Goal: Task Accomplishment & Management: Complete application form

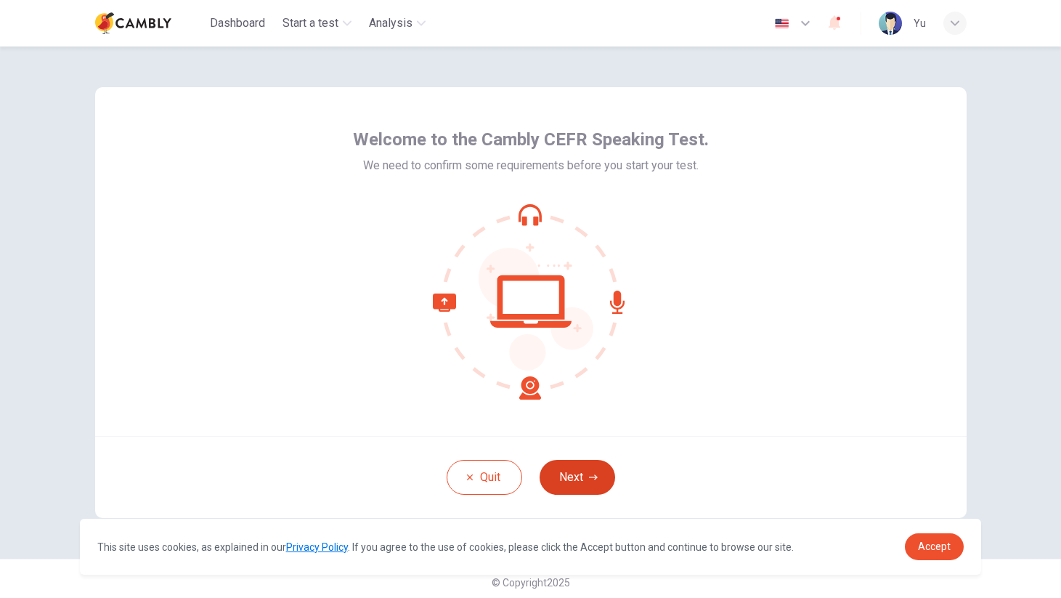
click at [571, 477] on button "Next" at bounding box center [578, 477] width 76 height 35
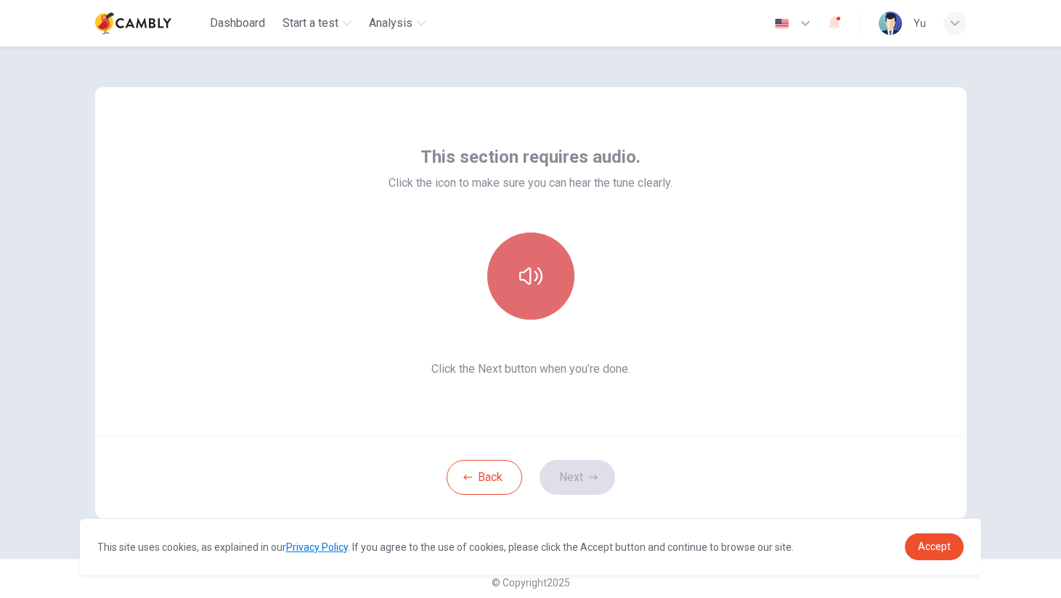
click at [536, 275] on icon "button" at bounding box center [530, 275] width 23 height 17
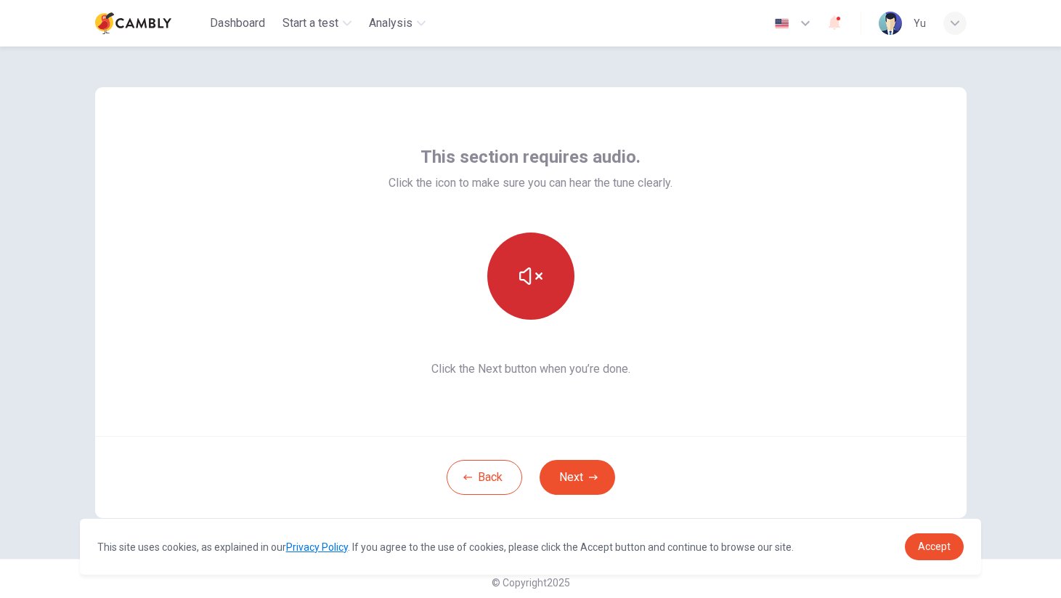
click at [667, 282] on div at bounding box center [531, 275] width 284 height 87
click at [578, 475] on button "Next" at bounding box center [578, 477] width 76 height 35
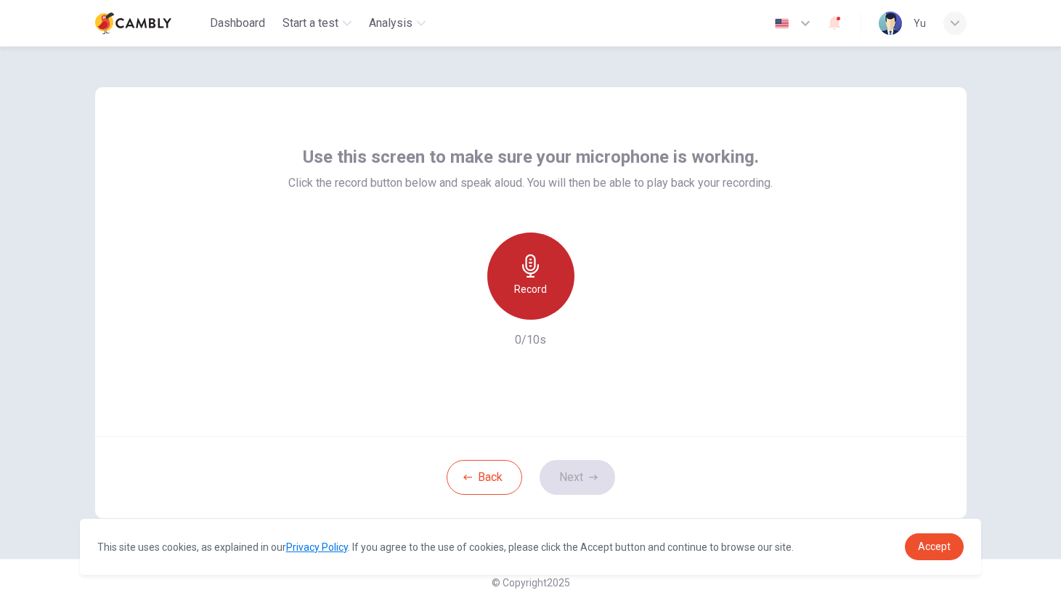
click at [534, 274] on icon "button" at bounding box center [530, 265] width 23 height 23
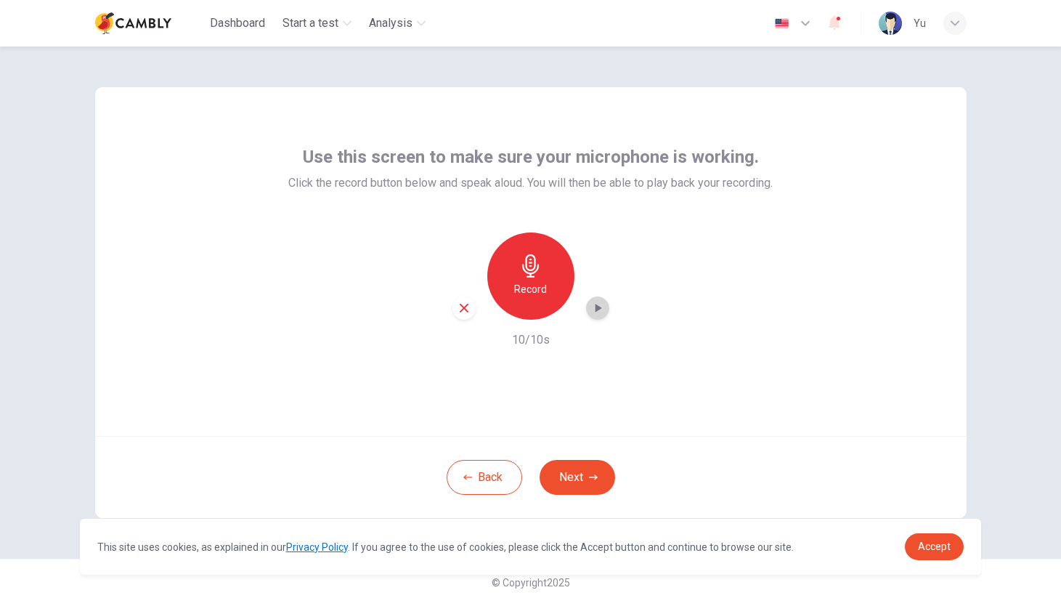
click at [602, 304] on icon "button" at bounding box center [597, 308] width 15 height 15
click at [567, 481] on button "Next" at bounding box center [578, 477] width 76 height 35
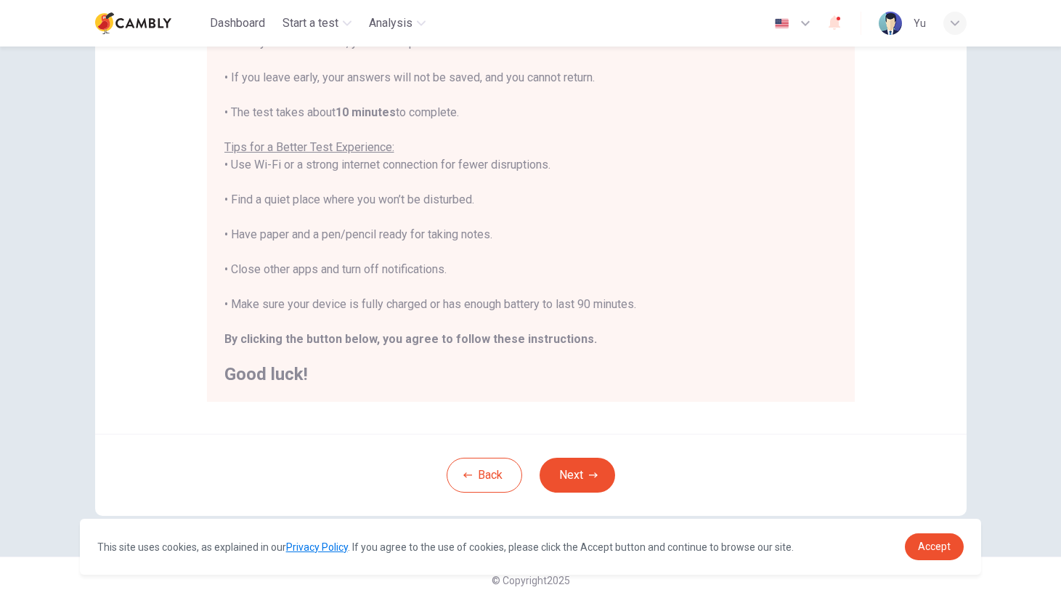
scroll to position [210, 0]
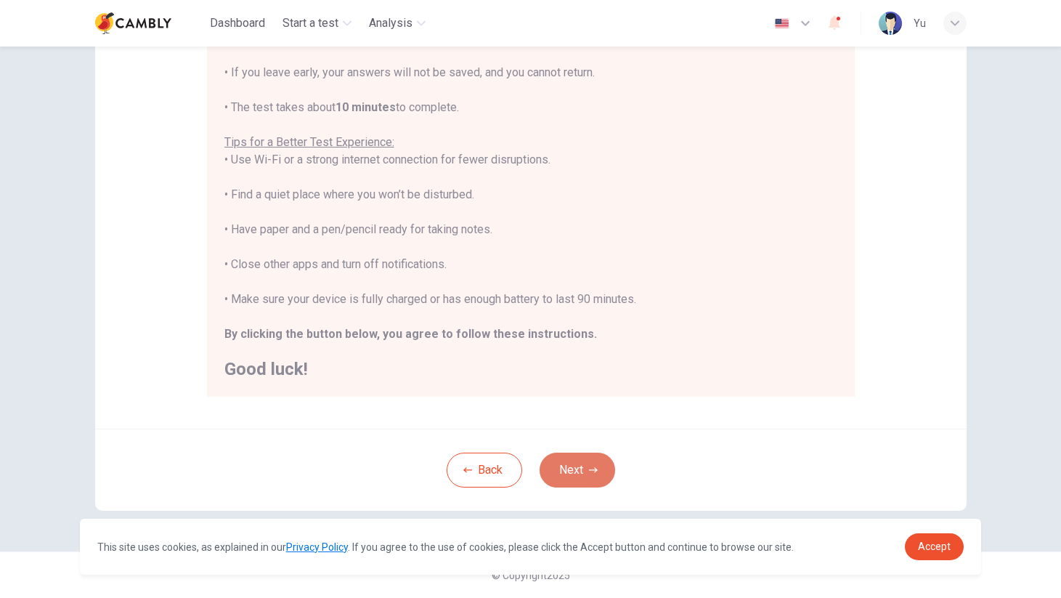
click at [587, 466] on button "Next" at bounding box center [578, 469] width 76 height 35
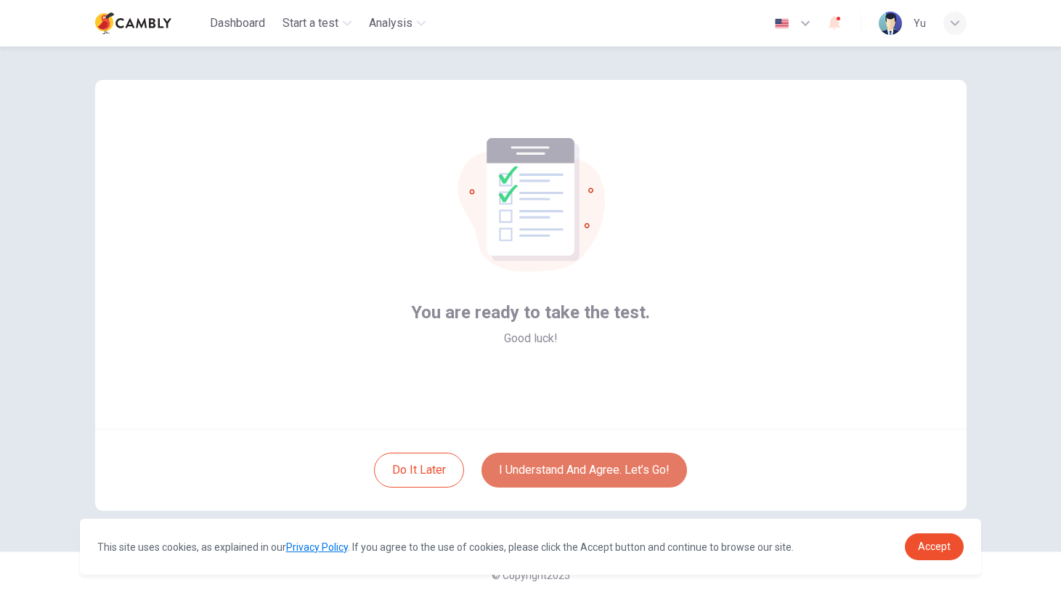
click at [638, 471] on button "I understand and agree. Let’s go!" at bounding box center [584, 469] width 206 height 35
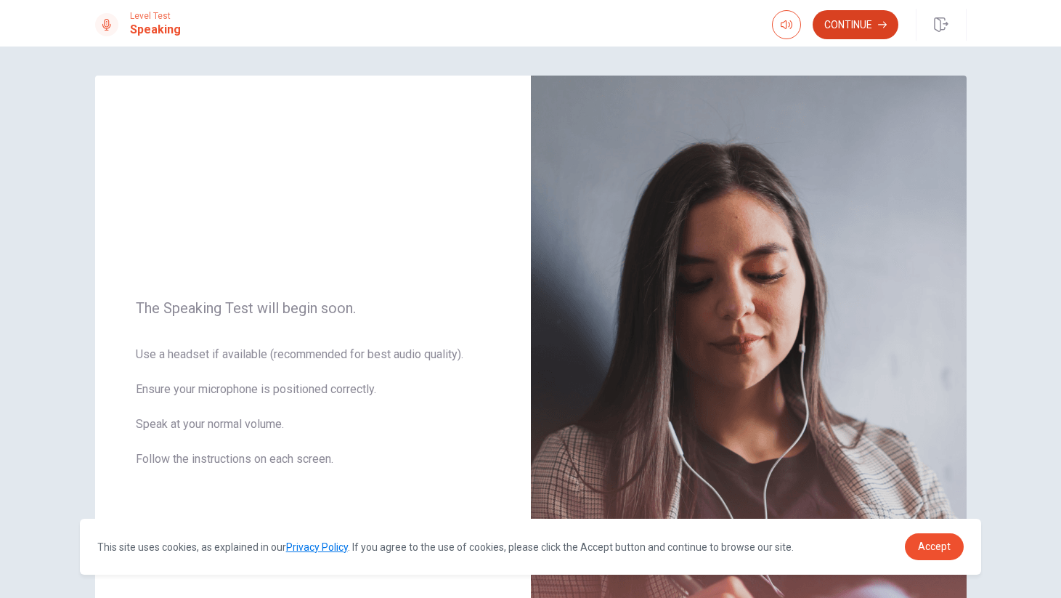
click at [867, 28] on button "Continue" at bounding box center [856, 24] width 86 height 29
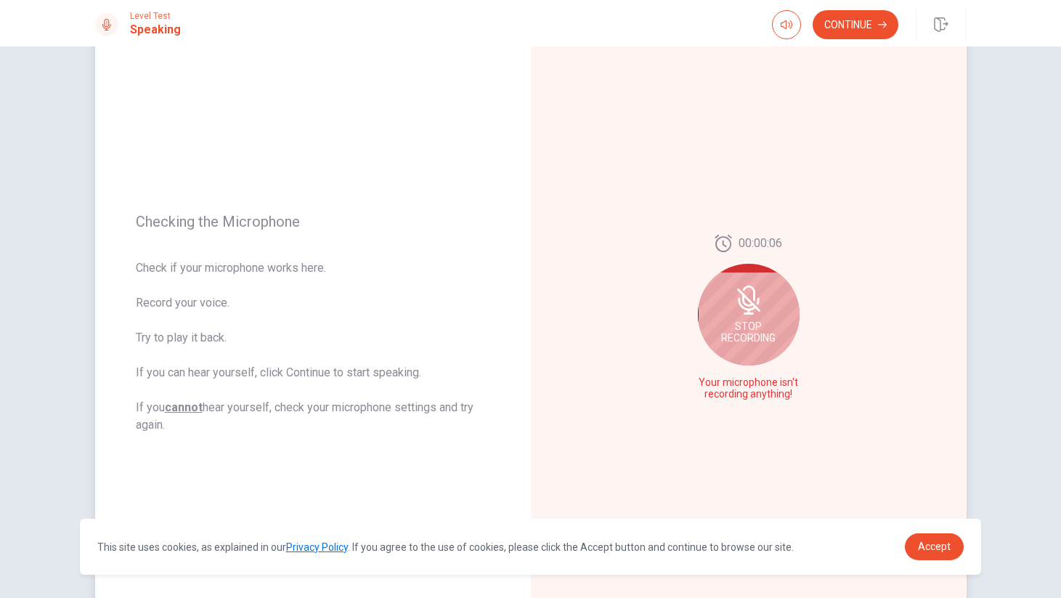
scroll to position [74, 0]
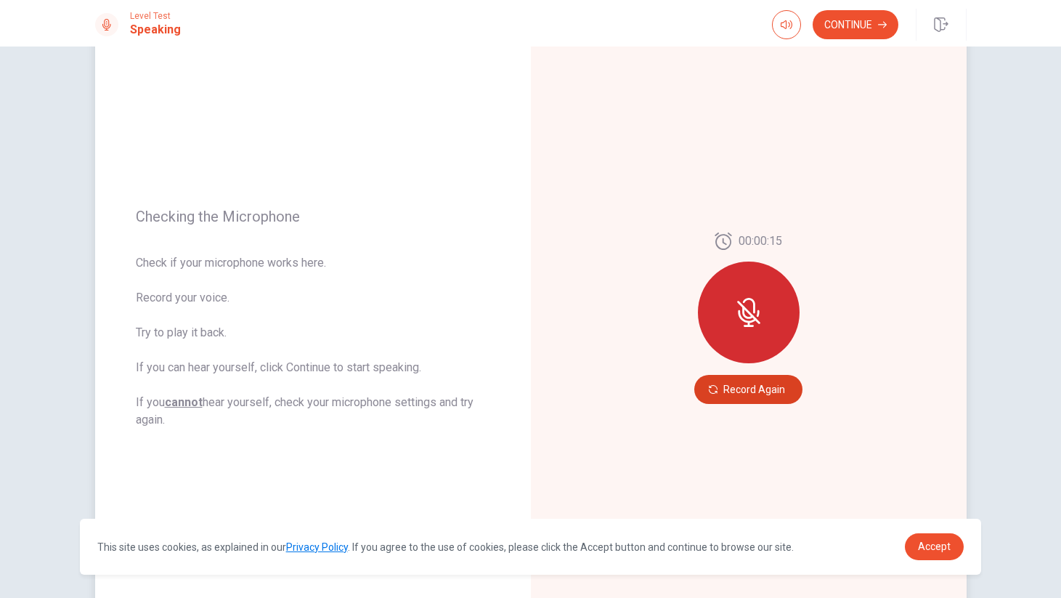
click at [749, 386] on button "Record Again" at bounding box center [748, 389] width 108 height 29
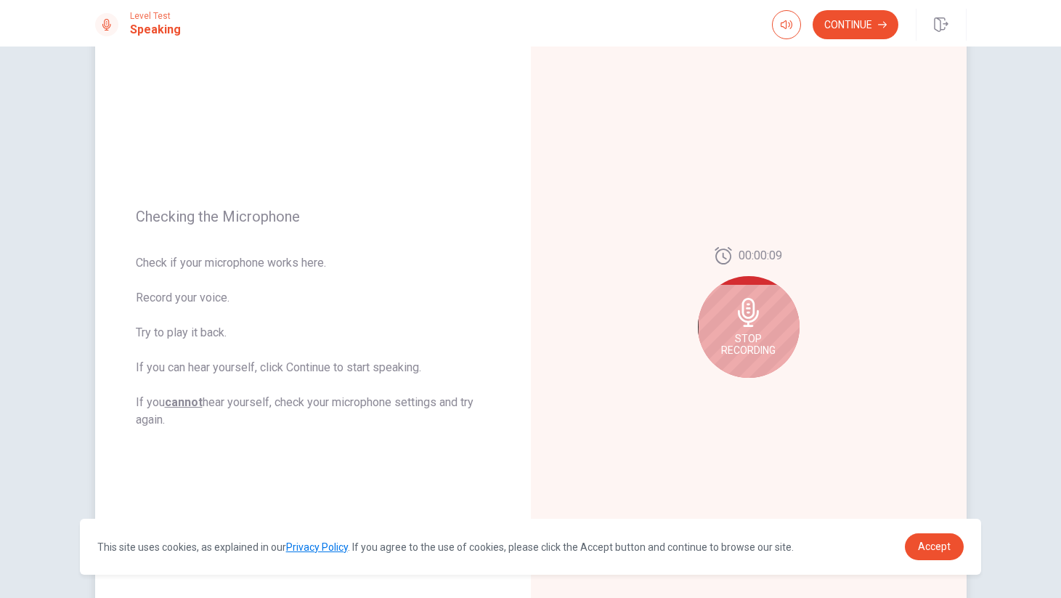
click at [744, 335] on span "Stop Recording" at bounding box center [748, 344] width 54 height 23
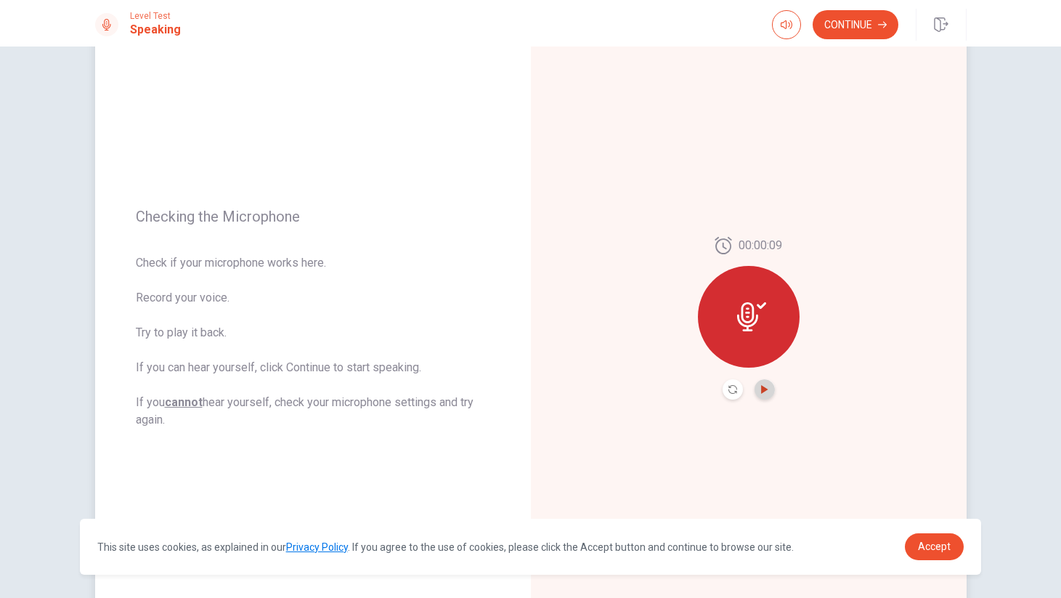
click at [765, 388] on icon "Play Audio" at bounding box center [764, 389] width 7 height 9
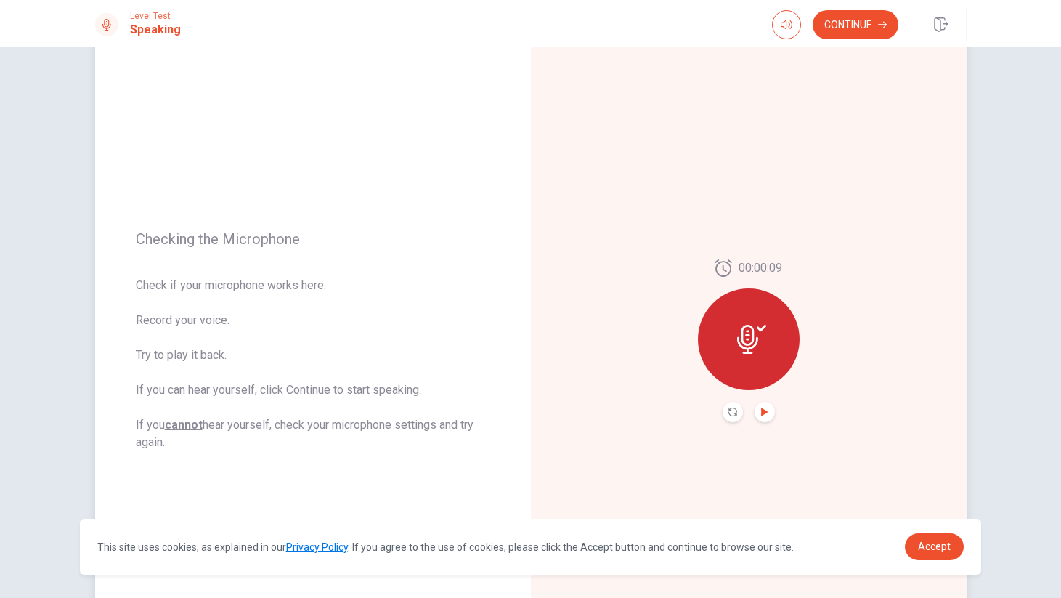
scroll to position [0, 0]
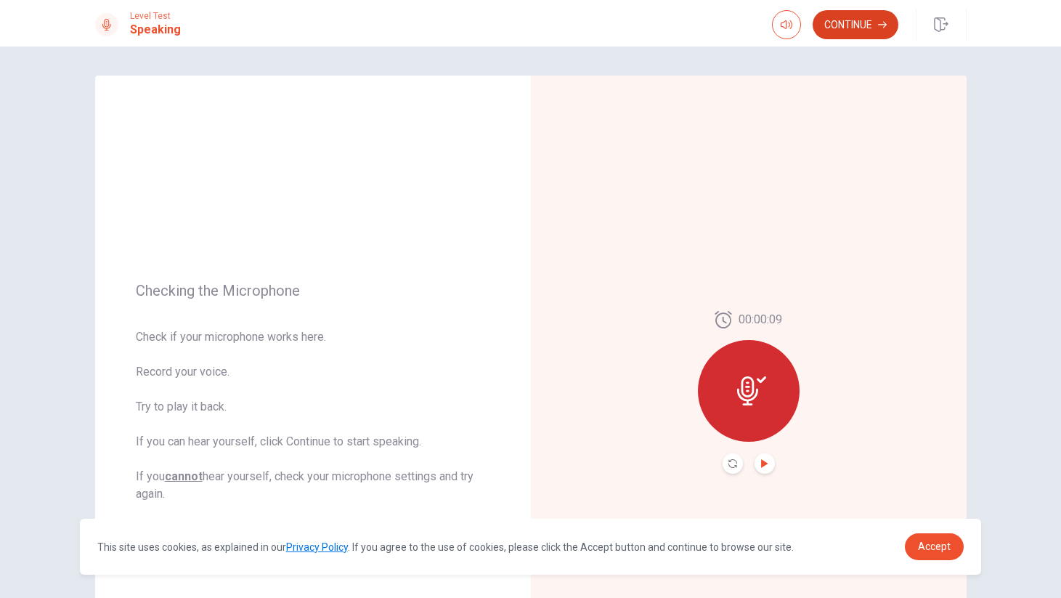
click at [856, 30] on button "Continue" at bounding box center [856, 24] width 86 height 29
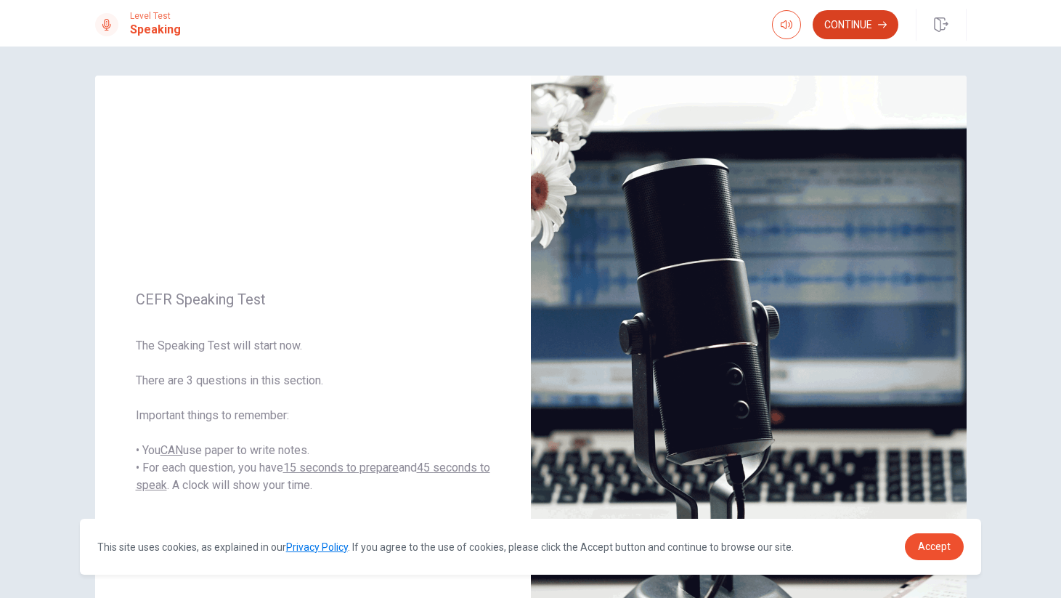
click at [848, 18] on button "Continue" at bounding box center [856, 24] width 86 height 29
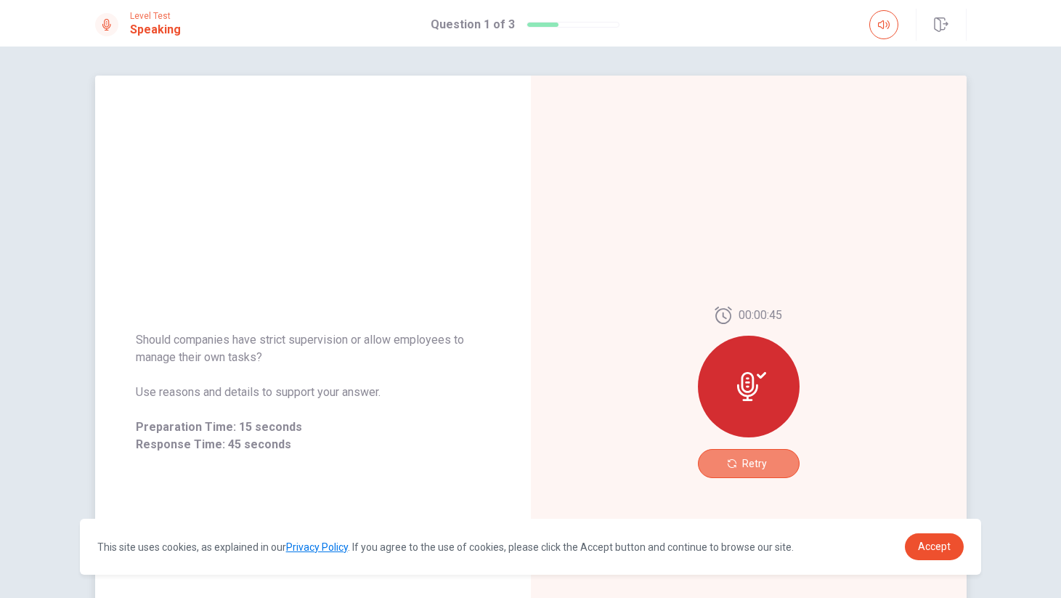
click at [758, 462] on span "Retry" at bounding box center [754, 463] width 25 height 12
click at [741, 377] on icon at bounding box center [747, 386] width 21 height 29
click at [742, 466] on span "Retry" at bounding box center [754, 463] width 25 height 12
click at [758, 462] on span "Retry" at bounding box center [754, 463] width 25 height 12
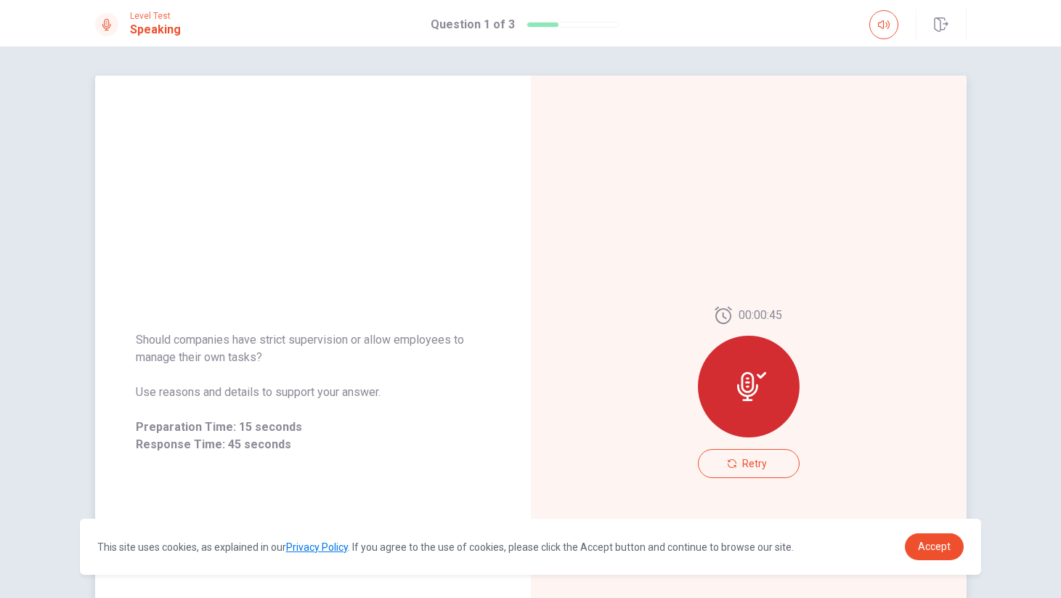
click at [772, 191] on div "00:00:45 Retry" at bounding box center [749, 392] width 436 height 633
click at [744, 375] on icon at bounding box center [751, 386] width 29 height 29
click at [944, 18] on icon "button" at bounding box center [941, 24] width 14 height 15
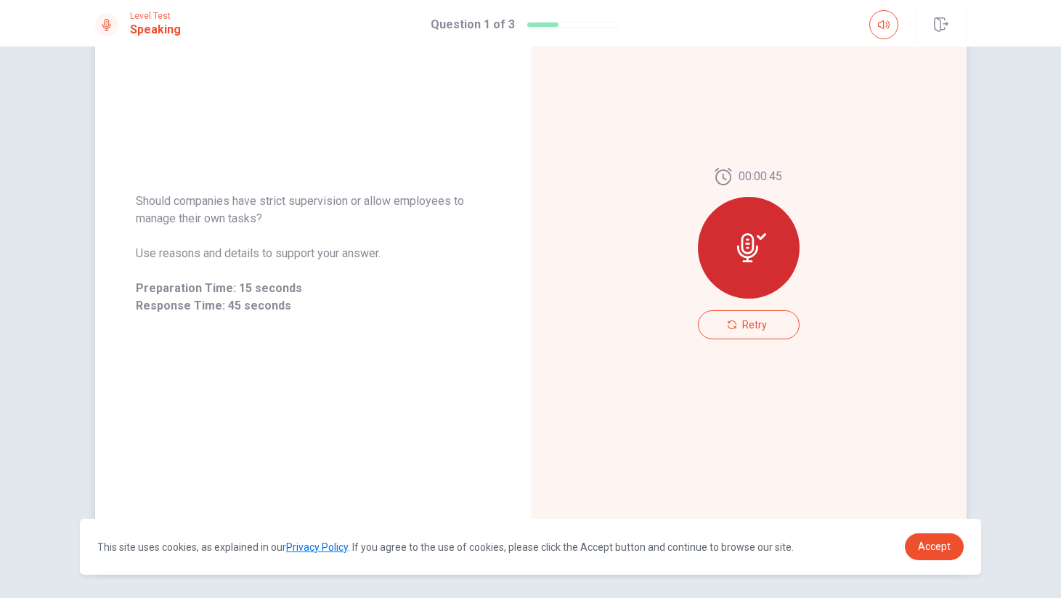
scroll to position [187, 0]
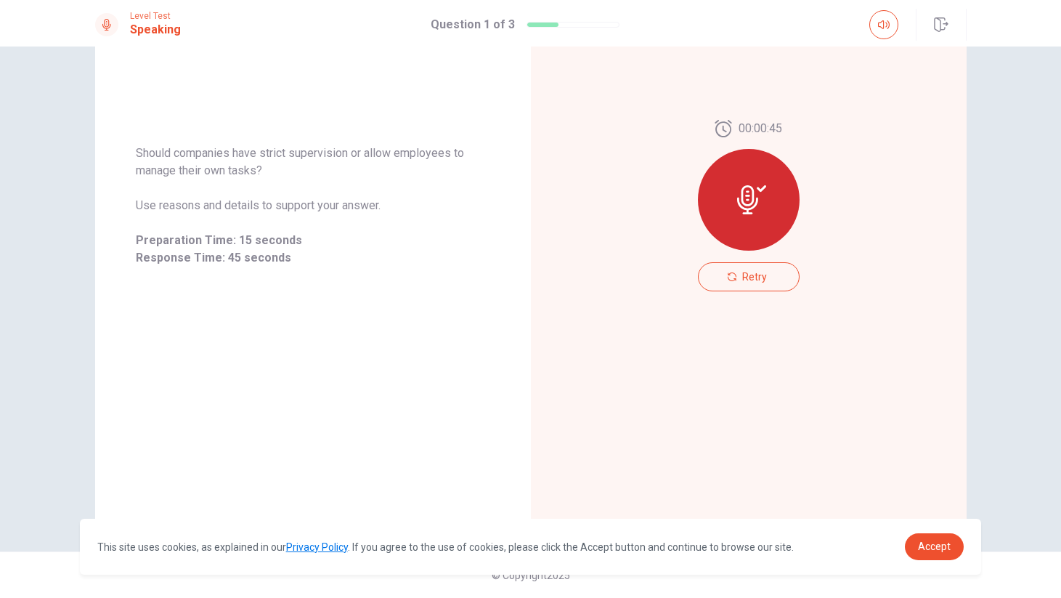
click at [569, 28] on div "Question 1 of 3" at bounding box center [525, 24] width 189 height 17
click at [562, 26] on div at bounding box center [572, 25] width 93 height 6
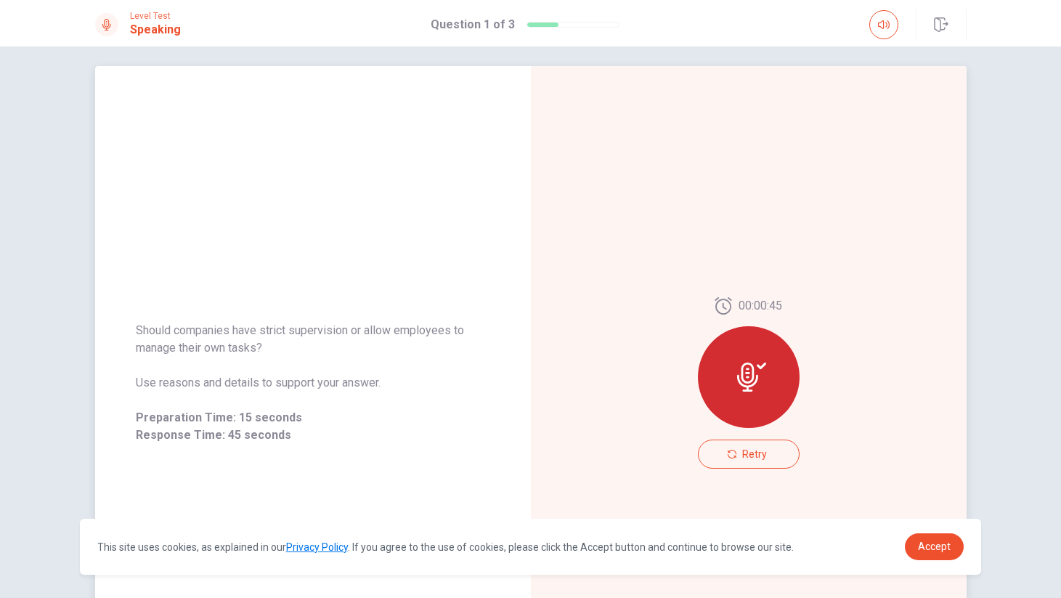
scroll to position [0, 0]
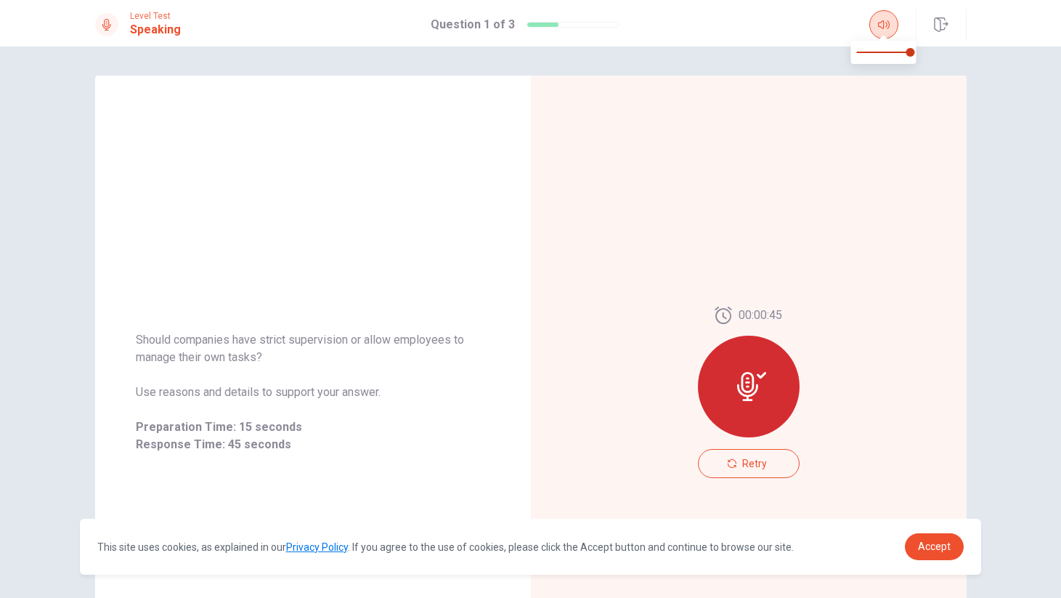
click at [883, 21] on icon "button" at bounding box center [884, 24] width 12 height 9
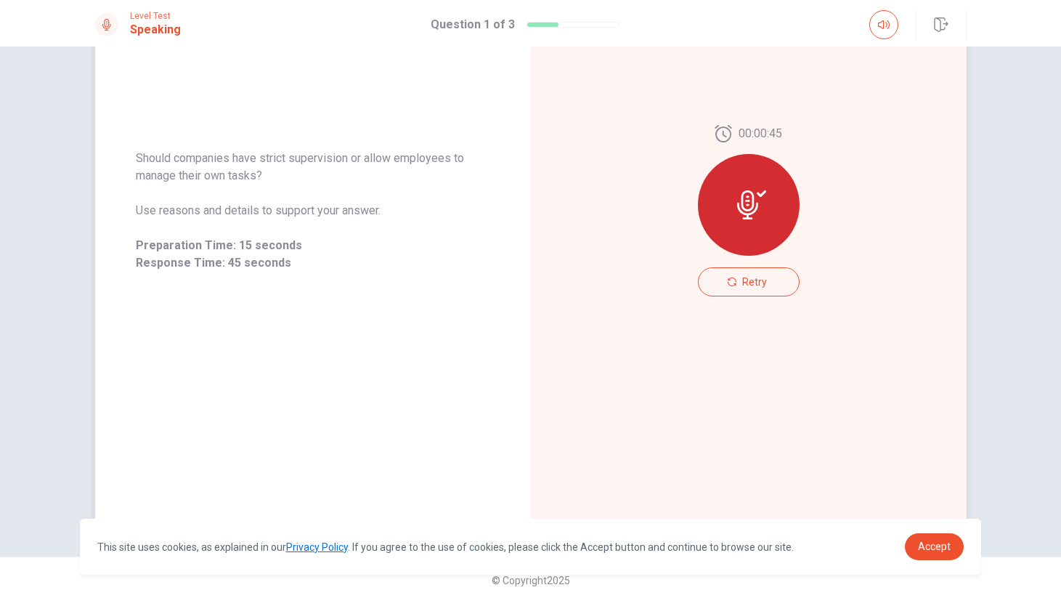
scroll to position [187, 0]
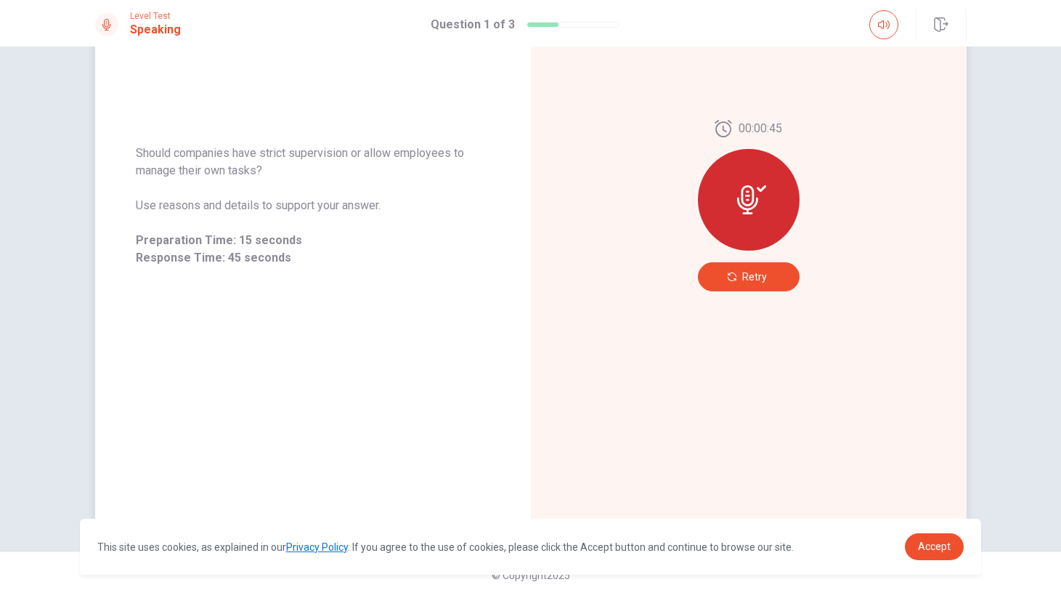
click at [742, 278] on span "Retry" at bounding box center [754, 277] width 25 height 12
click at [751, 210] on icon at bounding box center [751, 200] width 29 height 29
click at [245, 250] on span "Response Time: 45 seconds" at bounding box center [313, 257] width 354 height 17
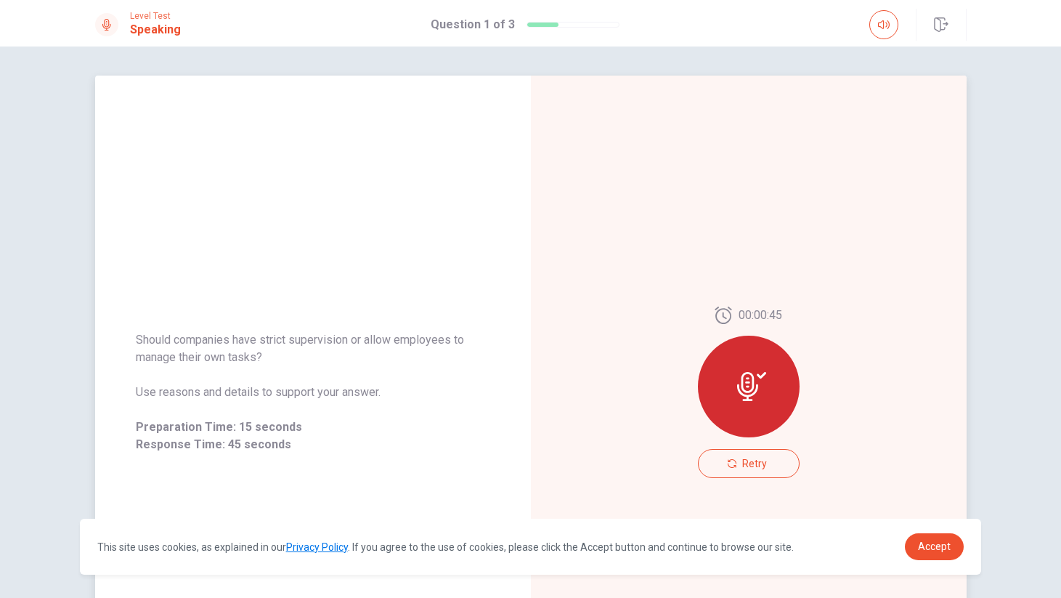
click at [492, 221] on div "Should companies have strict supervision or allow employees to manage their own…" at bounding box center [313, 392] width 436 height 633
click at [250, 93] on div "Should companies have strict supervision or allow employees to manage their own…" at bounding box center [313, 392] width 436 height 633
click at [102, 23] on icon at bounding box center [106, 25] width 9 height 12
click at [287, 266] on div "Should companies have strict supervision or allow employees to manage their own…" at bounding box center [313, 392] width 436 height 633
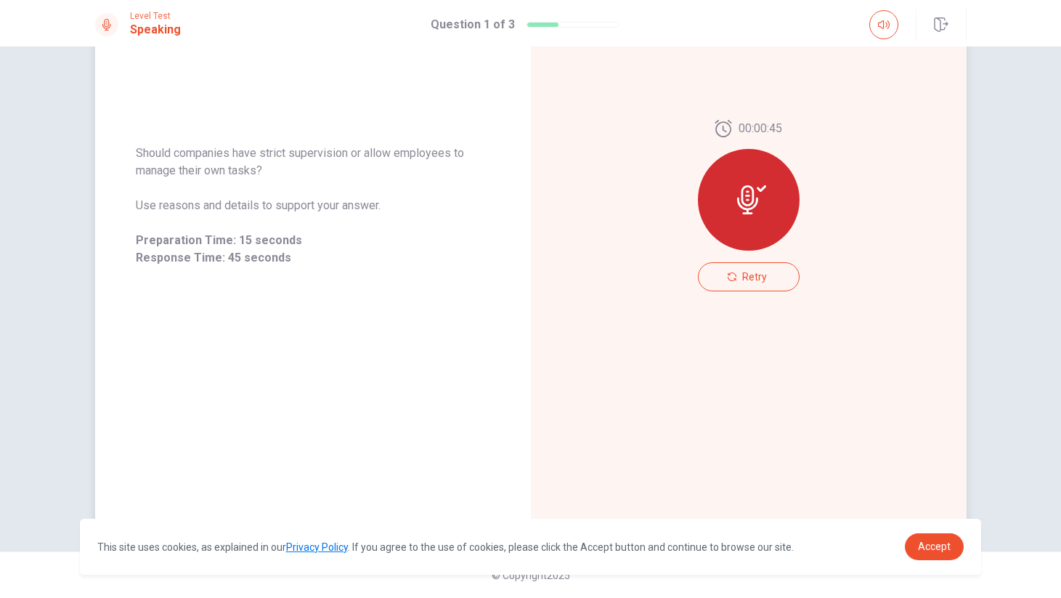
click at [749, 198] on icon at bounding box center [751, 199] width 29 height 29
click at [744, 267] on button "Retry" at bounding box center [749, 276] width 102 height 29
click at [747, 272] on span "Retry" at bounding box center [754, 277] width 25 height 12
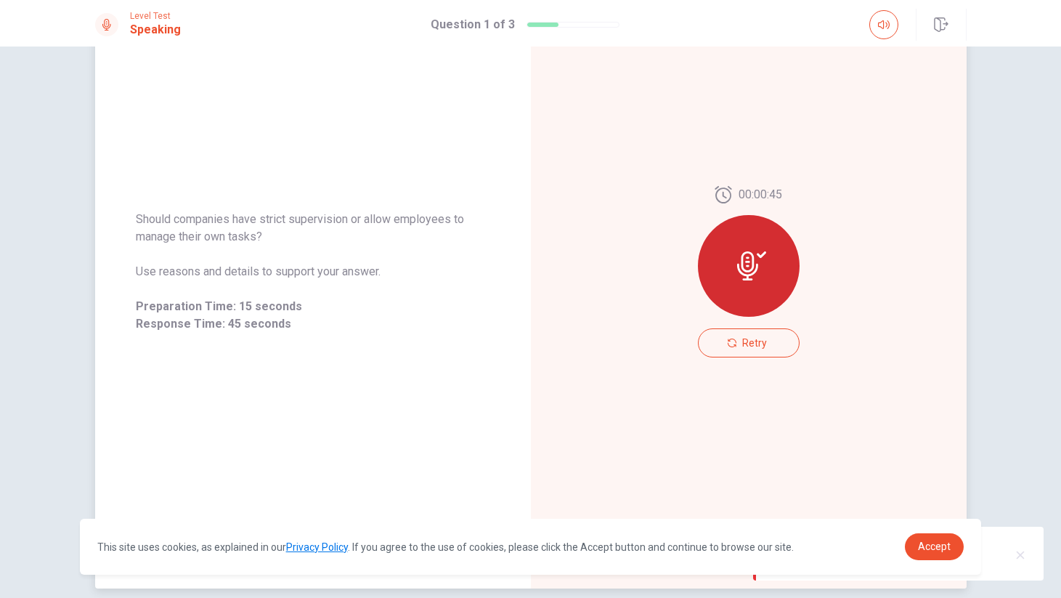
scroll to position [0, 0]
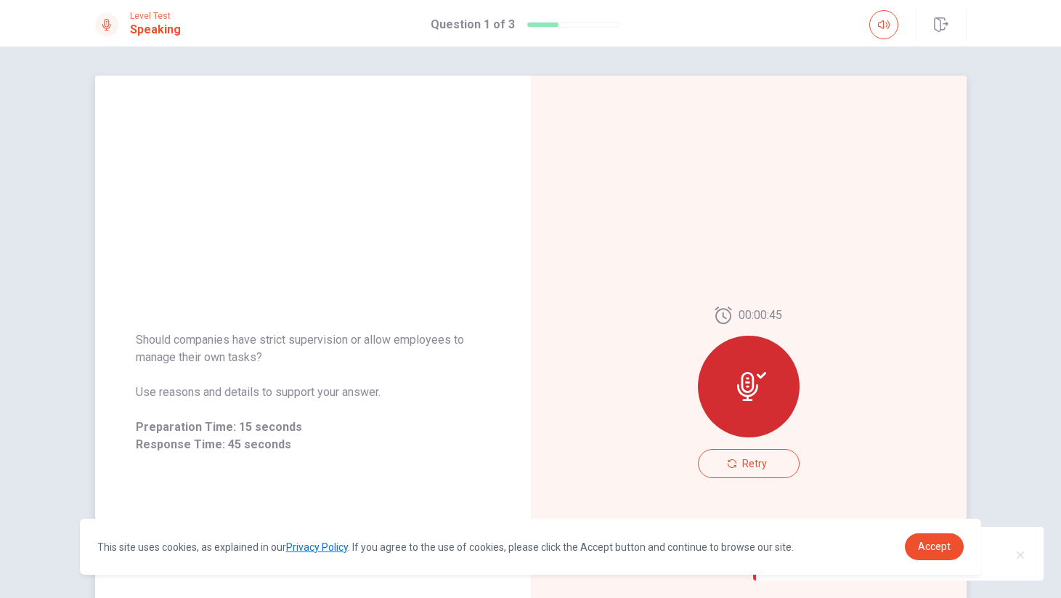
click at [952, 252] on div "00:00:45 Retry" at bounding box center [749, 392] width 436 height 633
click at [1017, 224] on div "Should companies have strict supervision or allow employees to manage their own…" at bounding box center [530, 321] width 1061 height 551
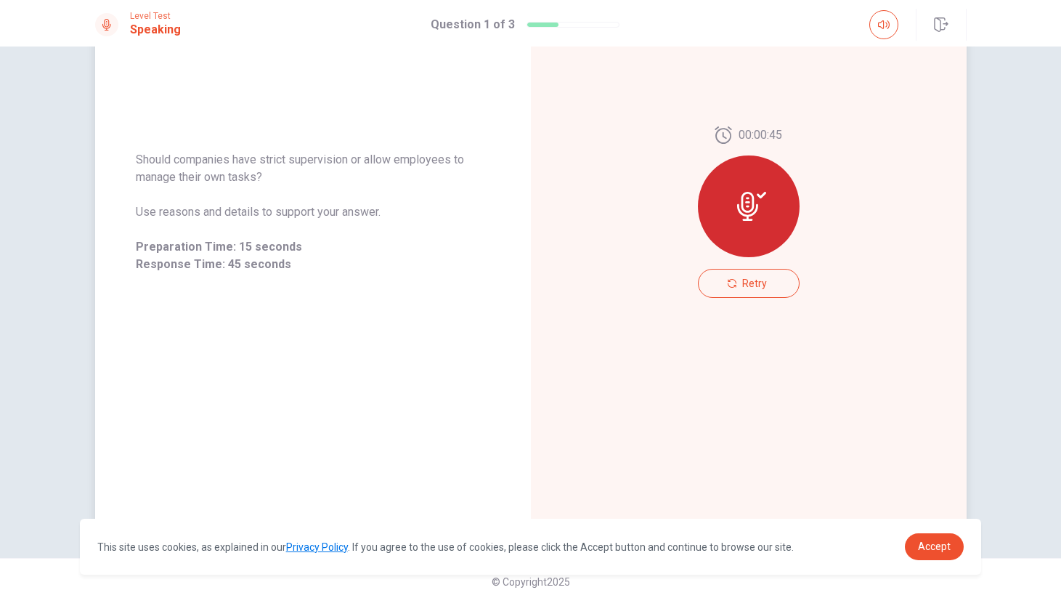
scroll to position [187, 0]
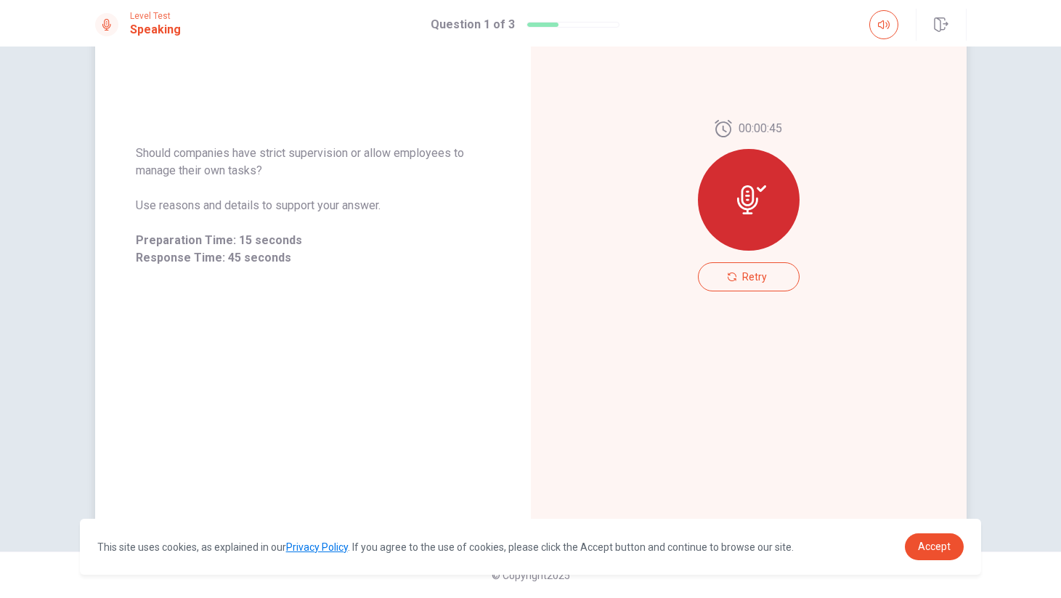
click at [251, 237] on span "Preparation Time: 15 seconds" at bounding box center [313, 240] width 354 height 17
click at [221, 248] on span "Preparation Time: 15 seconds" at bounding box center [313, 240] width 354 height 17
click at [992, 30] on div "Level Test Speaking Question 1 of 3" at bounding box center [530, 23] width 1061 height 46
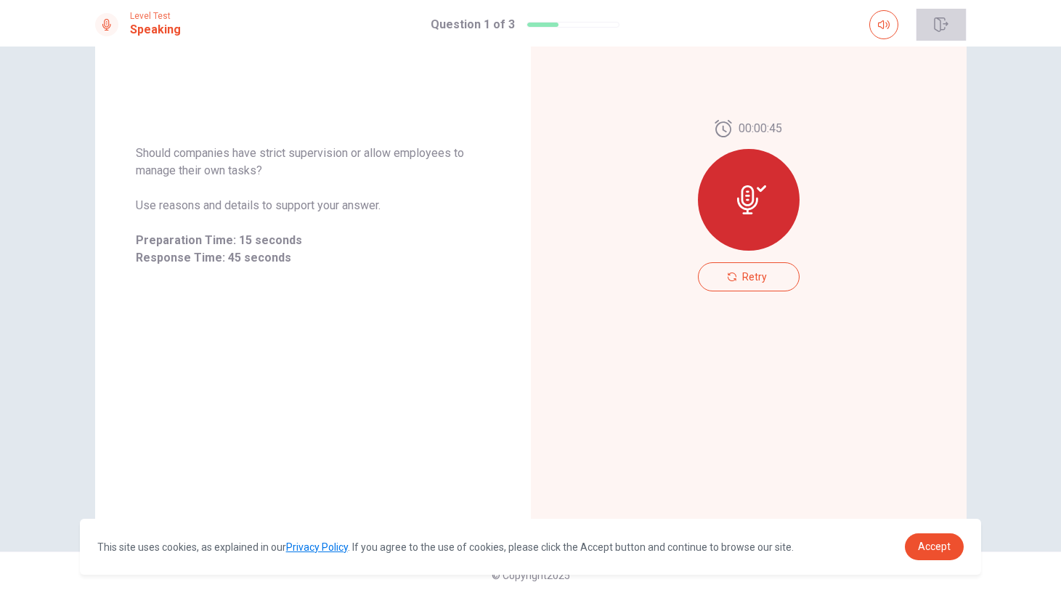
click at [945, 28] on icon "button" at bounding box center [941, 24] width 15 height 15
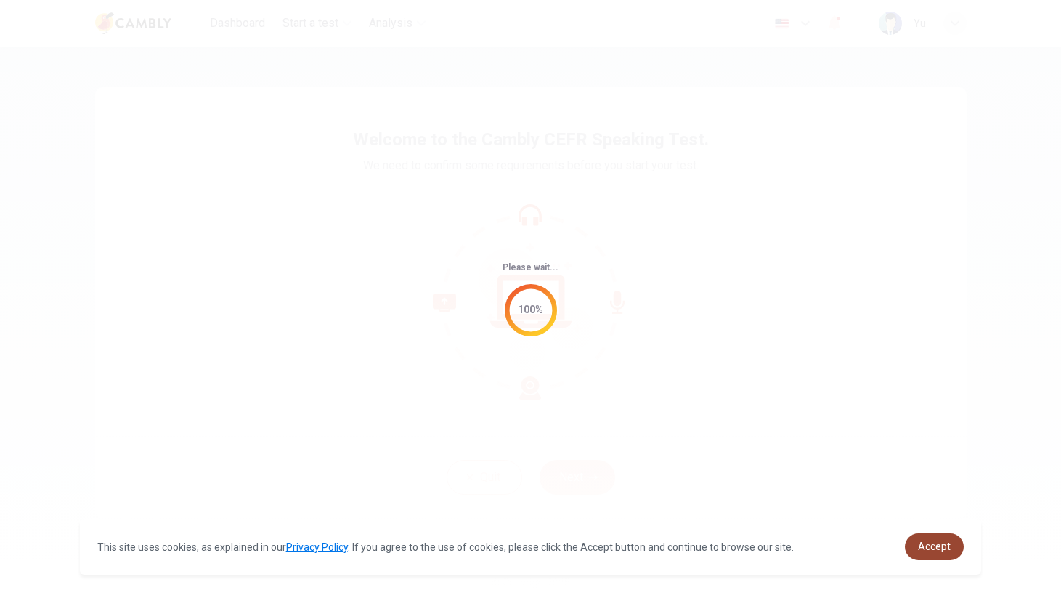
click at [924, 542] on span "Accept" at bounding box center [934, 546] width 33 height 12
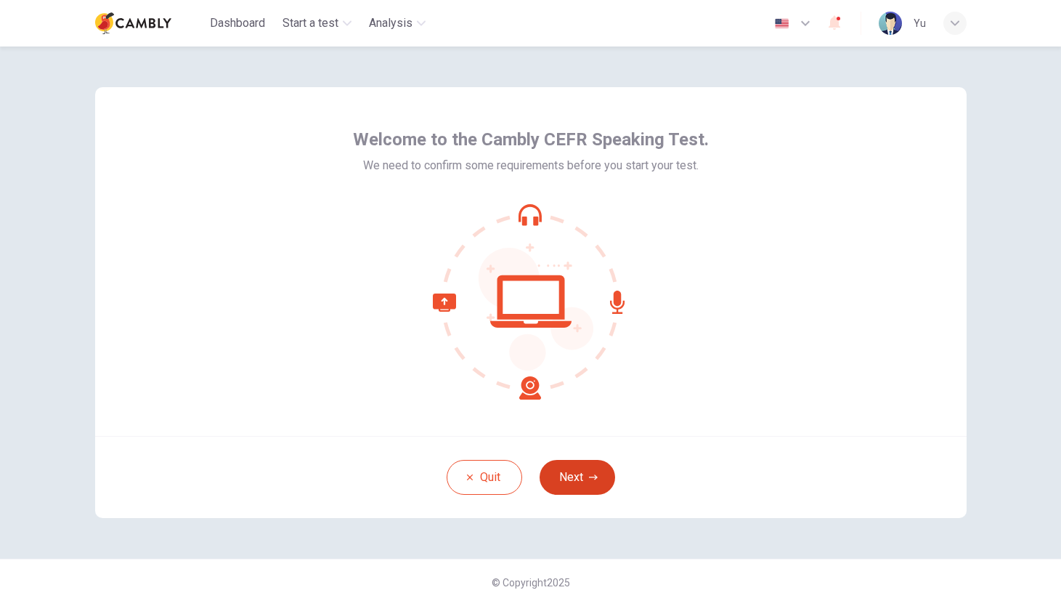
click at [585, 477] on button "Next" at bounding box center [578, 477] width 76 height 35
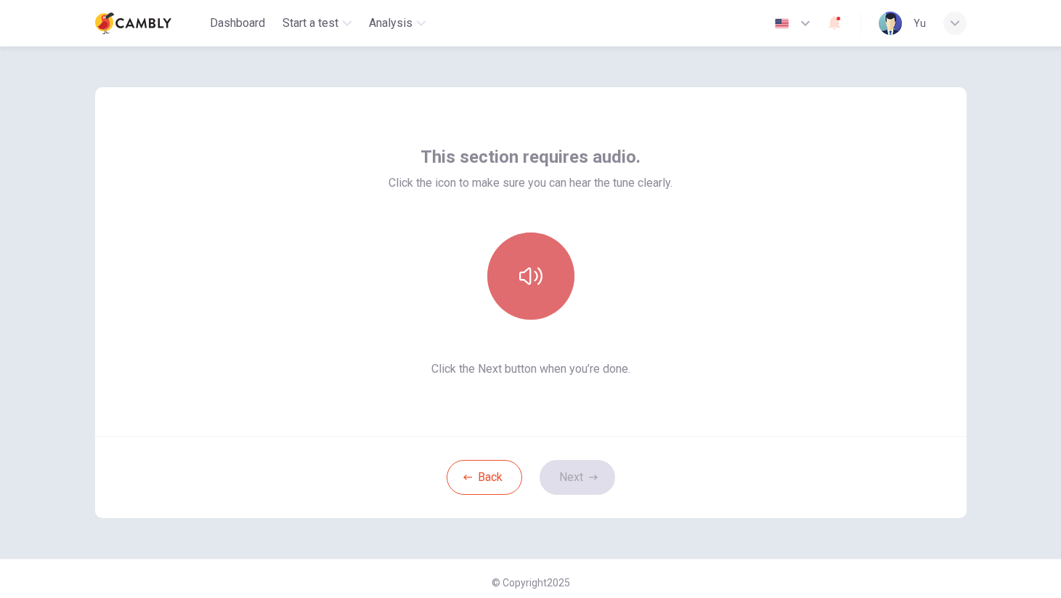
click at [525, 288] on button "button" at bounding box center [530, 275] width 87 height 87
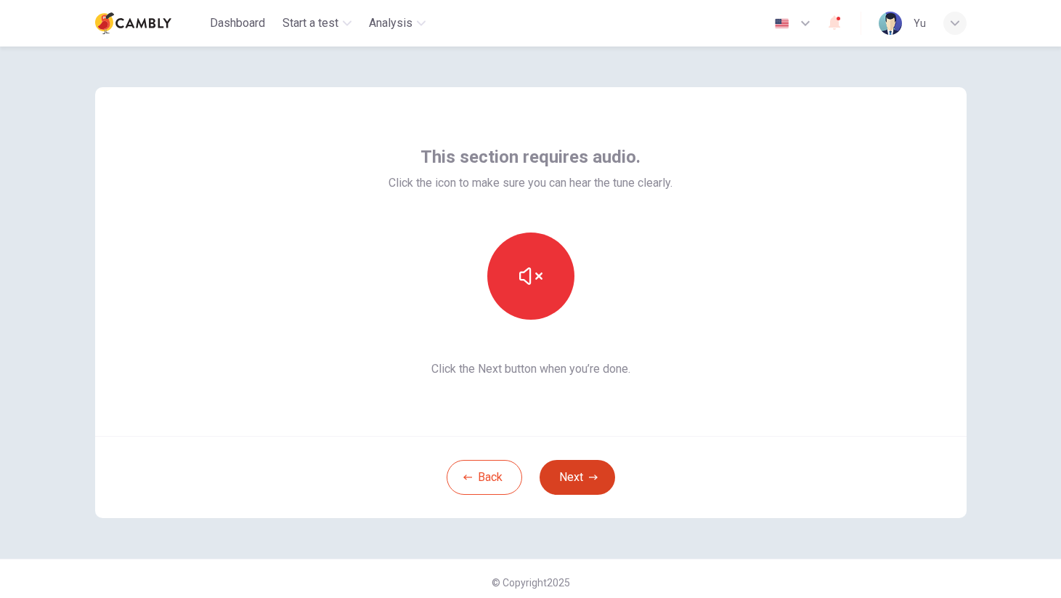
click at [567, 478] on button "Next" at bounding box center [578, 477] width 76 height 35
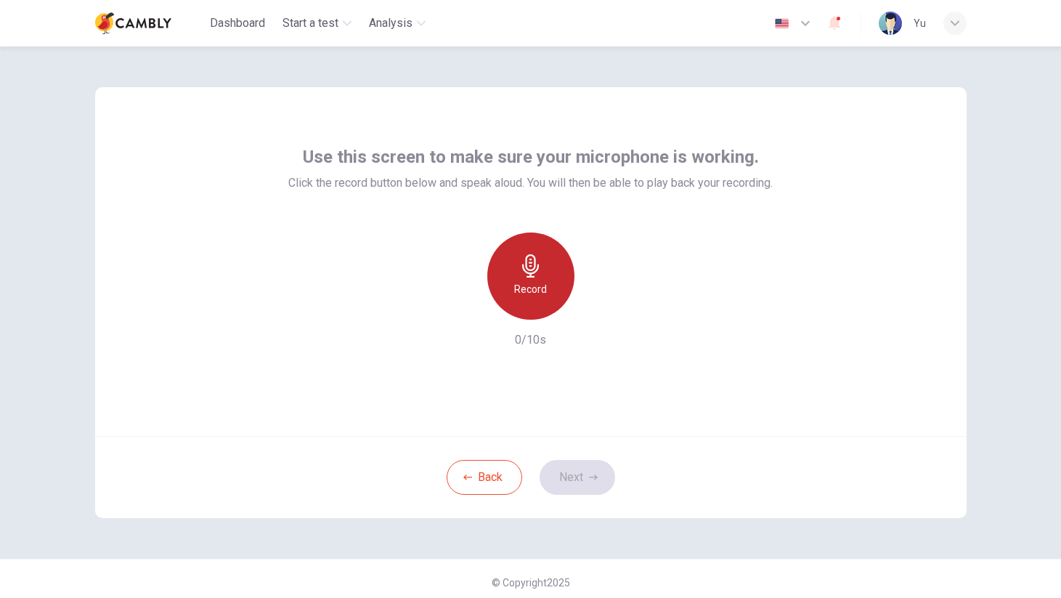
click at [532, 284] on h6 "Record" at bounding box center [530, 288] width 33 height 17
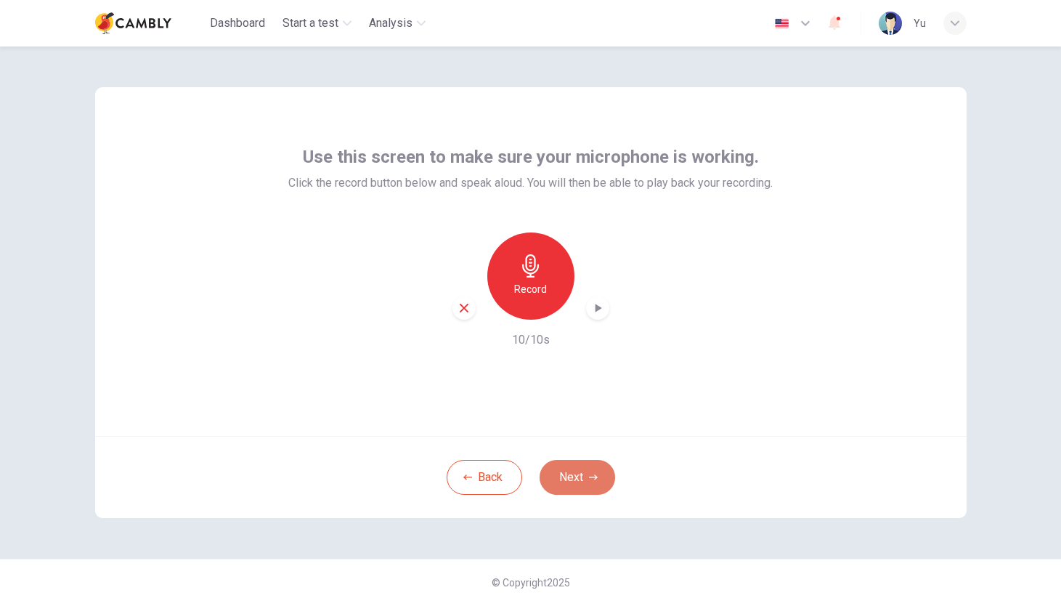
click at [589, 479] on icon "button" at bounding box center [593, 477] width 9 height 9
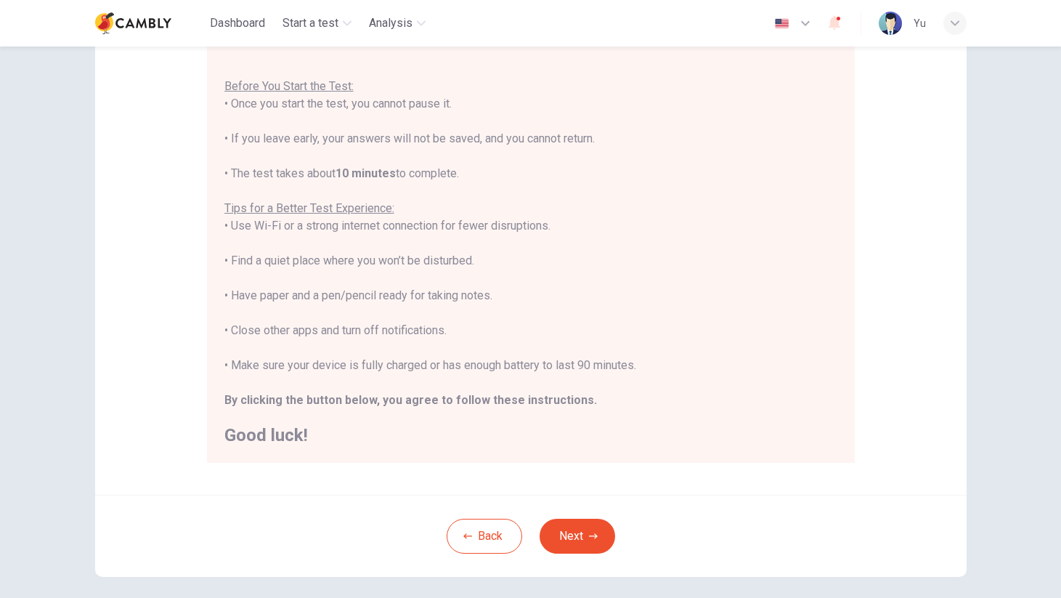
scroll to position [210, 0]
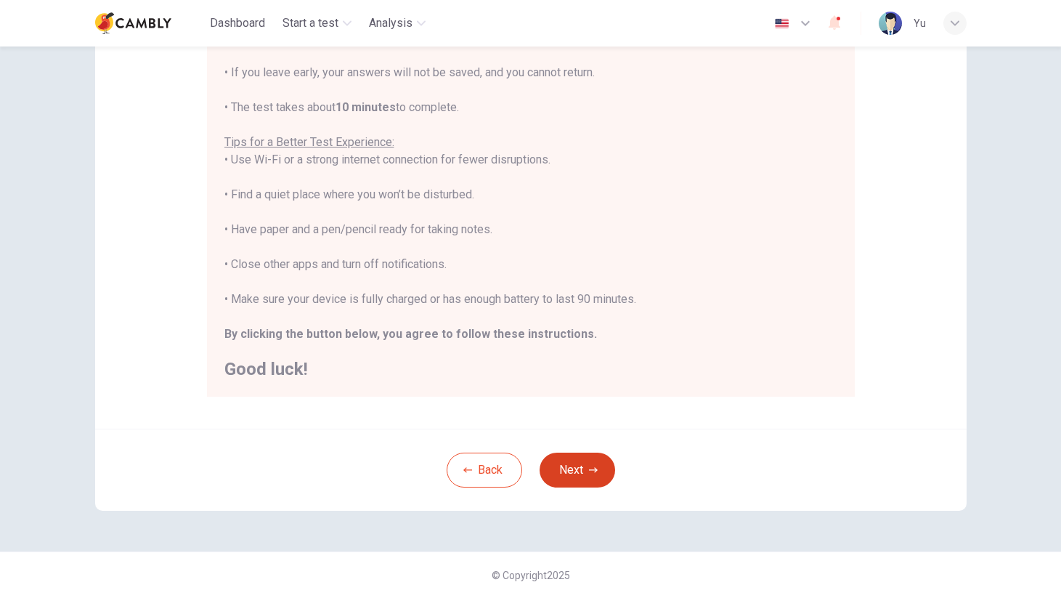
click at [572, 477] on button "Next" at bounding box center [578, 469] width 76 height 35
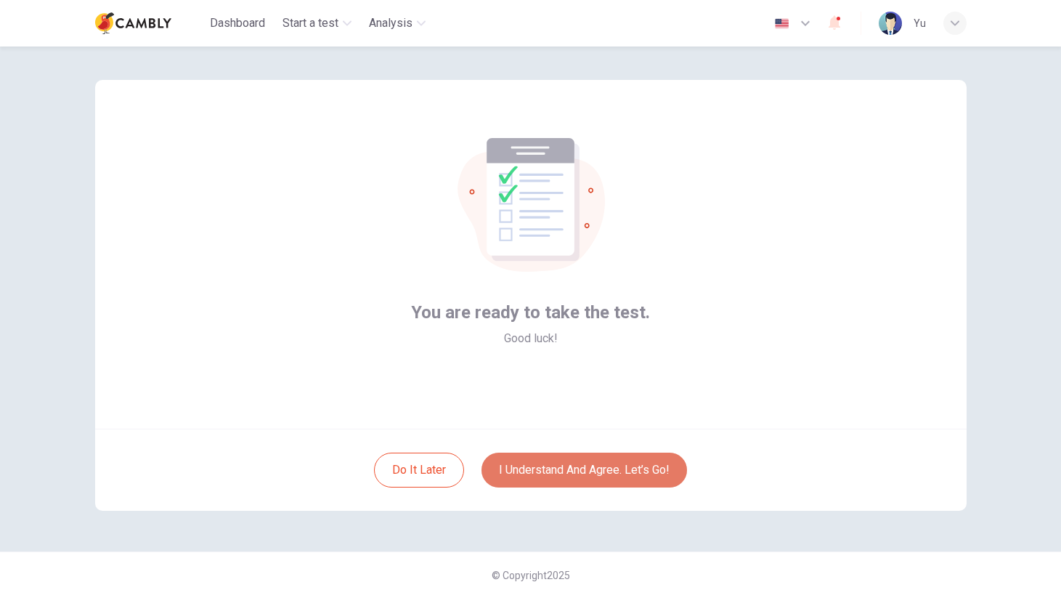
click at [600, 473] on button "I understand and agree. Let’s go!" at bounding box center [584, 469] width 206 height 35
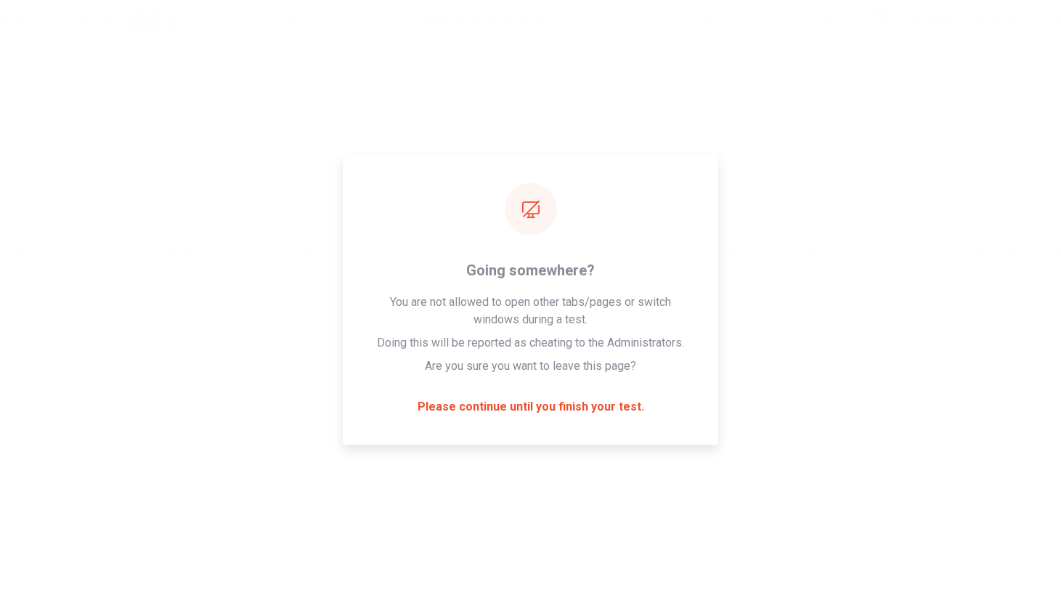
click at [754, 247] on div "Please wait... 100%" at bounding box center [530, 299] width 1061 height 598
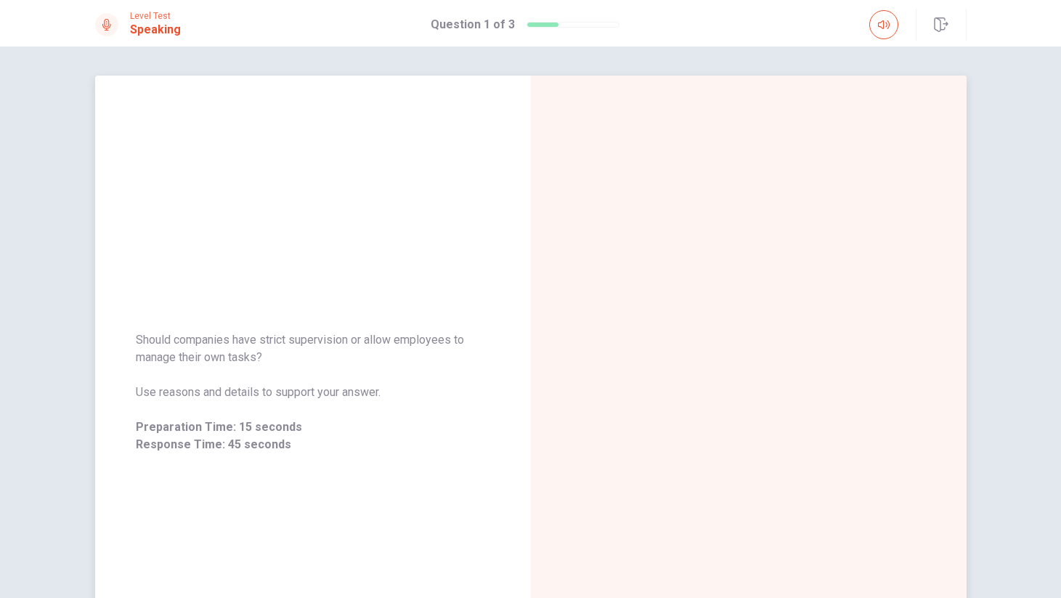
click at [693, 354] on div at bounding box center [749, 392] width 436 height 633
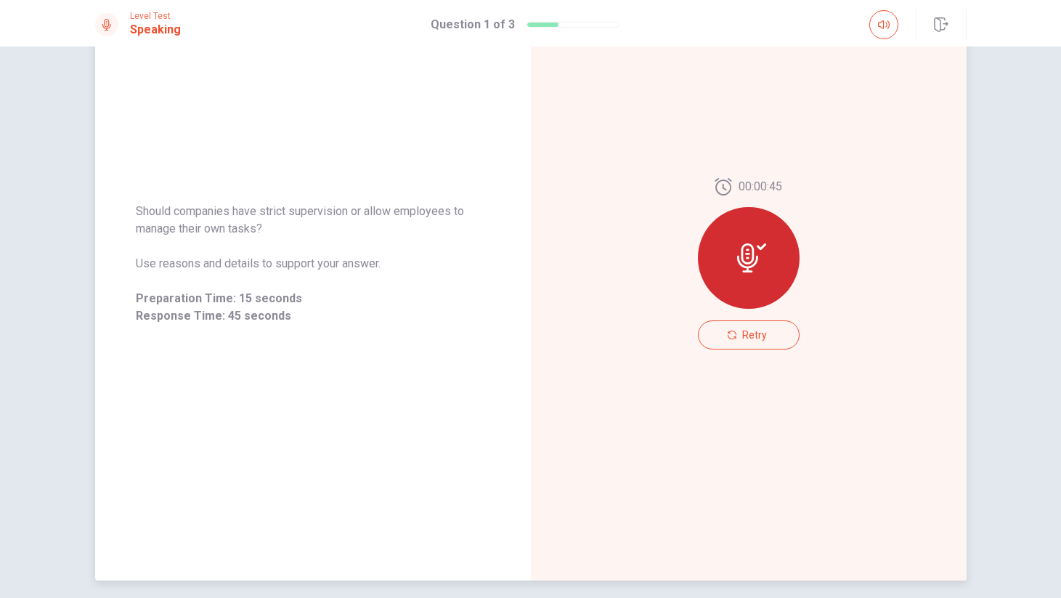
scroll to position [187, 0]
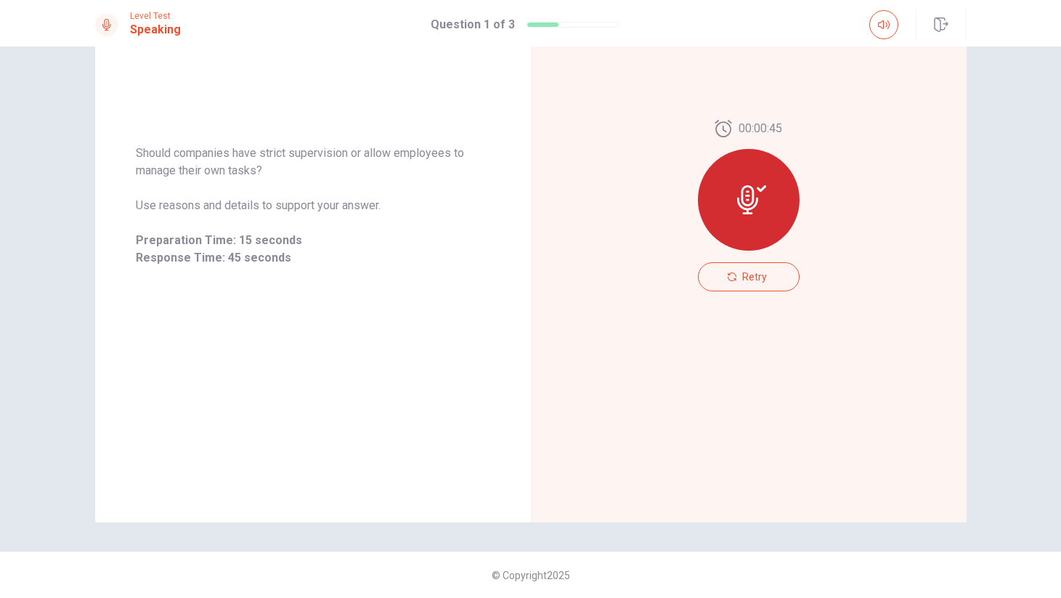
click at [540, 567] on div "© Copyright 2025" at bounding box center [530, 574] width 1061 height 46
click at [535, 394] on div "00:00:45 Retry" at bounding box center [749, 205] width 436 height 633
click at [408, 346] on div "Should companies have strict supervision or allow employees to manage their own…" at bounding box center [313, 205] width 436 height 633
click at [562, 314] on div "00:00:45 Retry" at bounding box center [749, 205] width 436 height 633
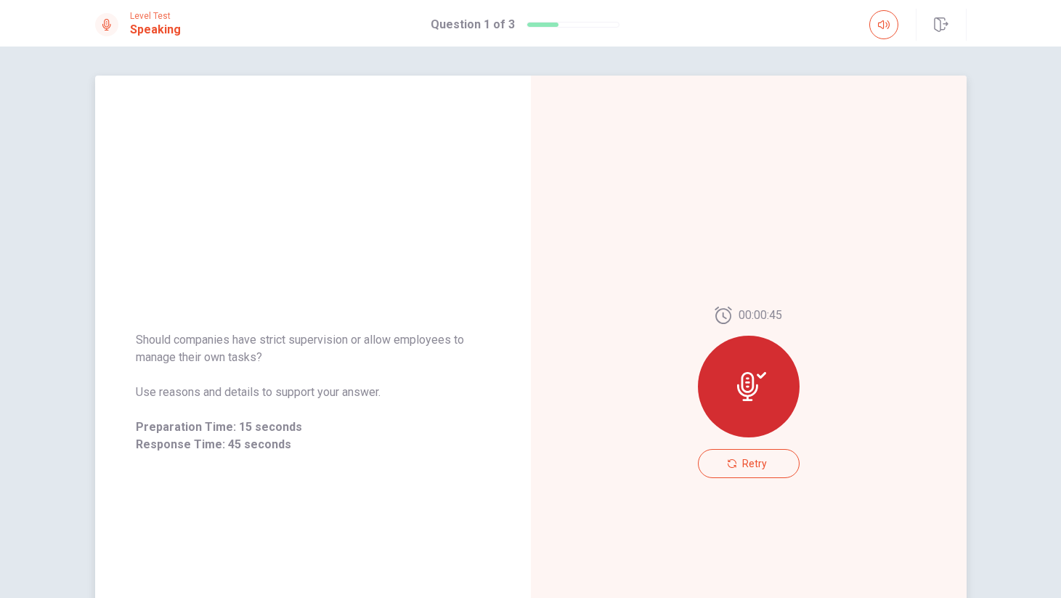
drag, startPoint x: 601, startPoint y: 245, endPoint x: 431, endPoint y: 237, distance: 170.9
click at [599, 245] on div "00:00:45 Retry" at bounding box center [749, 392] width 436 height 633
click at [420, 237] on div "Should companies have strict supervision or allow employees to manage their own…" at bounding box center [313, 392] width 436 height 633
click at [527, 23] on div at bounding box center [543, 25] width 32 height 4
click at [577, 23] on div at bounding box center [572, 25] width 93 height 6
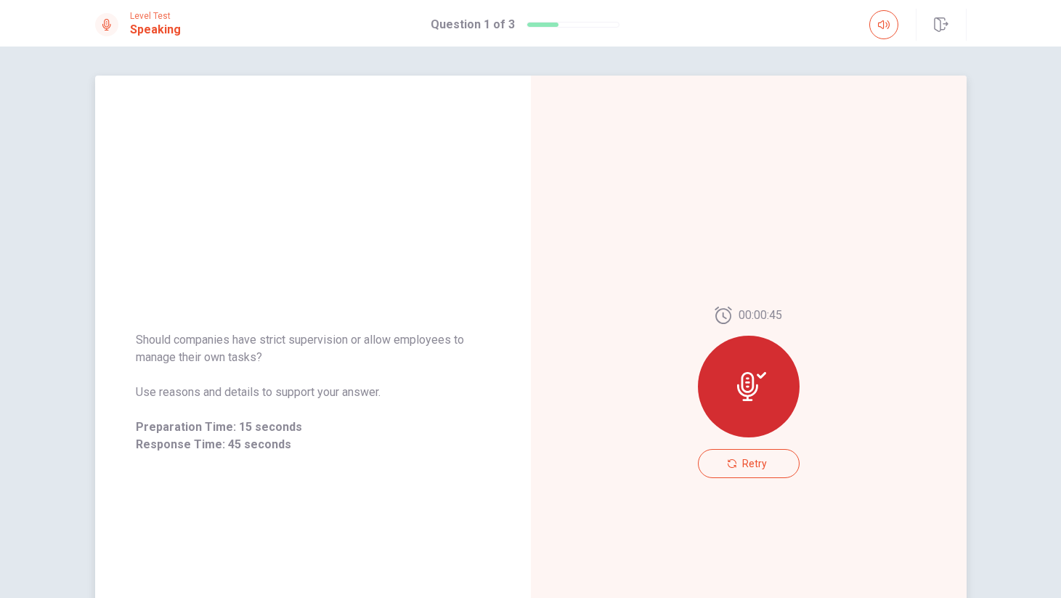
click at [950, 200] on div "00:00:45 Retry" at bounding box center [749, 392] width 436 height 633
click at [753, 378] on icon at bounding box center [747, 386] width 21 height 29
click at [746, 465] on span "Retry" at bounding box center [754, 463] width 25 height 12
click at [742, 404] on div at bounding box center [749, 386] width 102 height 102
click at [750, 474] on button "Retry" at bounding box center [749, 463] width 102 height 29
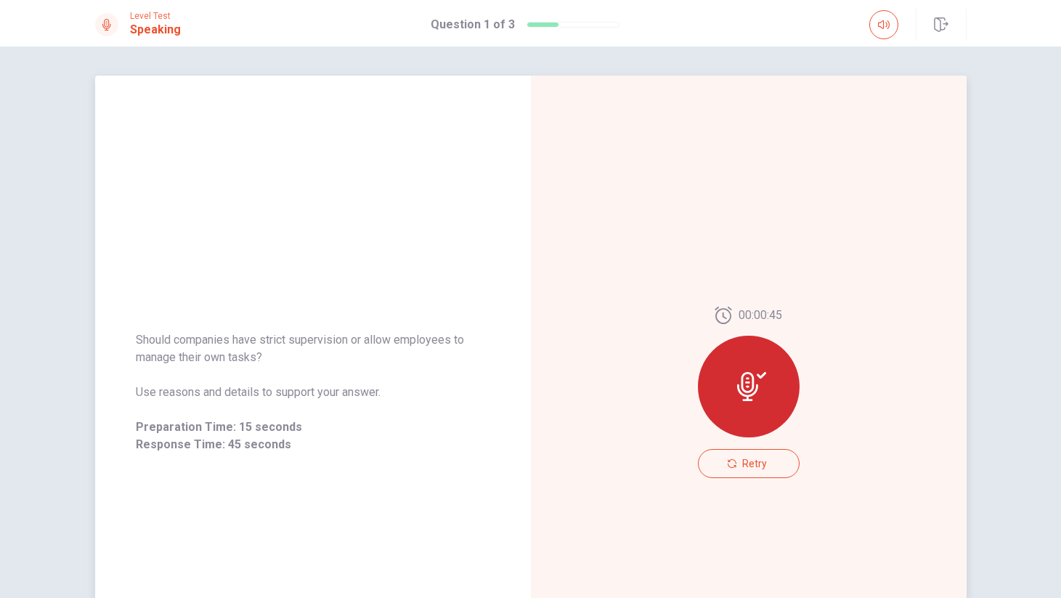
click at [746, 378] on icon at bounding box center [747, 386] width 21 height 29
click at [741, 464] on button "Retry" at bounding box center [749, 463] width 102 height 29
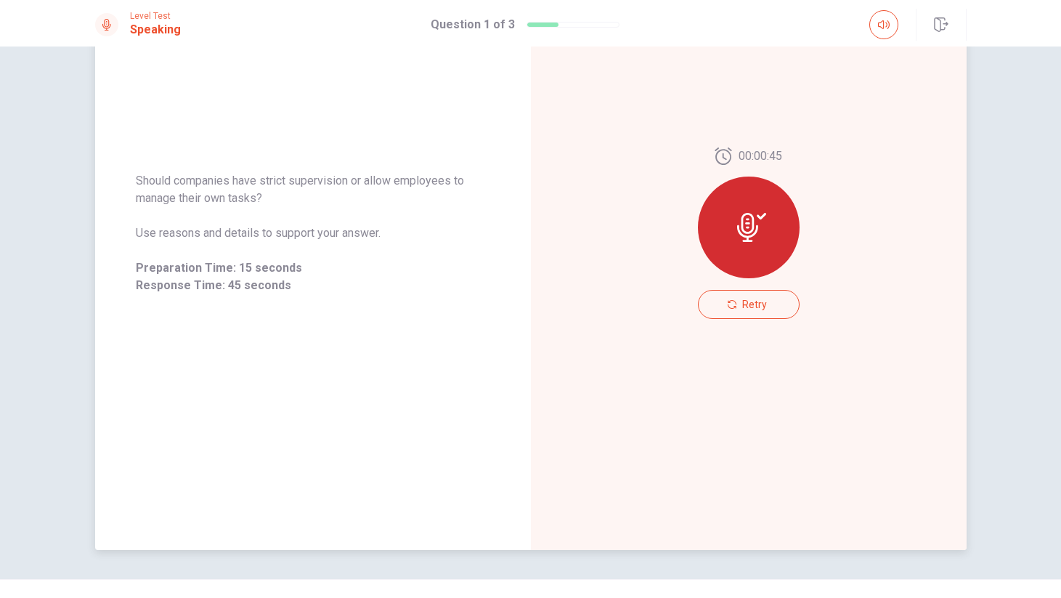
scroll to position [187, 0]
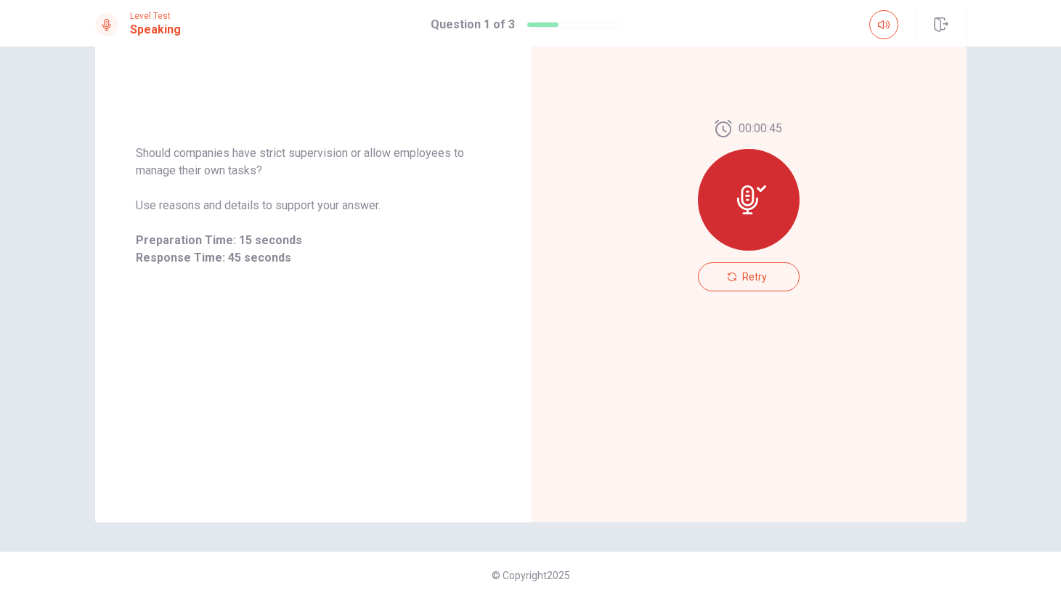
click at [738, 203] on icon at bounding box center [747, 199] width 21 height 29
click at [733, 212] on div at bounding box center [749, 200] width 102 height 102
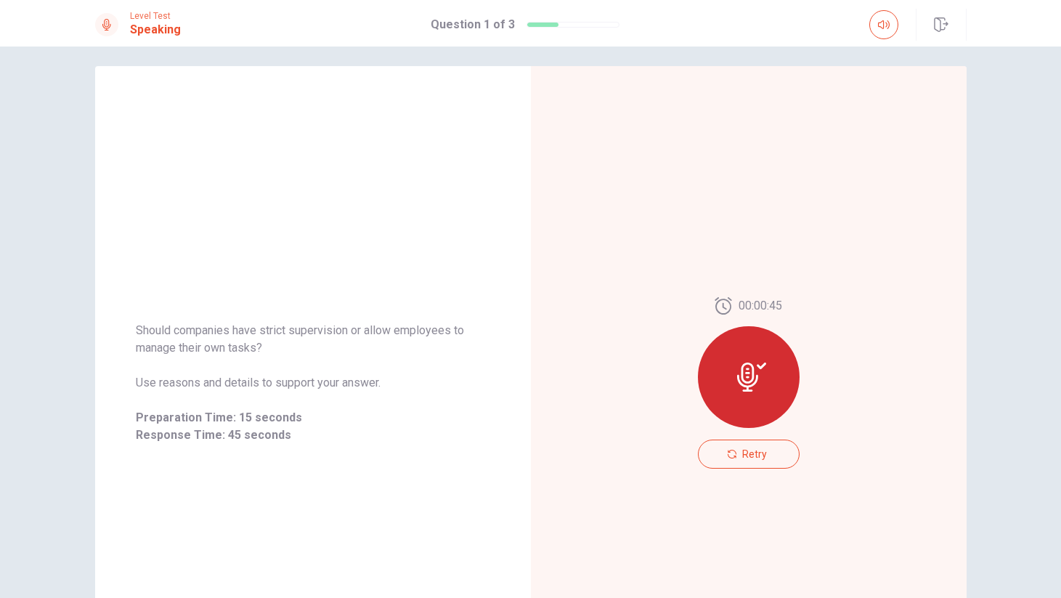
scroll to position [0, 0]
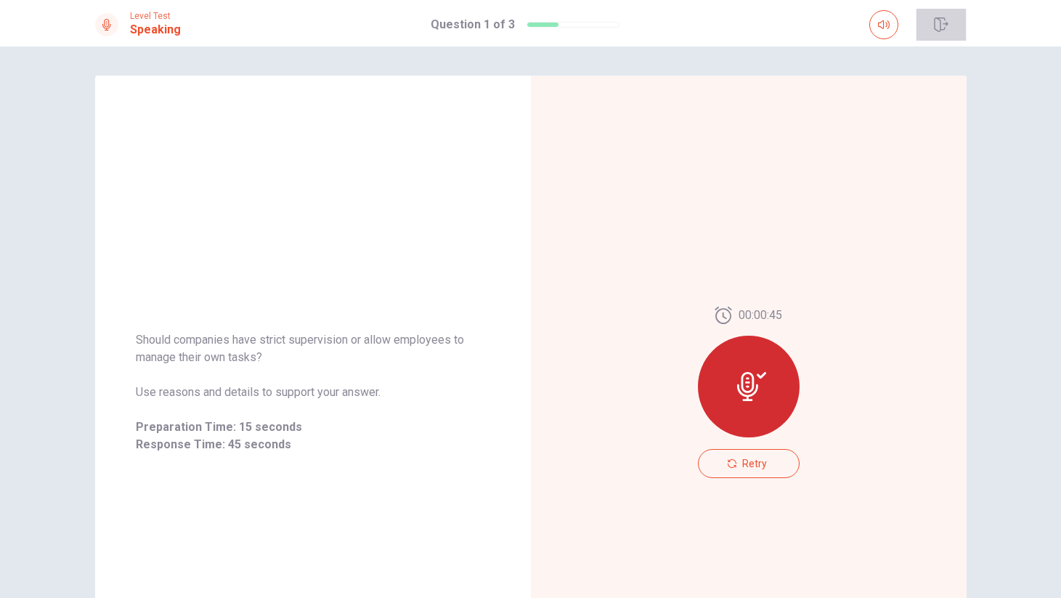
click at [939, 30] on icon "button" at bounding box center [941, 24] width 15 height 15
click at [338, 189] on div "Should companies have strict supervision or allow employees to manage their own…" at bounding box center [313, 392] width 436 height 633
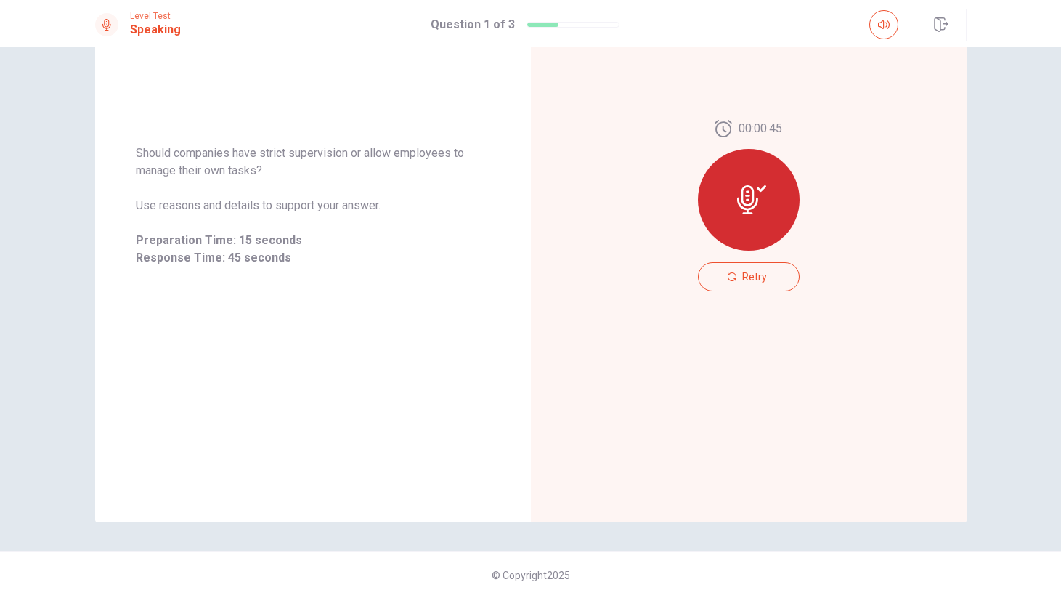
click at [142, 15] on span "Level Test" at bounding box center [155, 16] width 51 height 10
click at [101, 21] on icon at bounding box center [107, 25] width 12 height 12
click at [107, 24] on icon at bounding box center [106, 25] width 9 height 12
click at [183, 99] on div "Should companies have strict supervision or allow employees to manage their own…" at bounding box center [313, 205] width 436 height 633
click at [533, 584] on div "© Copyright 2025" at bounding box center [530, 574] width 1061 height 46
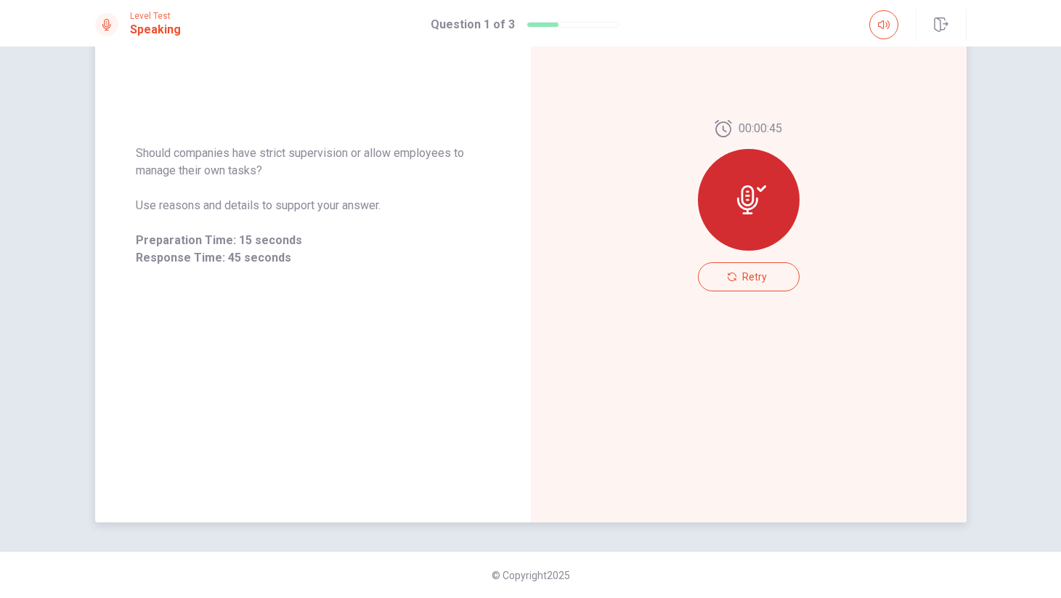
scroll to position [0, 0]
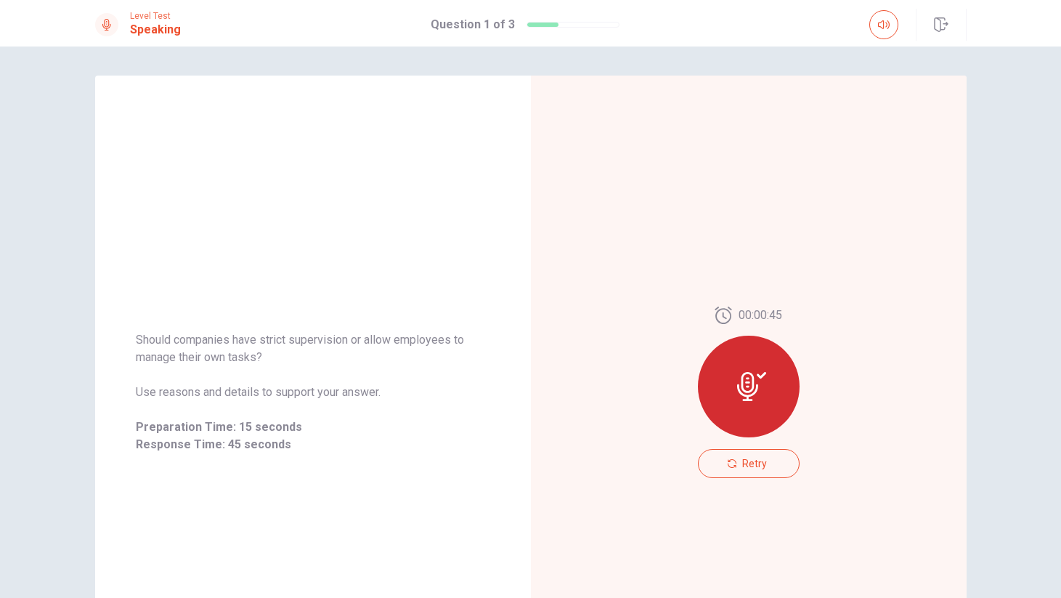
click at [89, 13] on div "Level Test Speaking Question 1 of 3" at bounding box center [531, 25] width 918 height 32
click at [107, 18] on div at bounding box center [106, 24] width 23 height 23
click at [155, 16] on span "Level Test" at bounding box center [155, 16] width 51 height 10
click at [510, 21] on h1 "Question 1 of 3" at bounding box center [473, 24] width 84 height 17
click at [577, 28] on div "Question 1 of 3" at bounding box center [525, 24] width 189 height 17
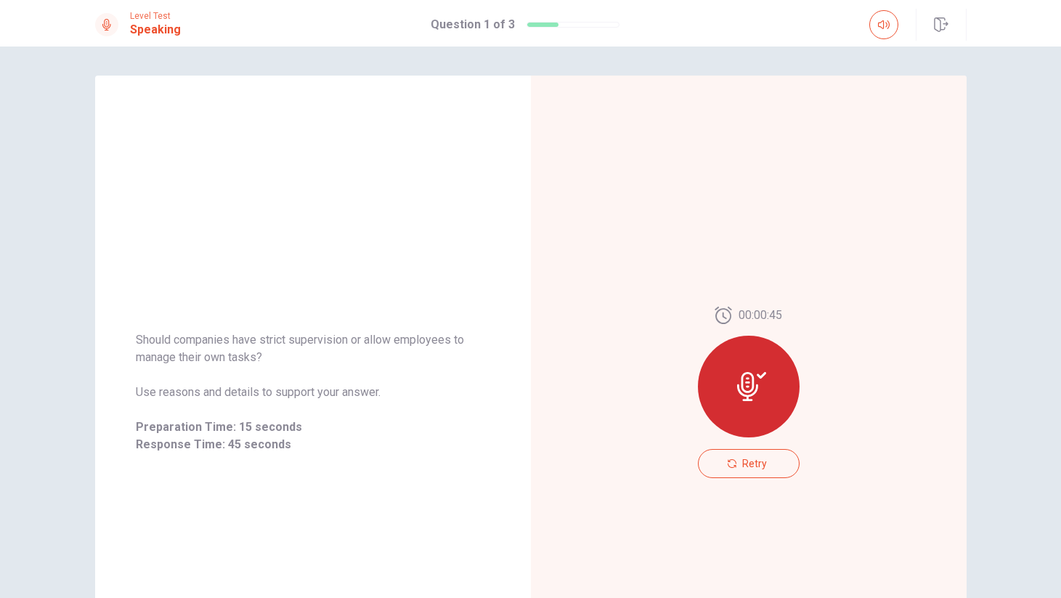
drag, startPoint x: 567, startPoint y: 28, endPoint x: 783, endPoint y: 40, distance: 216.0
click at [595, 28] on div "Question 1 of 3" at bounding box center [525, 24] width 189 height 17
click at [887, 23] on icon "button" at bounding box center [884, 25] width 12 height 12
click at [947, 25] on icon "button" at bounding box center [941, 24] width 15 height 15
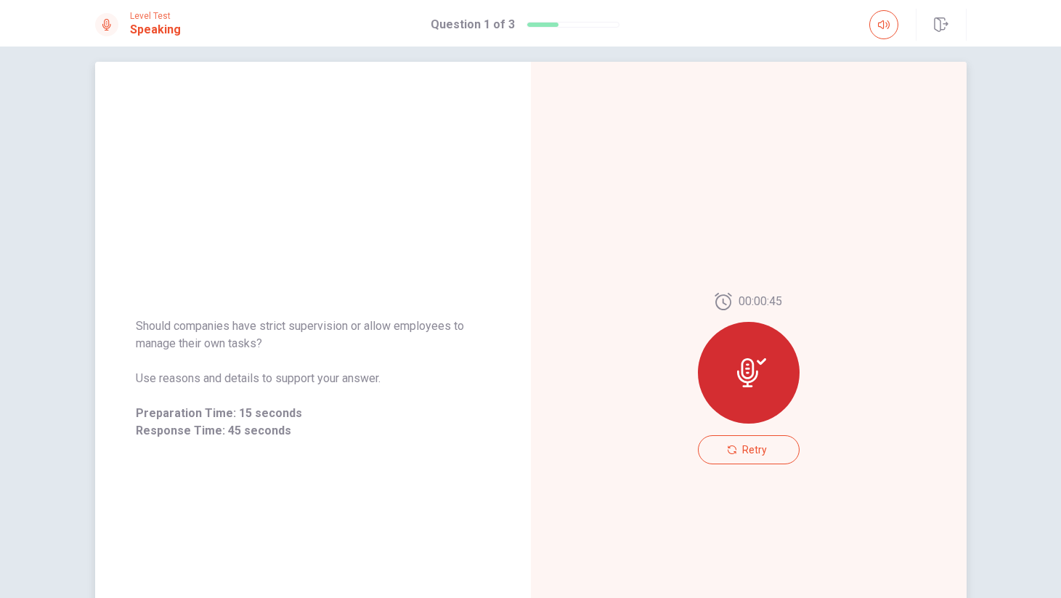
scroll to position [7, 0]
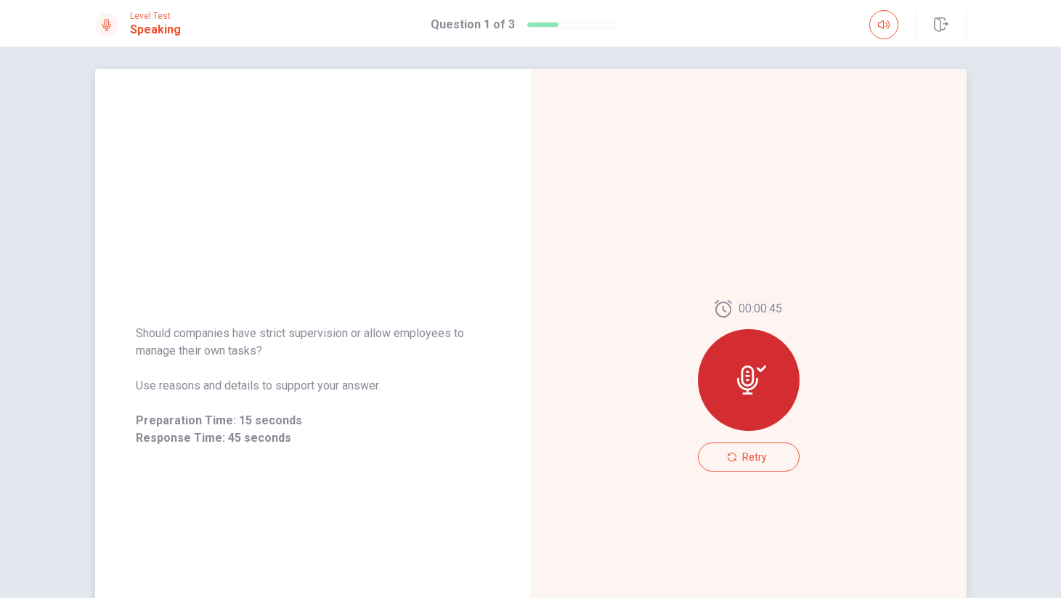
click at [749, 399] on div at bounding box center [749, 380] width 102 height 102
click at [752, 451] on span "Retry" at bounding box center [754, 457] width 25 height 12
click at [460, 183] on div "Should companies have strict supervision or allow employees to manage their own…" at bounding box center [313, 385] width 436 height 633
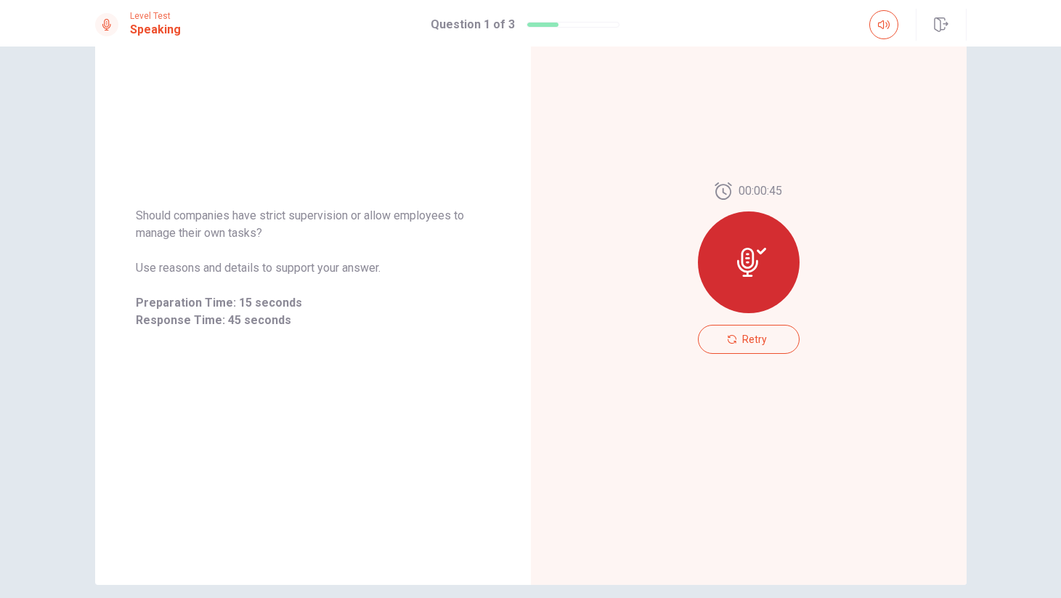
scroll to position [187, 0]
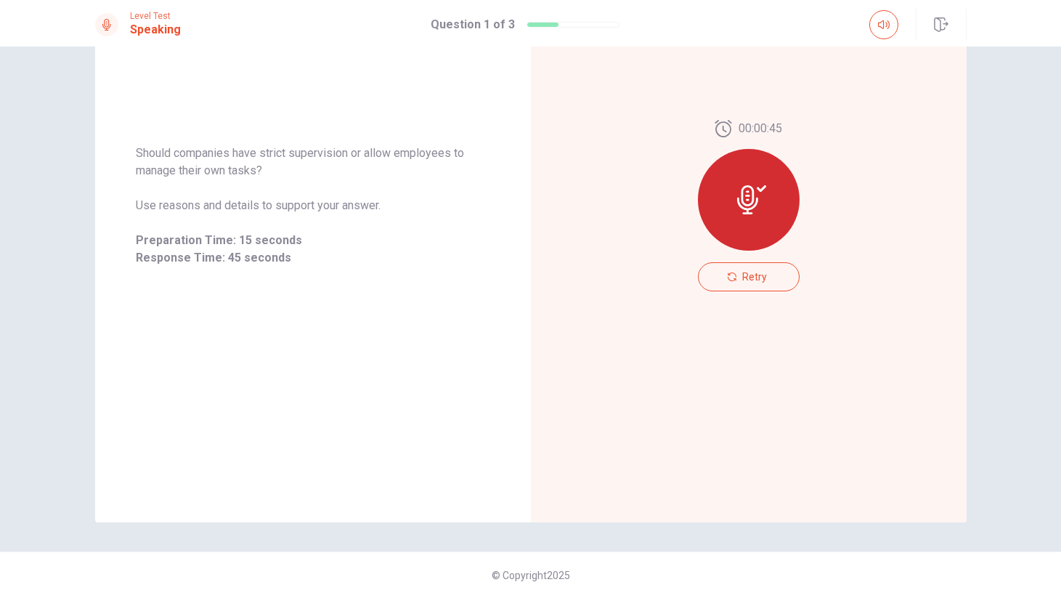
click at [1045, 197] on div "Should companies have strict supervision or allow employees to manage their own…" at bounding box center [530, 321] width 1061 height 551
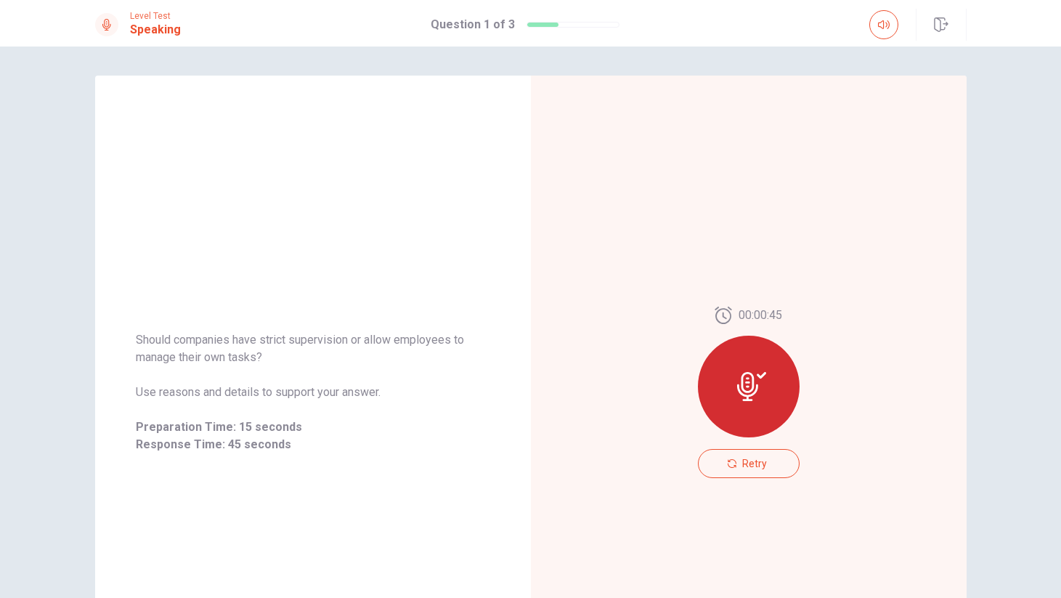
click at [495, 60] on div "Should companies have strict supervision or allow employees to manage their own…" at bounding box center [530, 321] width 1061 height 551
click at [1015, 93] on div "Should companies have strict supervision or allow employees to manage their own…" at bounding box center [530, 321] width 1061 height 551
click at [1039, 119] on div "Should companies have strict supervision or allow employees to manage their own…" at bounding box center [530, 321] width 1061 height 551
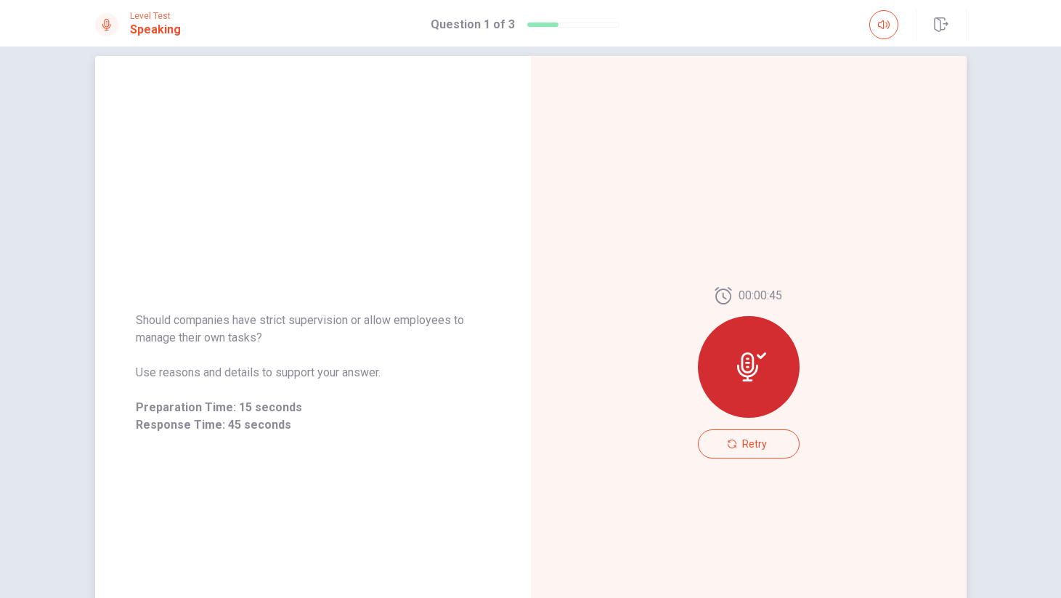
scroll to position [16, 0]
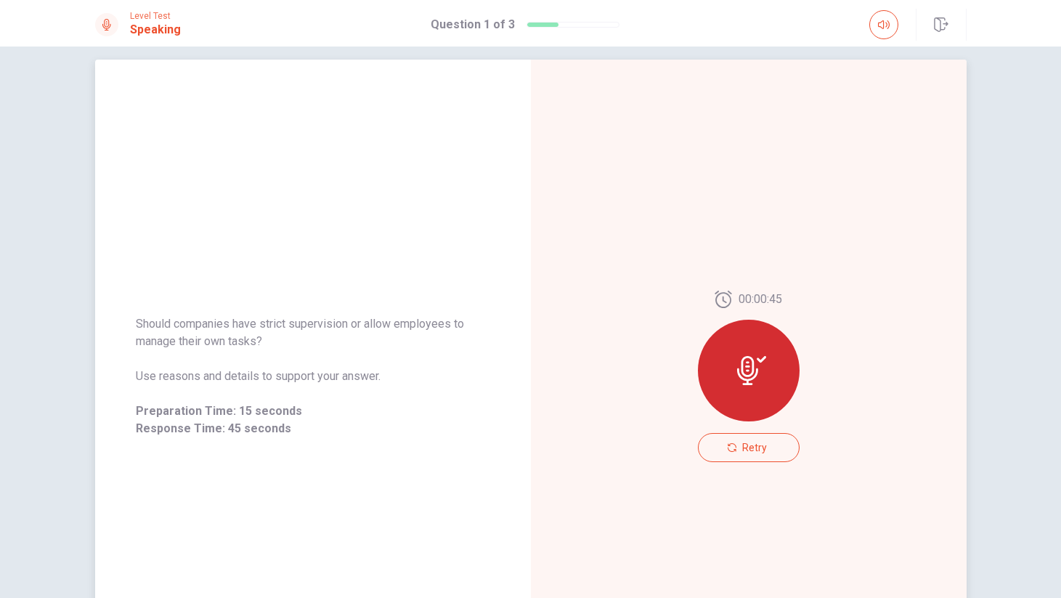
click at [647, 245] on div "00:00:45 Retry" at bounding box center [749, 376] width 436 height 633
click at [536, 121] on div "00:00:45 Retry" at bounding box center [749, 376] width 436 height 633
click at [117, 21] on div at bounding box center [106, 24] width 23 height 23
click at [153, 21] on h1 "Speaking" at bounding box center [155, 29] width 51 height 17
click at [213, 15] on div "Level Test Speaking Question 1 of 3" at bounding box center [531, 25] width 918 height 32
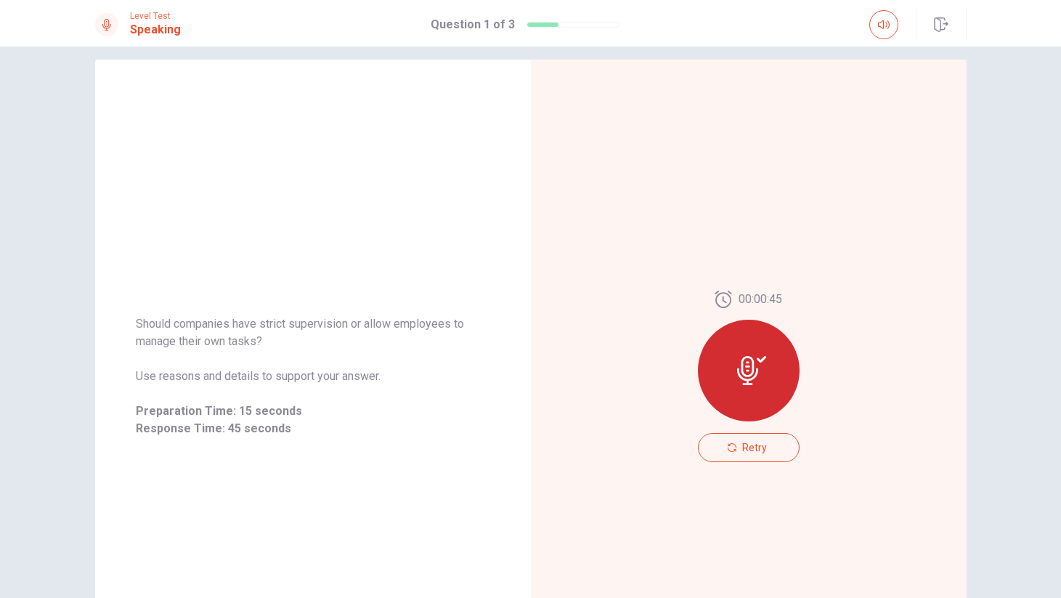
click at [235, 15] on div "Level Test Speaking Question 1 of 3" at bounding box center [531, 25] width 918 height 32
click at [619, 234] on div "00:00:45 Retry" at bounding box center [749, 376] width 436 height 633
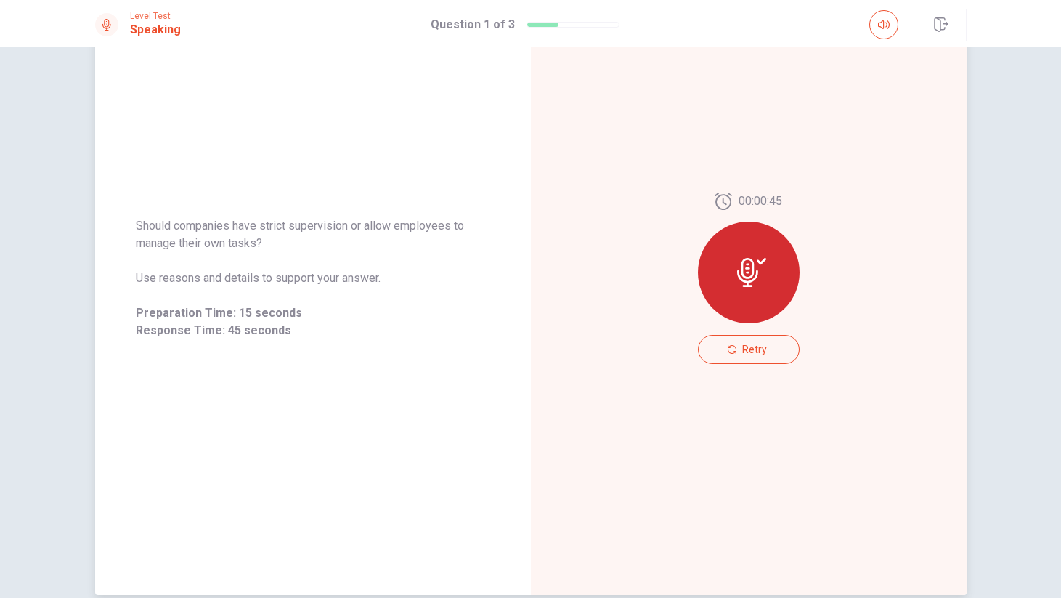
scroll to position [176, 0]
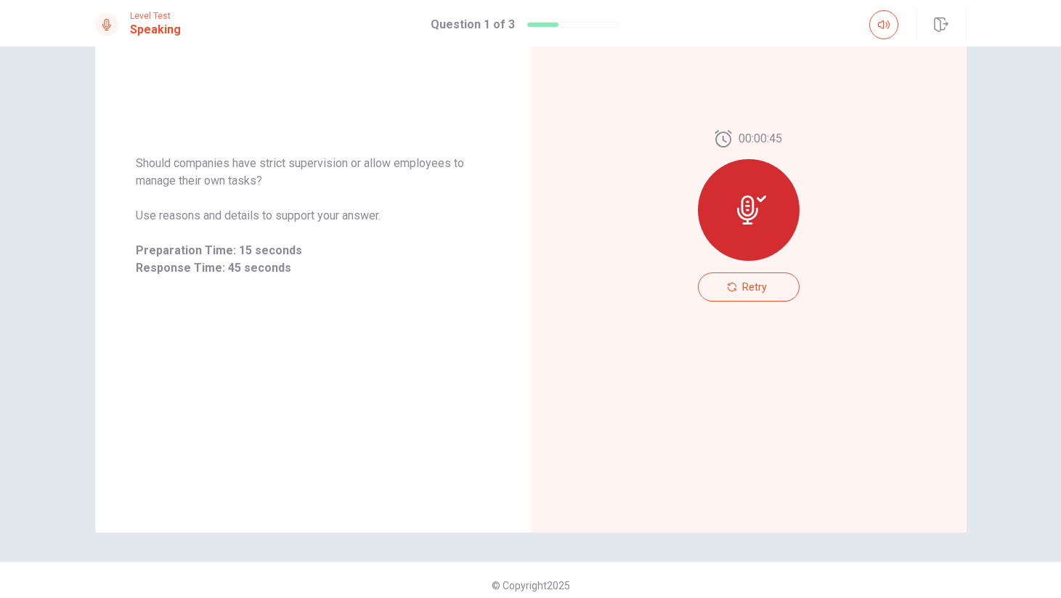
click at [738, 218] on icon at bounding box center [751, 209] width 29 height 29
click at [762, 201] on icon at bounding box center [751, 209] width 29 height 29
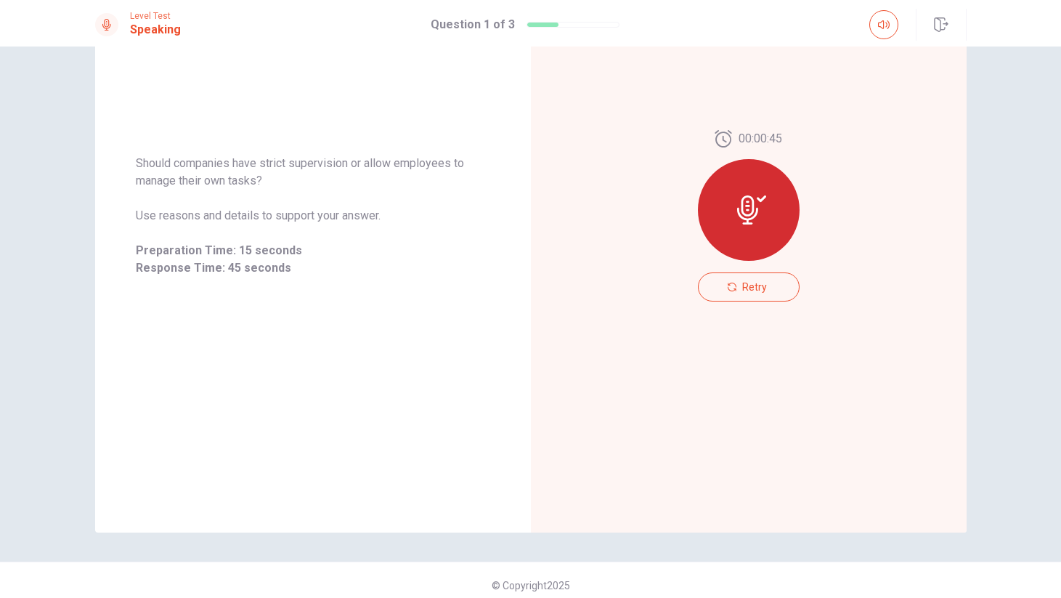
click at [762, 201] on icon at bounding box center [751, 209] width 29 height 29
click at [979, 179] on div "Should companies have strict supervision or allow employees to manage their own…" at bounding box center [531, 215] width 918 height 633
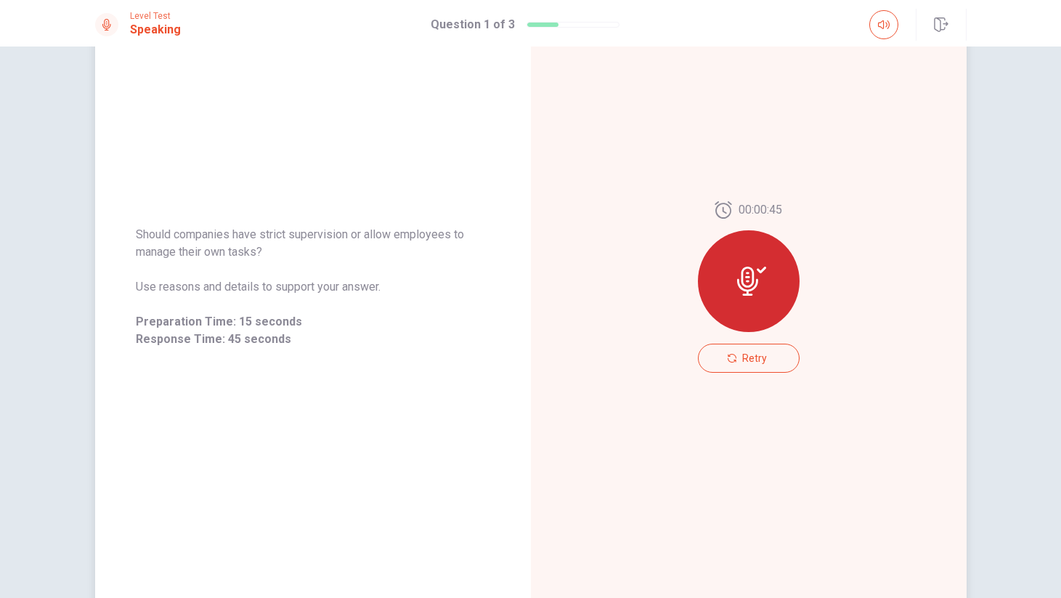
scroll to position [0, 0]
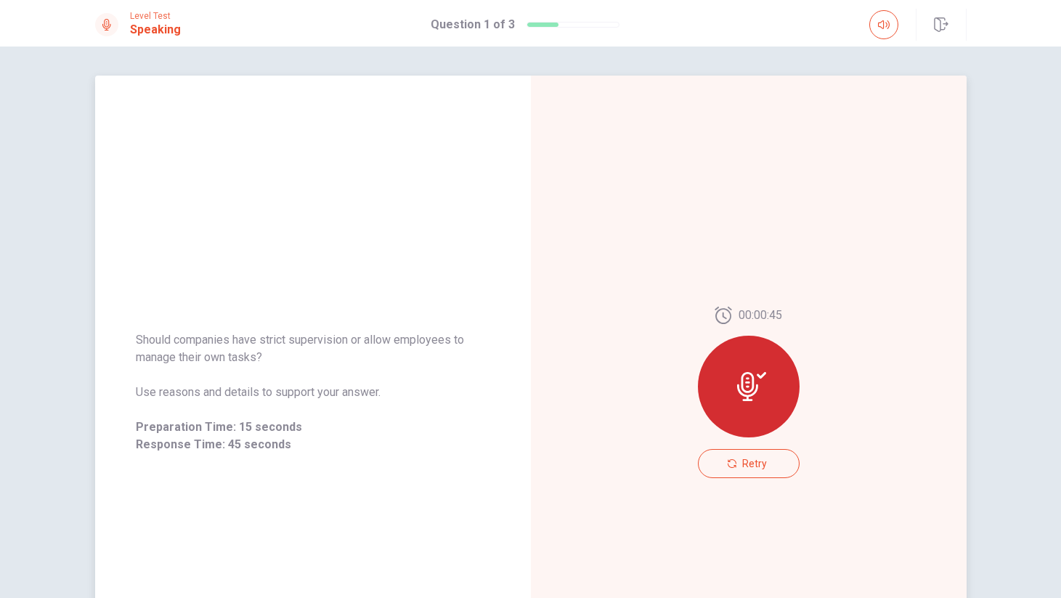
click at [737, 444] on div "00:00:45" at bounding box center [749, 377] width 102 height 142
click at [742, 458] on span "Retry" at bounding box center [754, 463] width 25 height 12
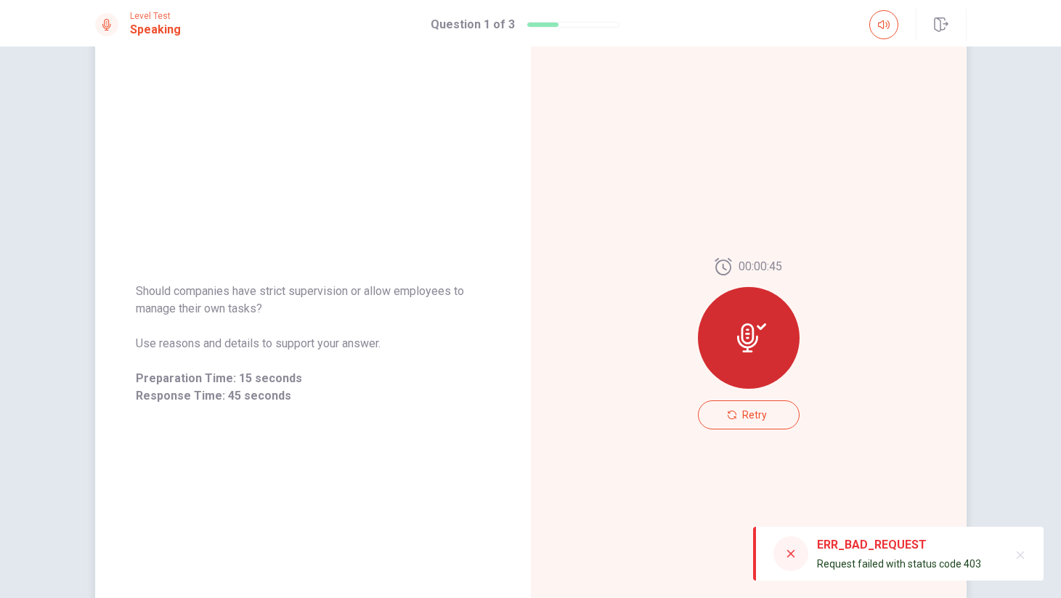
scroll to position [66, 0]
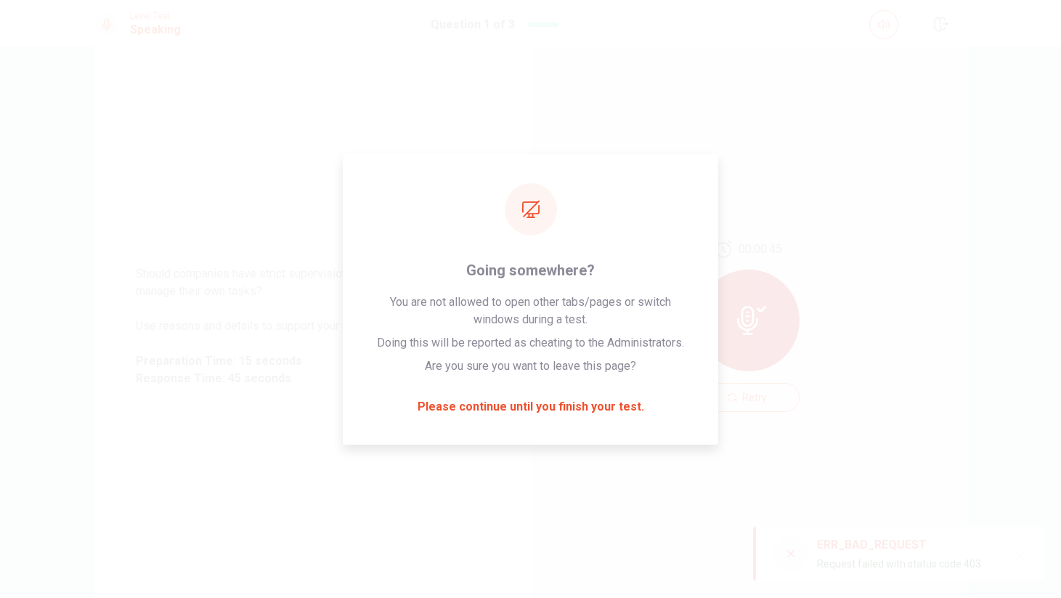
click at [1019, 553] on icon "button" at bounding box center [1021, 555] width 8 height 8
click at [754, 316] on icon at bounding box center [751, 320] width 29 height 29
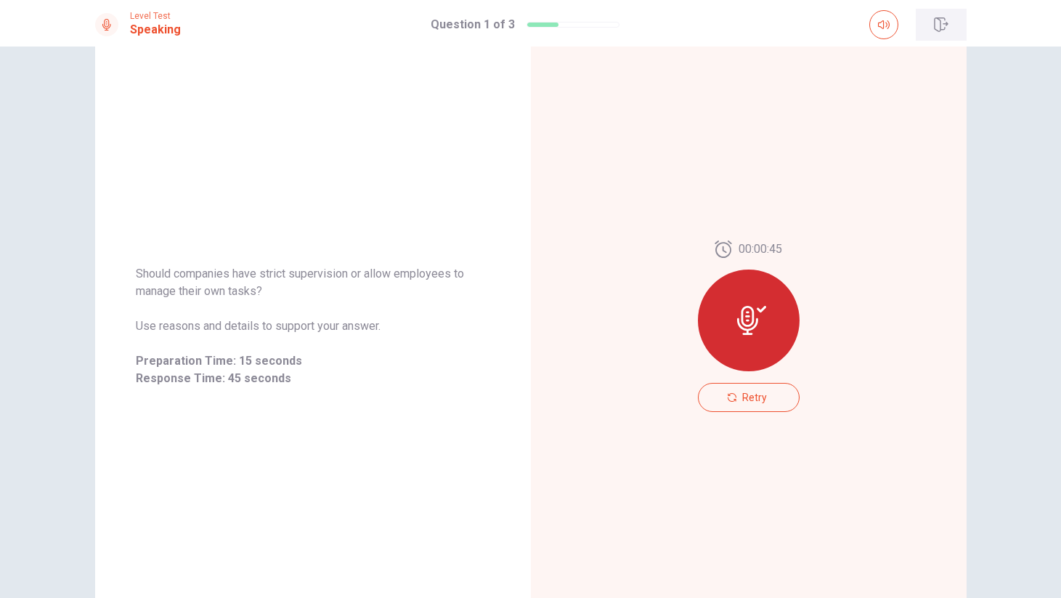
click at [934, 24] on icon "button" at bounding box center [941, 24] width 14 height 15
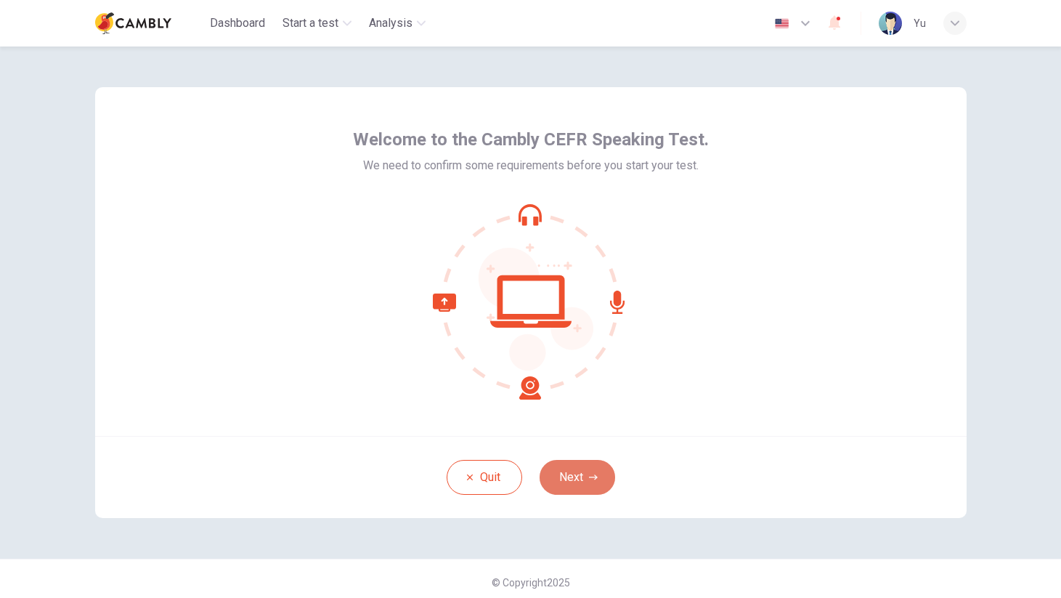
click at [583, 482] on button "Next" at bounding box center [578, 477] width 76 height 35
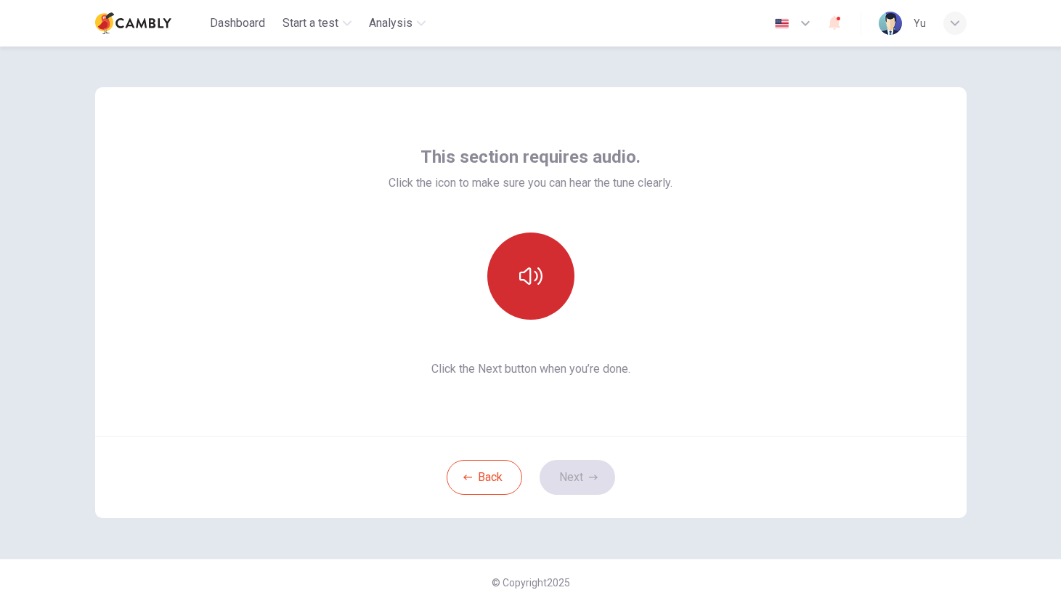
scroll to position [7, 0]
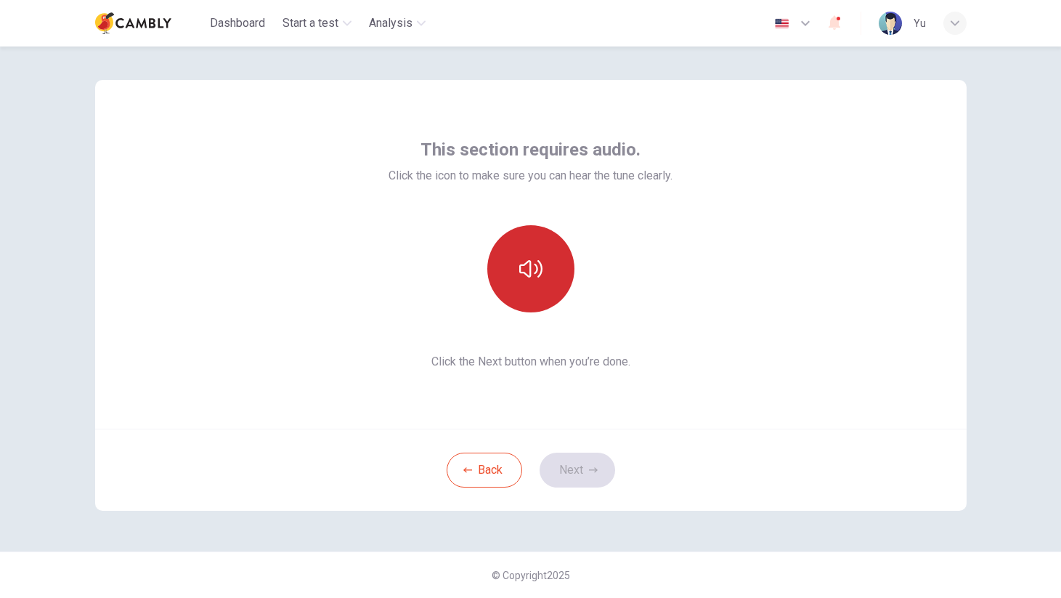
click at [537, 289] on button "button" at bounding box center [530, 268] width 87 height 87
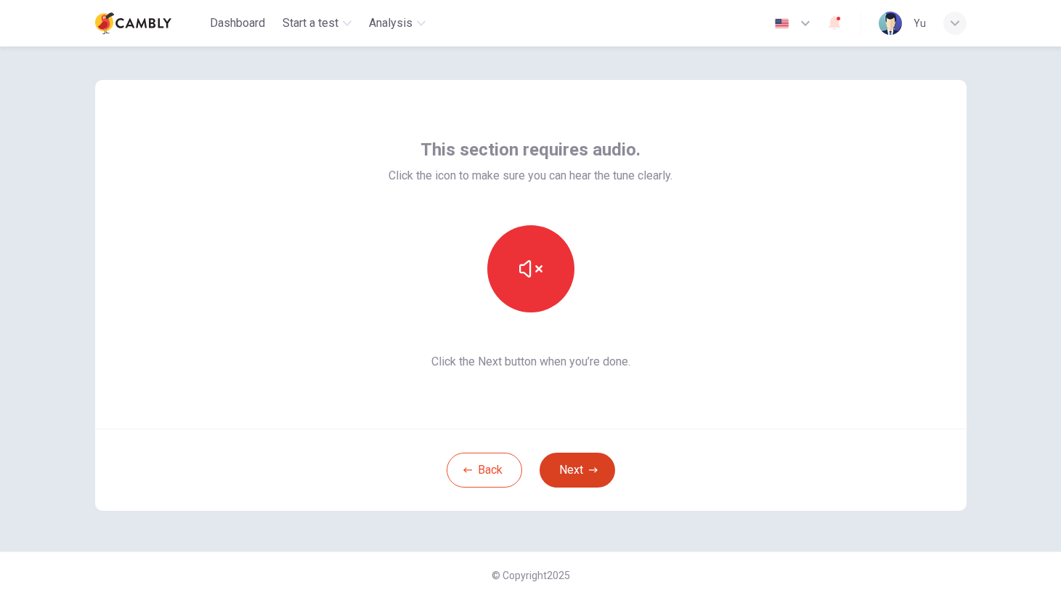
click at [571, 465] on button "Next" at bounding box center [578, 469] width 76 height 35
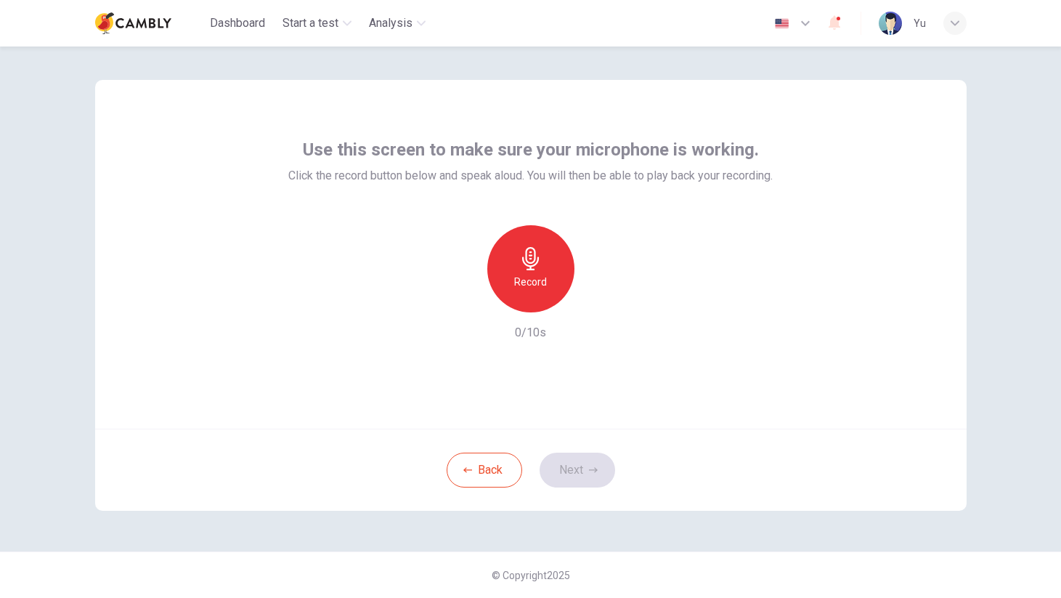
click at [535, 280] on h6 "Record" at bounding box center [530, 281] width 33 height 17
click at [598, 297] on icon "button" at bounding box center [597, 300] width 15 height 15
click at [580, 471] on button "Next" at bounding box center [578, 469] width 76 height 35
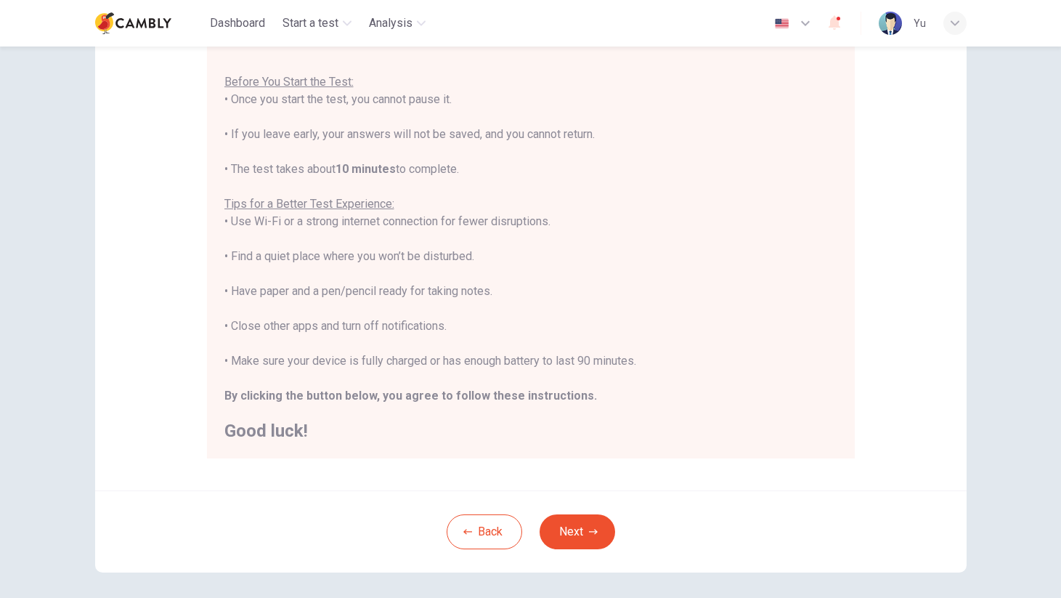
scroll to position [210, 0]
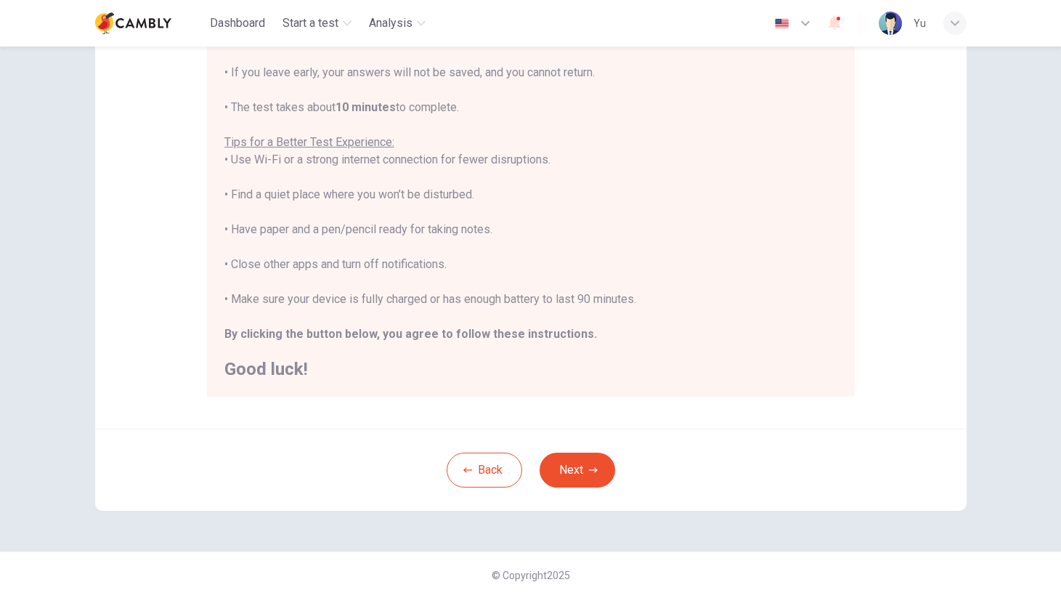
click at [399, 335] on b "By clicking the button below, you agree to follow these instructions." at bounding box center [410, 334] width 373 height 14
click at [576, 472] on button "Next" at bounding box center [578, 469] width 76 height 35
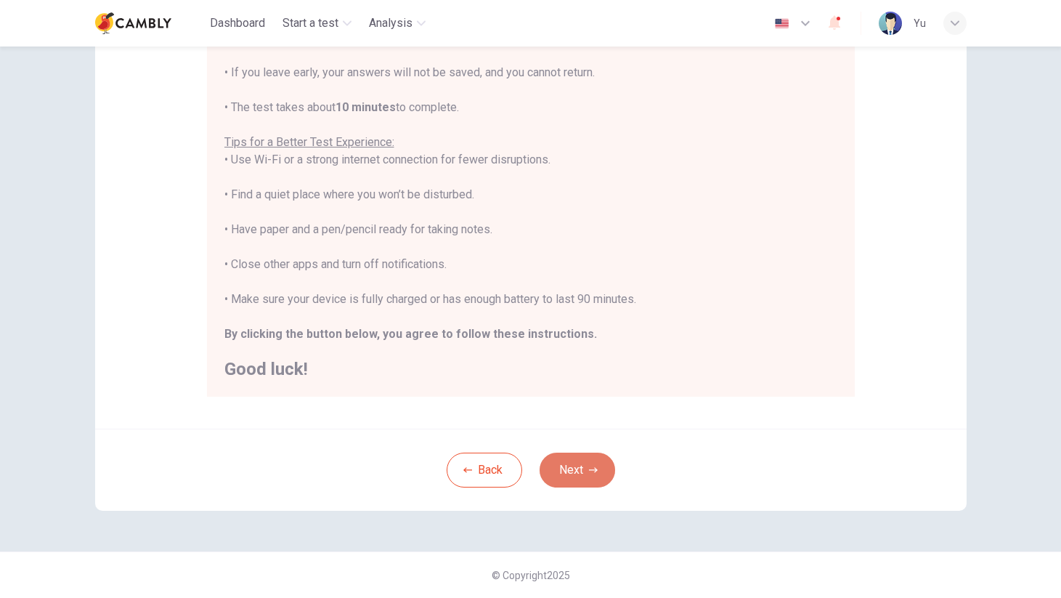
scroll to position [7, 0]
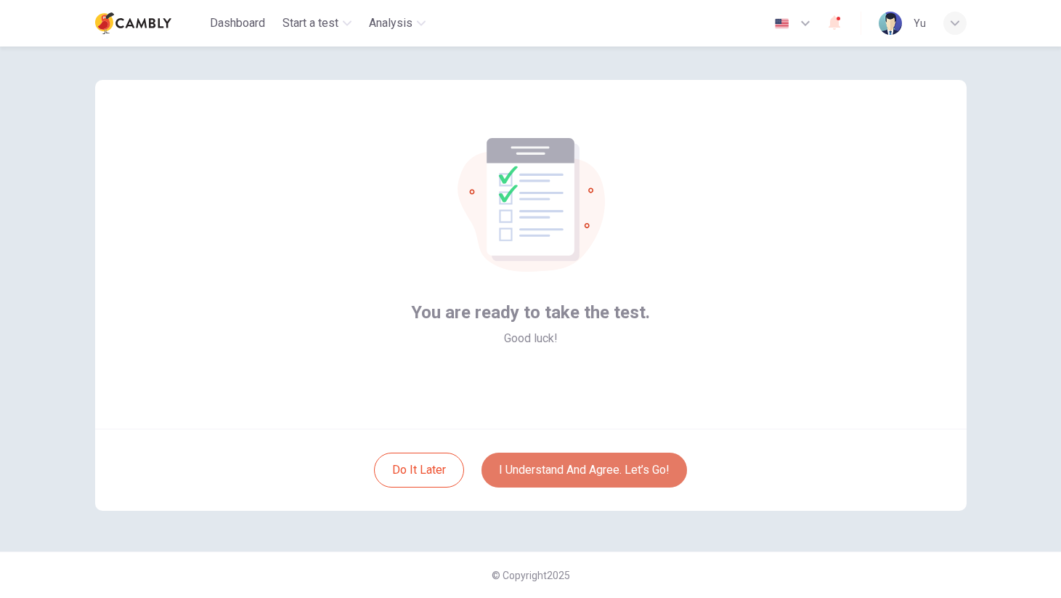
click at [576, 472] on button "I understand and agree. Let’s go!" at bounding box center [584, 469] width 206 height 35
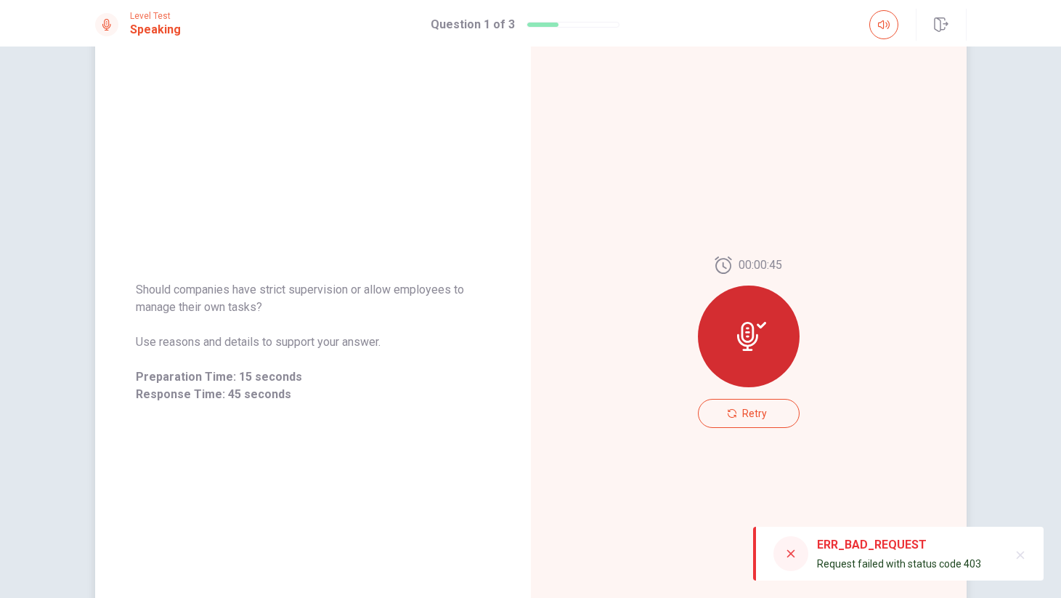
scroll to position [89, 0]
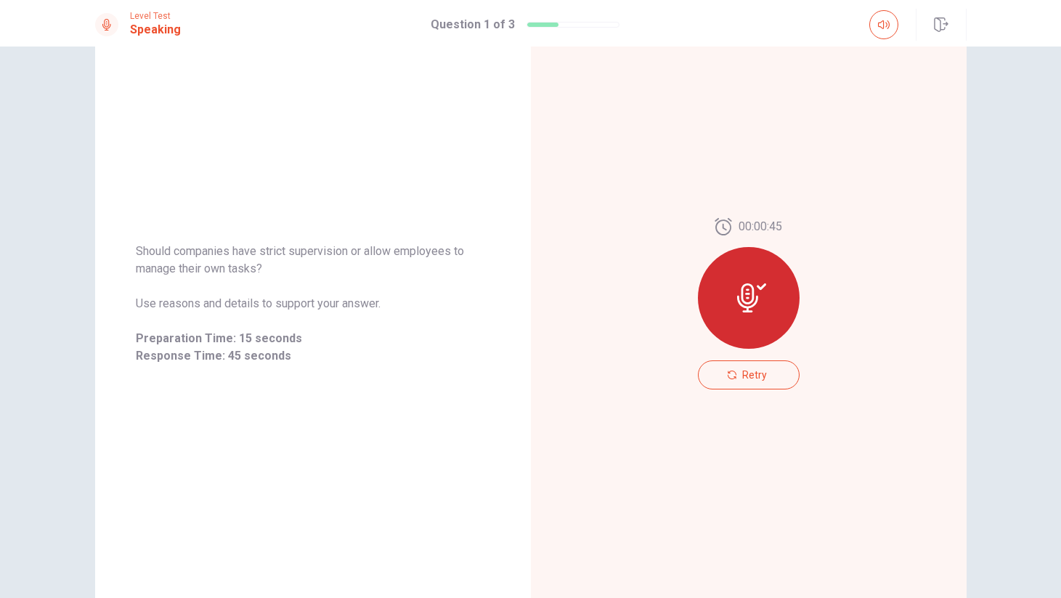
click at [1041, 211] on div "Should companies have strict supervision or allow employees to manage their own…" at bounding box center [530, 321] width 1061 height 551
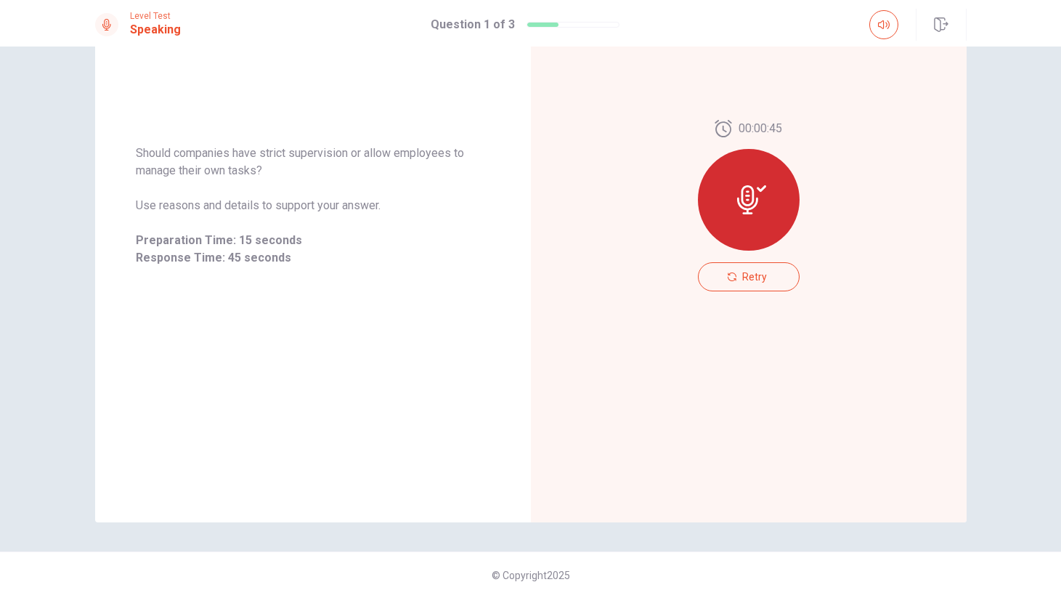
scroll to position [0, 0]
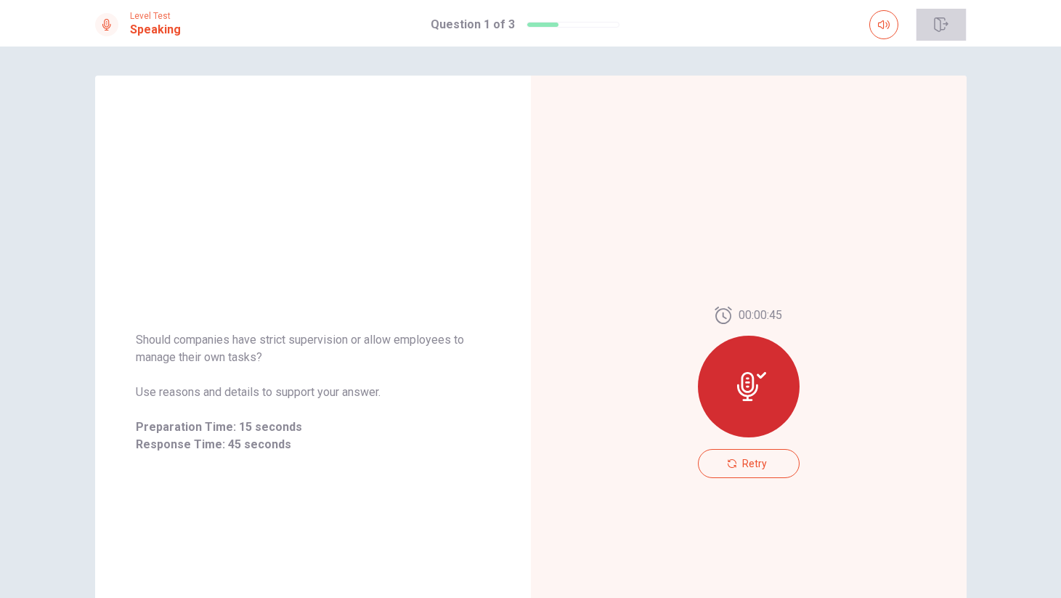
click at [944, 24] on icon "button" at bounding box center [941, 24] width 15 height 15
click at [944, 26] on icon "button" at bounding box center [941, 24] width 15 height 15
click at [775, 396] on div at bounding box center [749, 386] width 102 height 102
click at [712, 368] on div at bounding box center [749, 386] width 102 height 102
click at [715, 332] on div "00:00:45" at bounding box center [749, 377] width 102 height 142
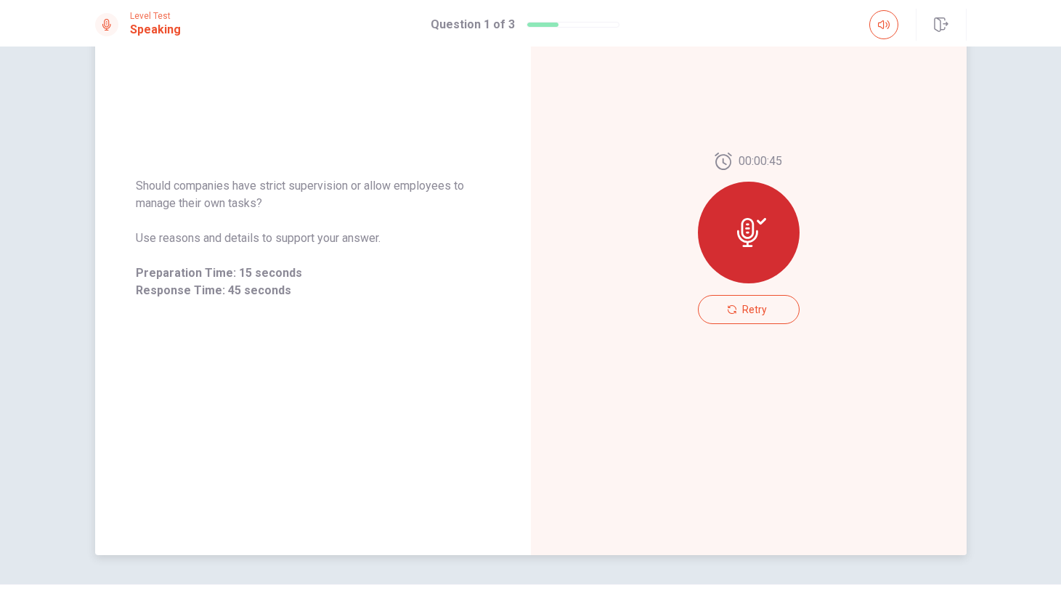
scroll to position [187, 0]
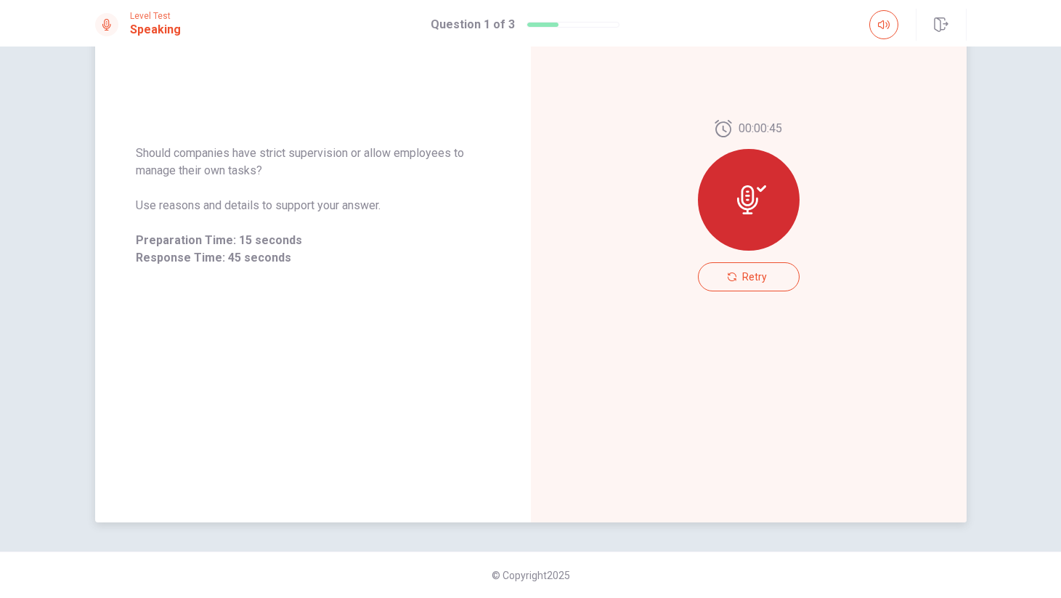
click at [760, 209] on icon at bounding box center [751, 199] width 29 height 29
click at [757, 175] on div at bounding box center [749, 200] width 102 height 102
click at [789, 82] on div "00:00:45 Retry" at bounding box center [749, 205] width 436 height 633
click at [946, 29] on icon "button" at bounding box center [941, 24] width 15 height 15
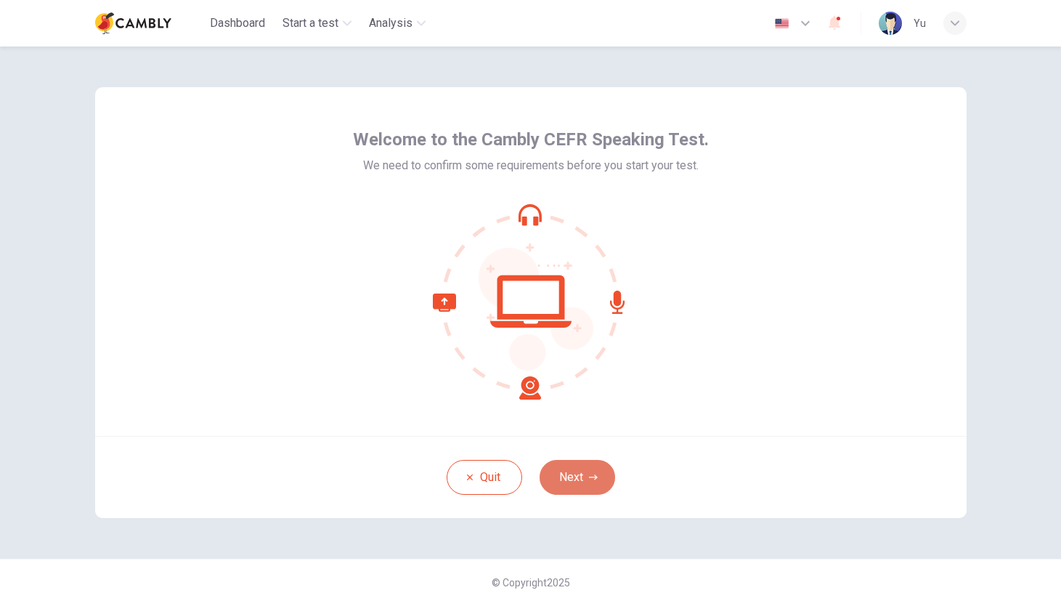
click at [568, 473] on button "Next" at bounding box center [578, 477] width 76 height 35
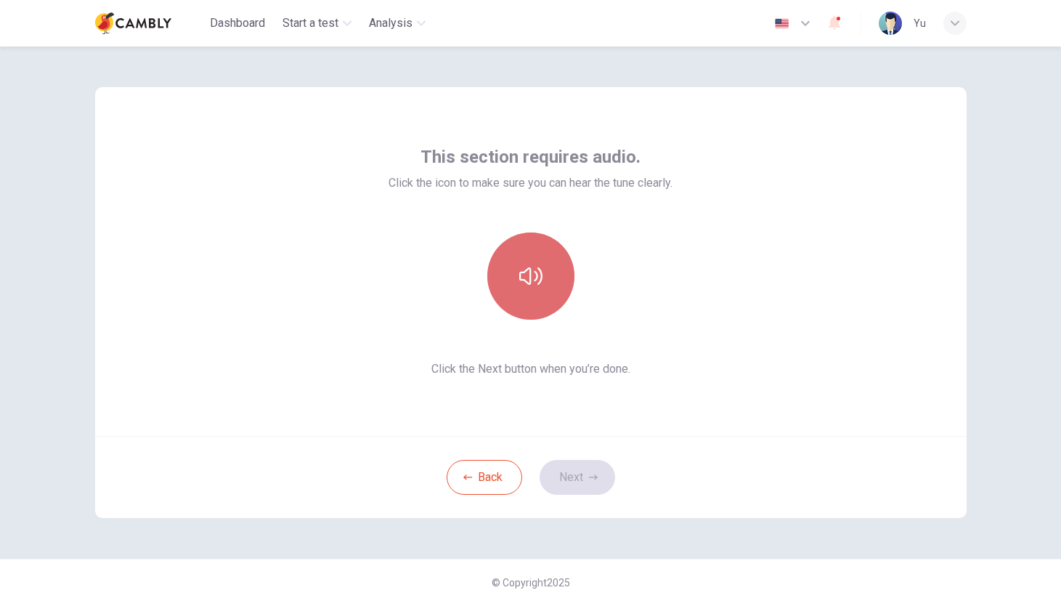
click at [550, 299] on button "button" at bounding box center [530, 275] width 87 height 87
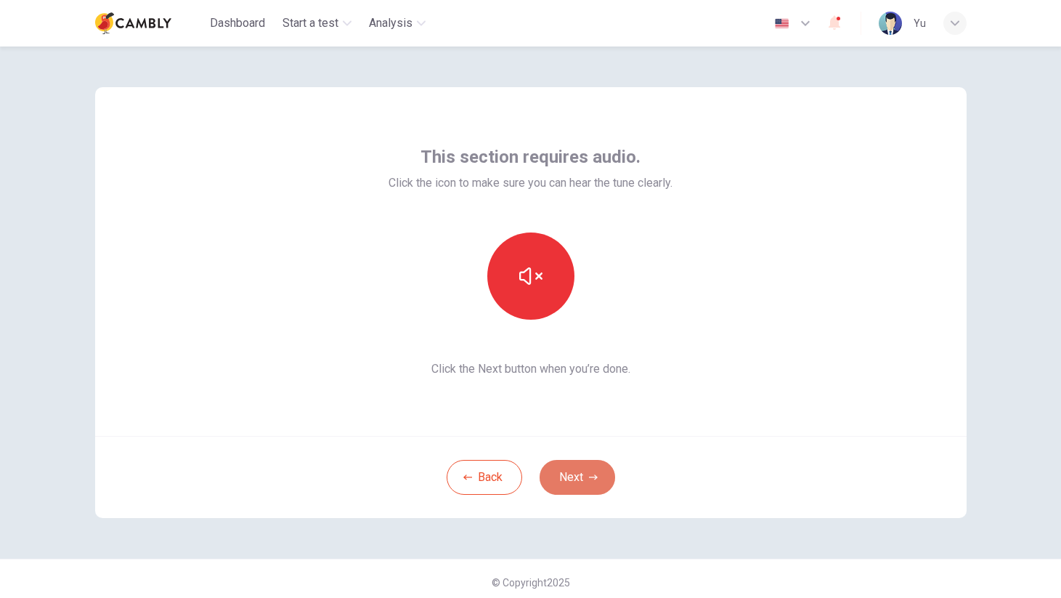
click at [562, 485] on button "Next" at bounding box center [578, 477] width 76 height 35
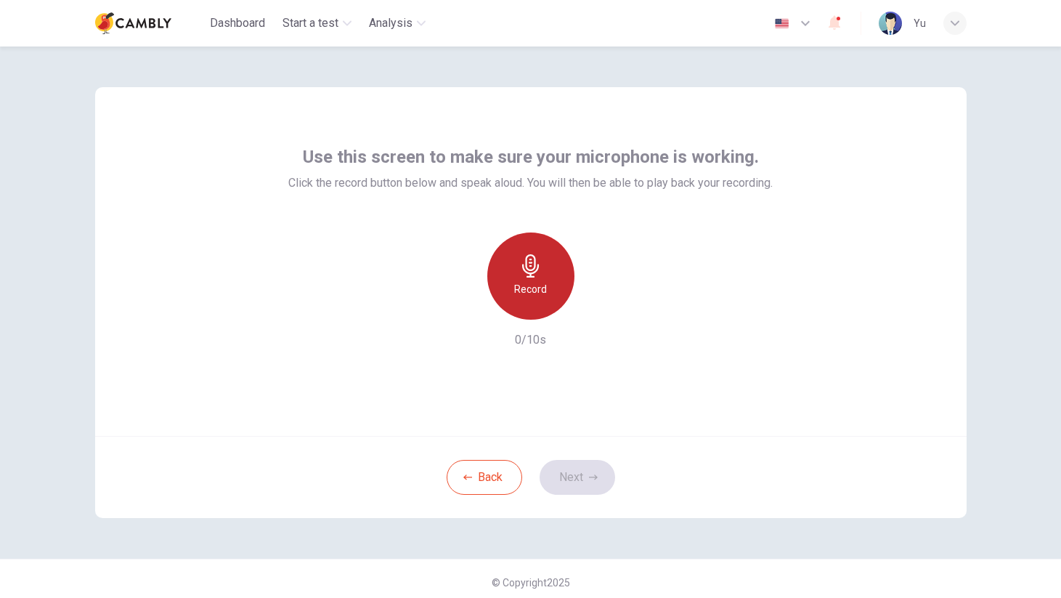
click at [537, 272] on icon "button" at bounding box center [530, 265] width 23 height 23
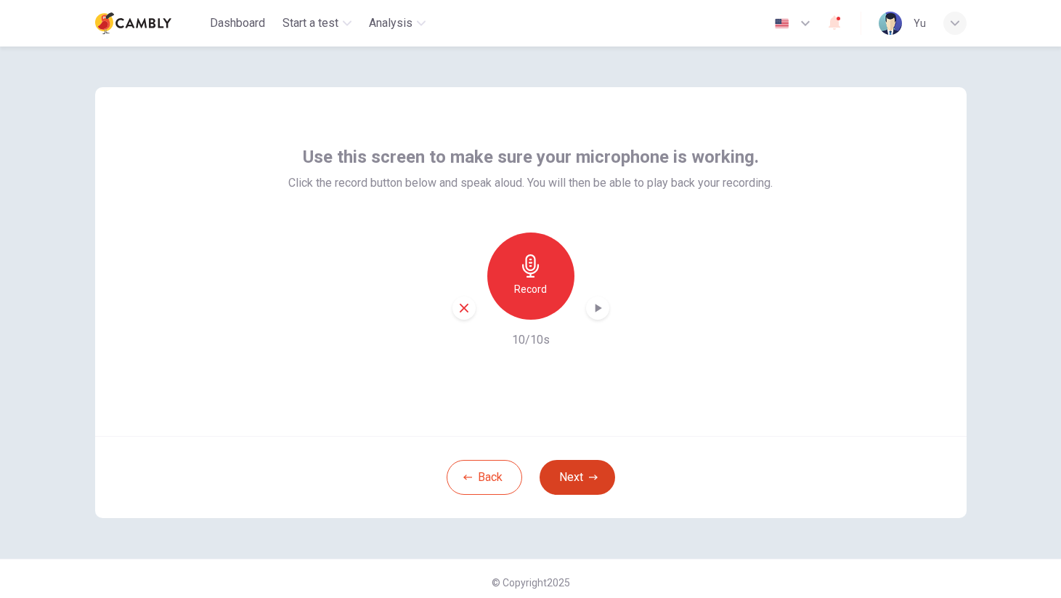
click at [597, 485] on button "Next" at bounding box center [578, 477] width 76 height 35
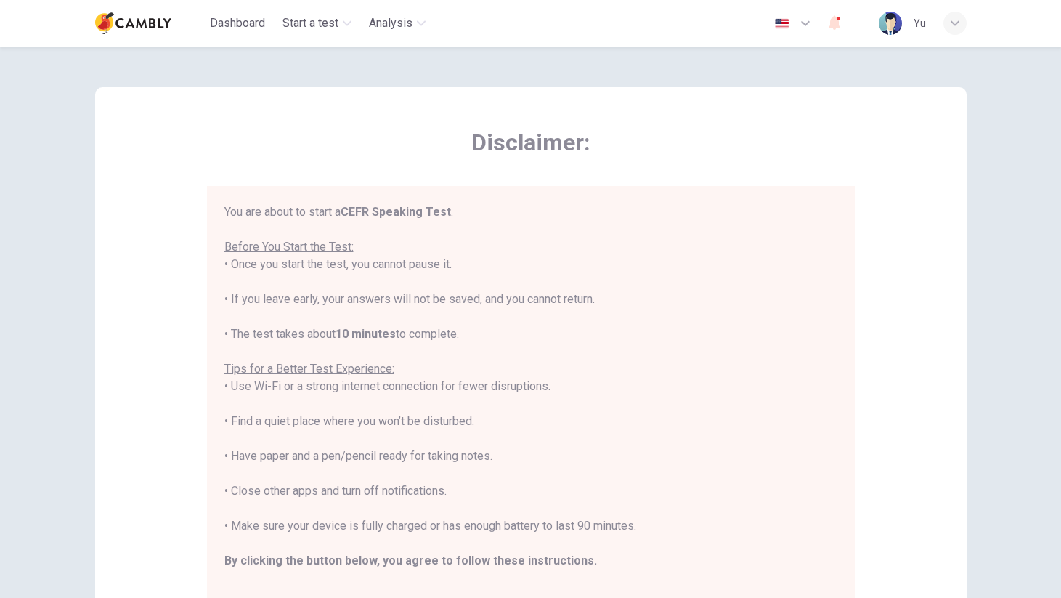
scroll to position [17, 0]
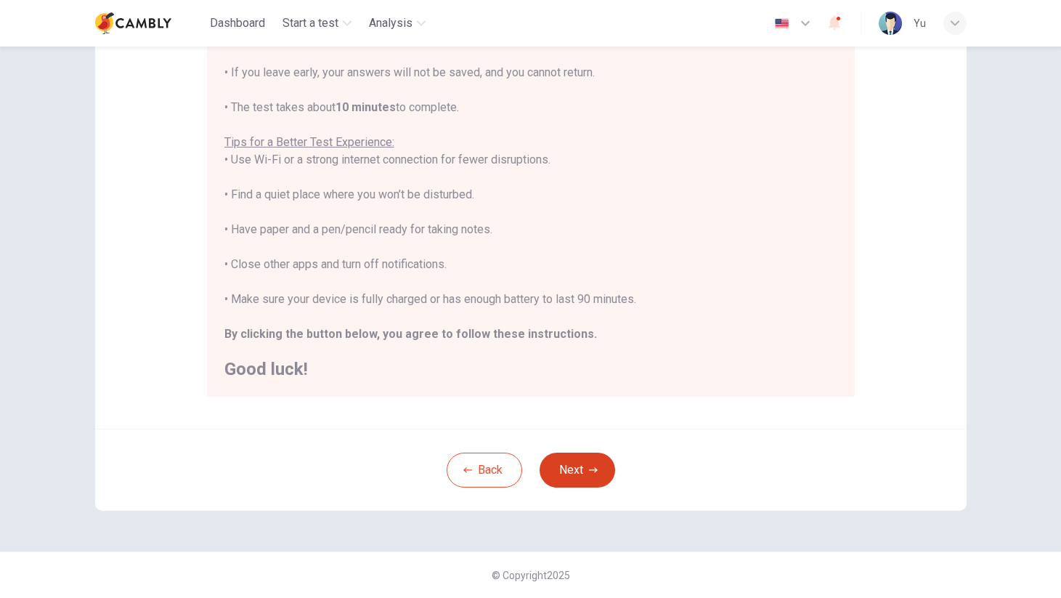
click at [585, 472] on button "Next" at bounding box center [578, 469] width 76 height 35
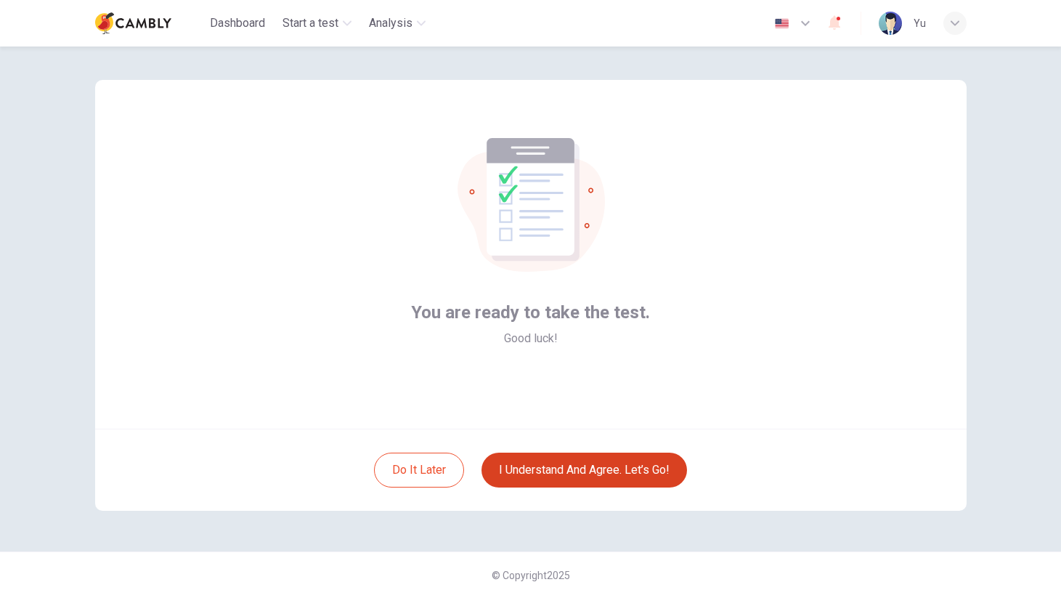
scroll to position [7, 0]
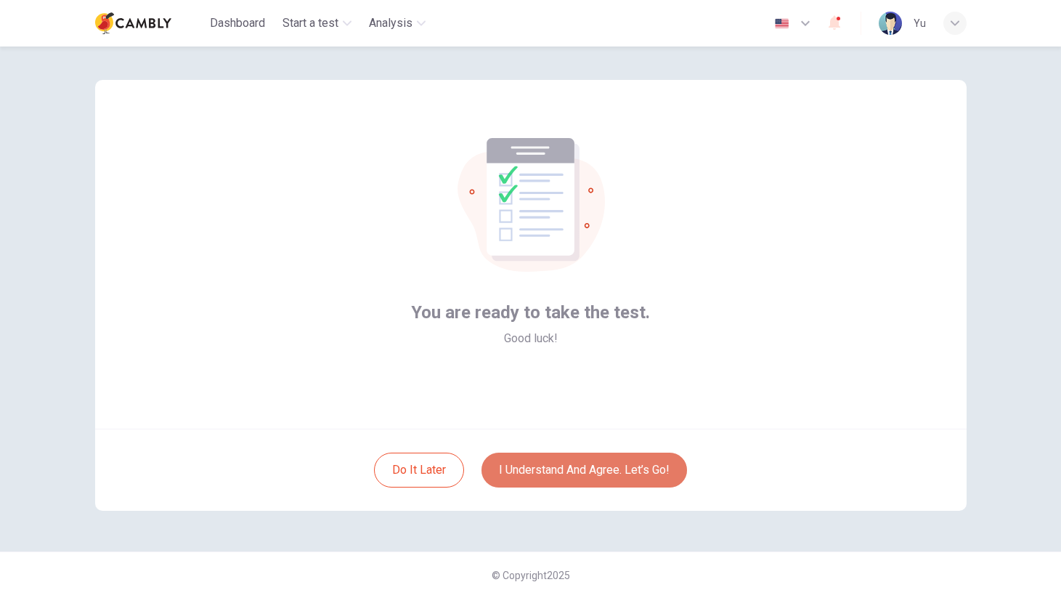
click at [595, 466] on button "I understand and agree. Let’s go!" at bounding box center [584, 469] width 206 height 35
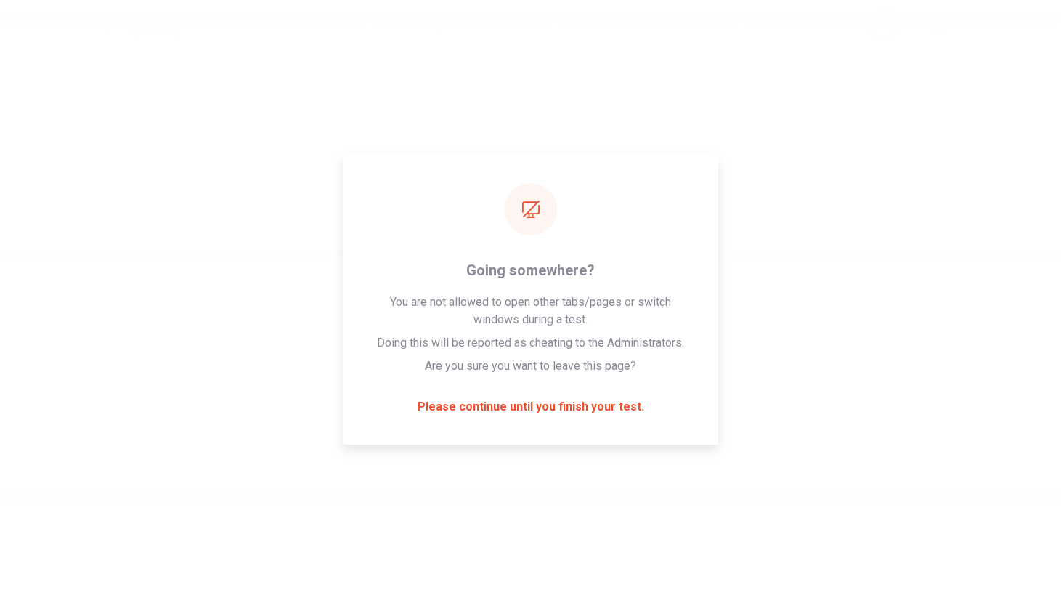
click at [595, 466] on div "Please wait... 100%" at bounding box center [530, 299] width 1061 height 598
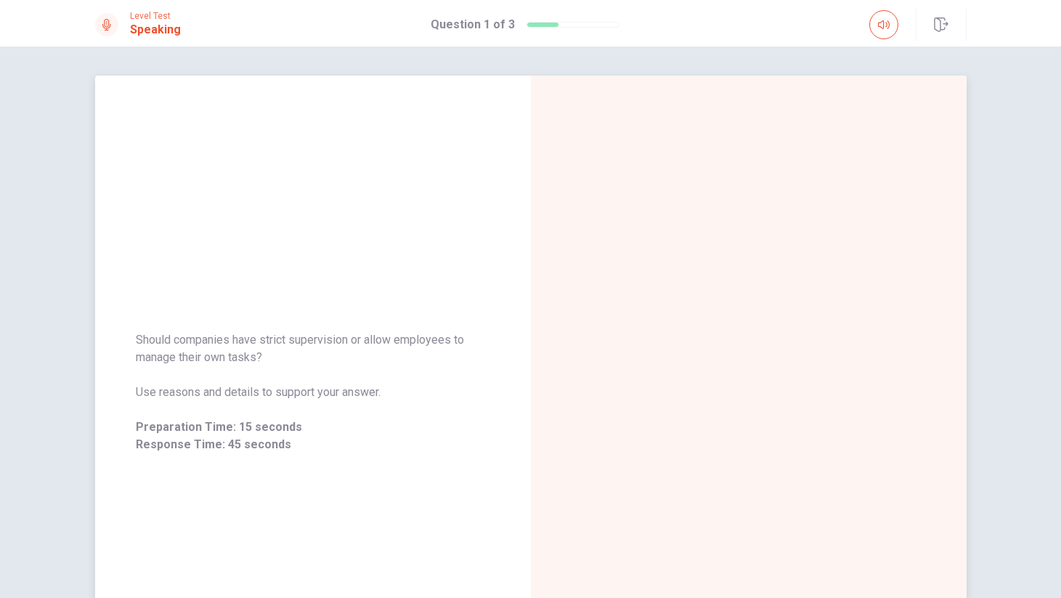
click at [557, 406] on div at bounding box center [749, 392] width 436 height 633
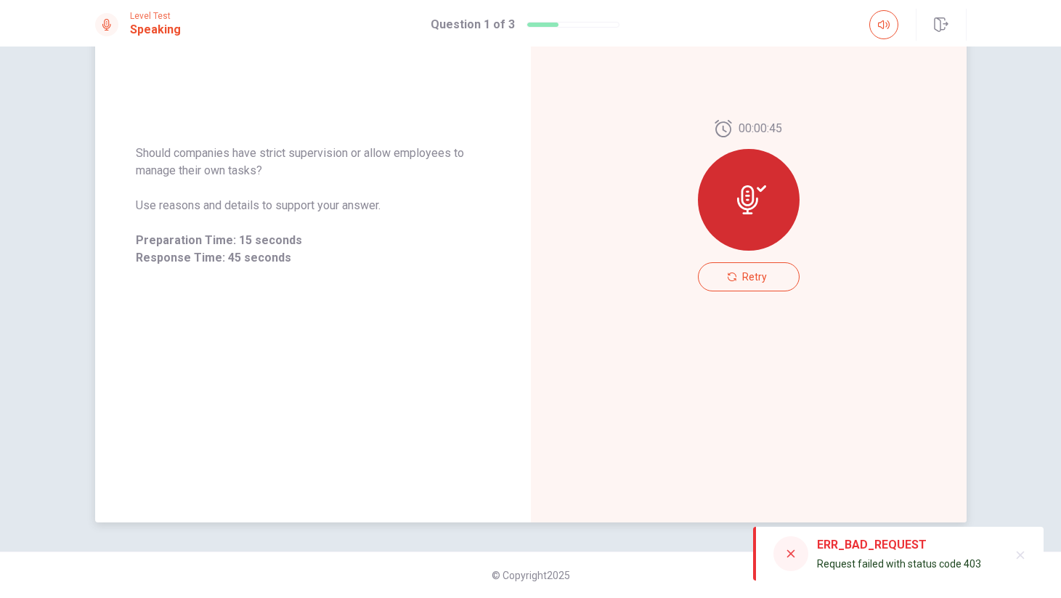
click at [804, 357] on div "00:00:45 Retry" at bounding box center [749, 205] width 436 height 633
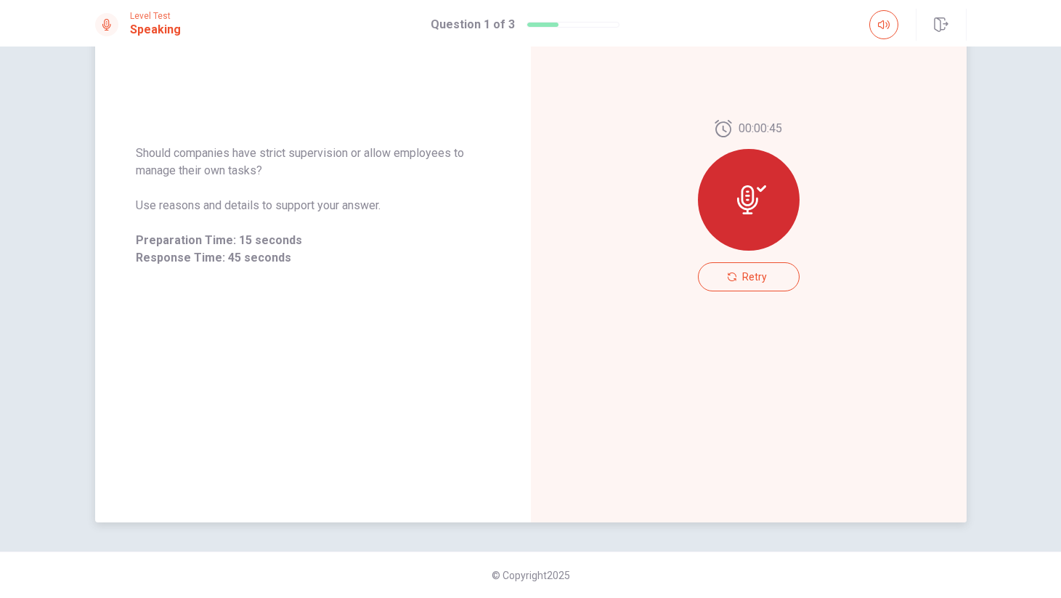
scroll to position [0, 0]
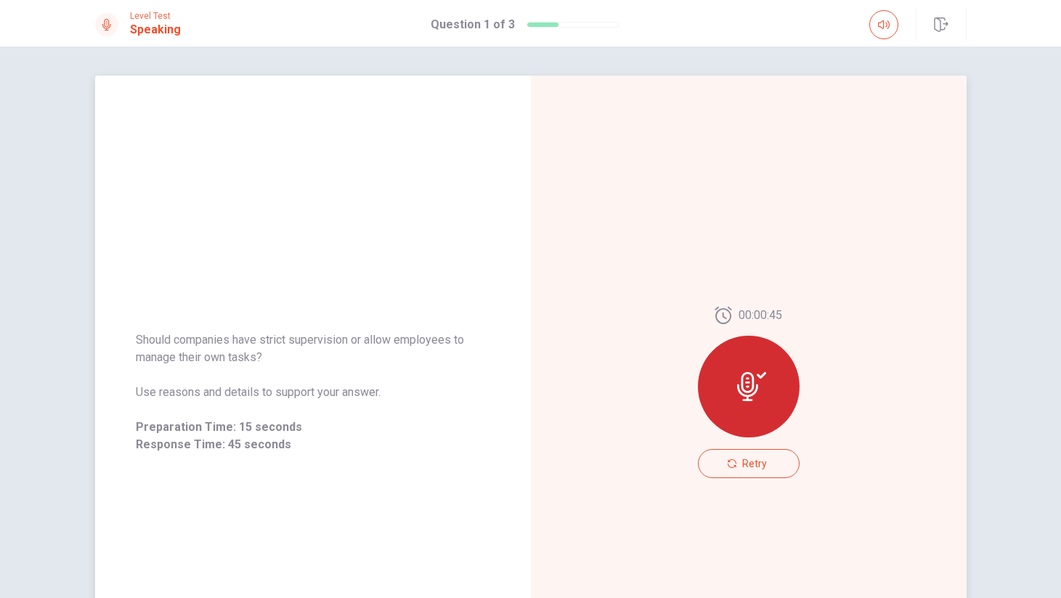
click at [854, 155] on div "00:00:45 Retry" at bounding box center [749, 392] width 436 height 633
click at [947, 23] on icon "button" at bounding box center [941, 24] width 14 height 15
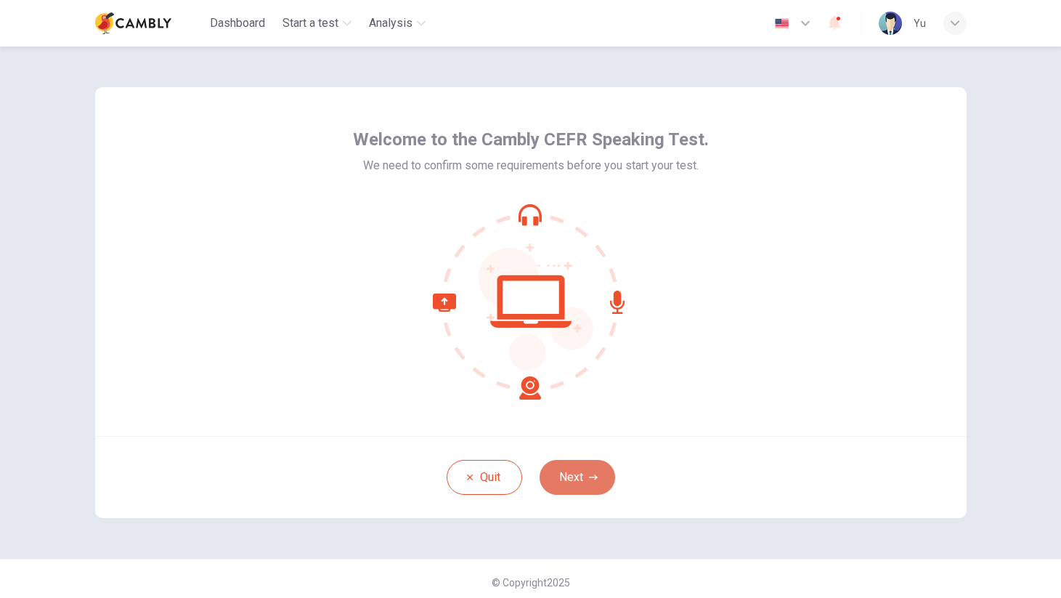
click at [595, 481] on button "Next" at bounding box center [578, 477] width 76 height 35
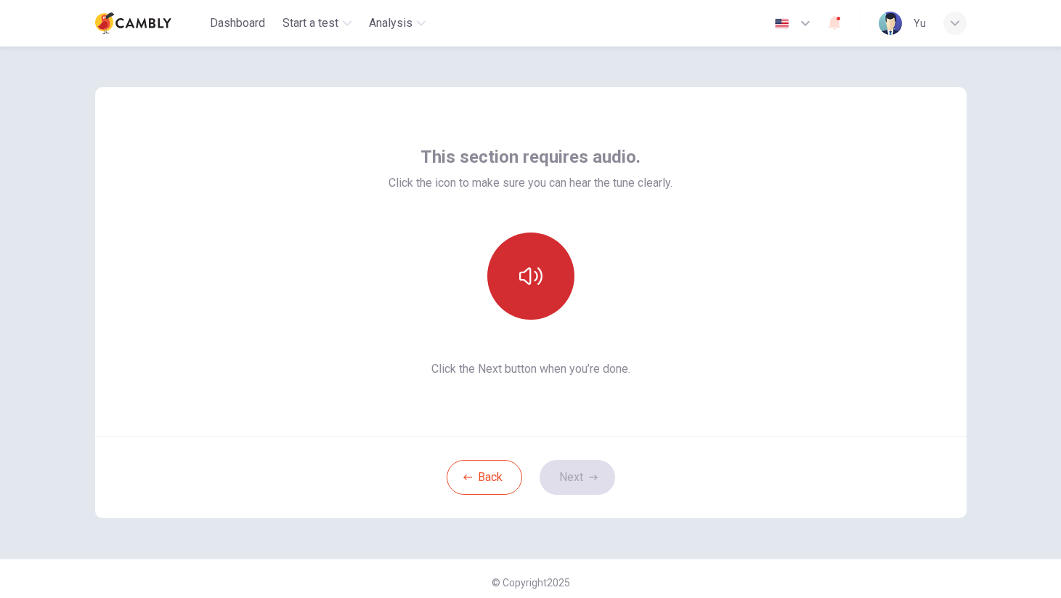
click at [543, 282] on button "button" at bounding box center [530, 275] width 87 height 87
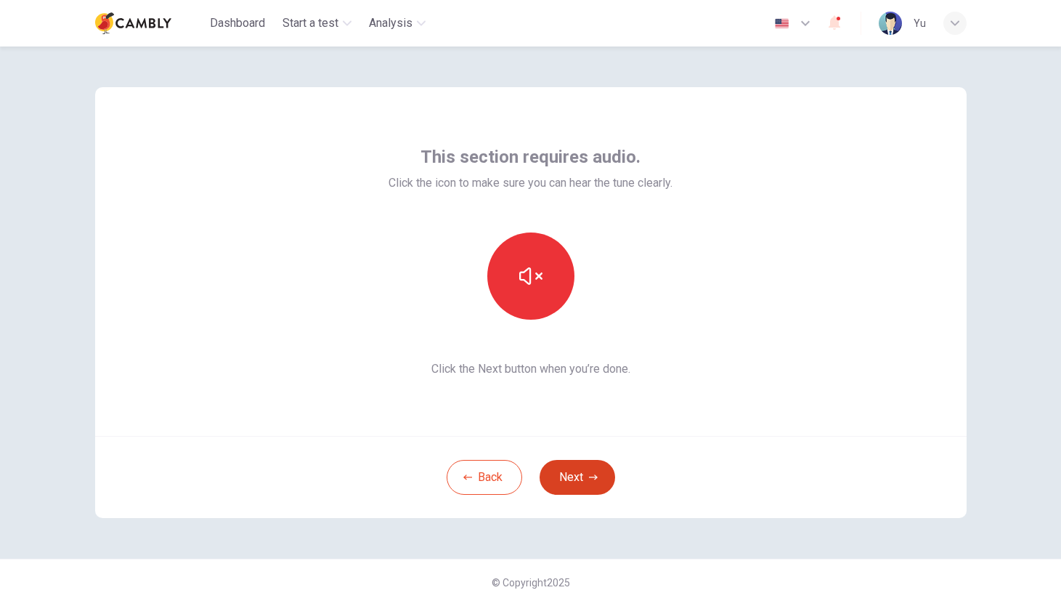
click at [580, 487] on button "Next" at bounding box center [578, 477] width 76 height 35
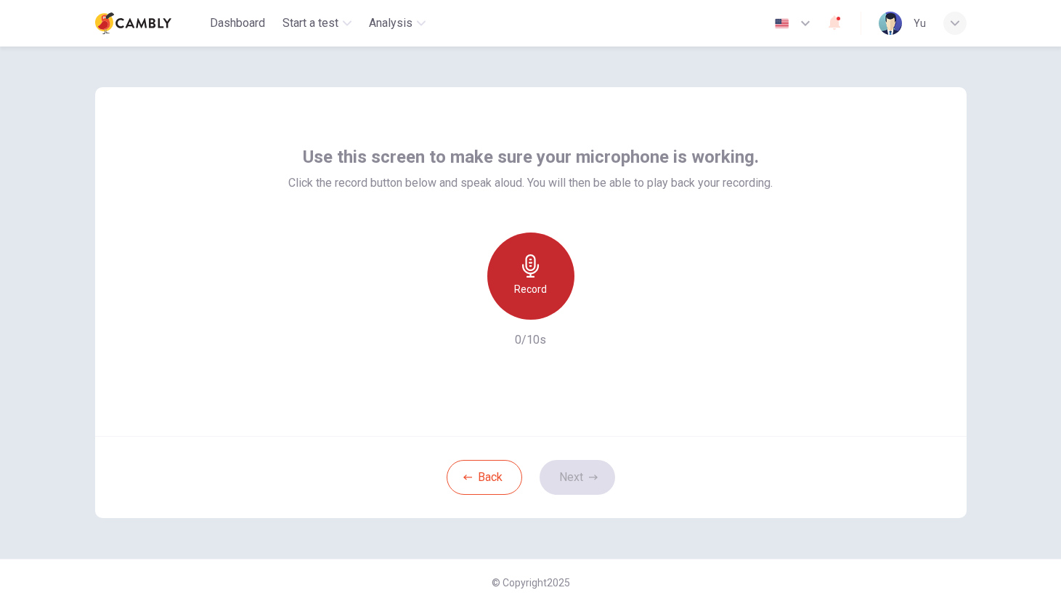
click at [533, 294] on h6 "Record" at bounding box center [530, 288] width 33 height 17
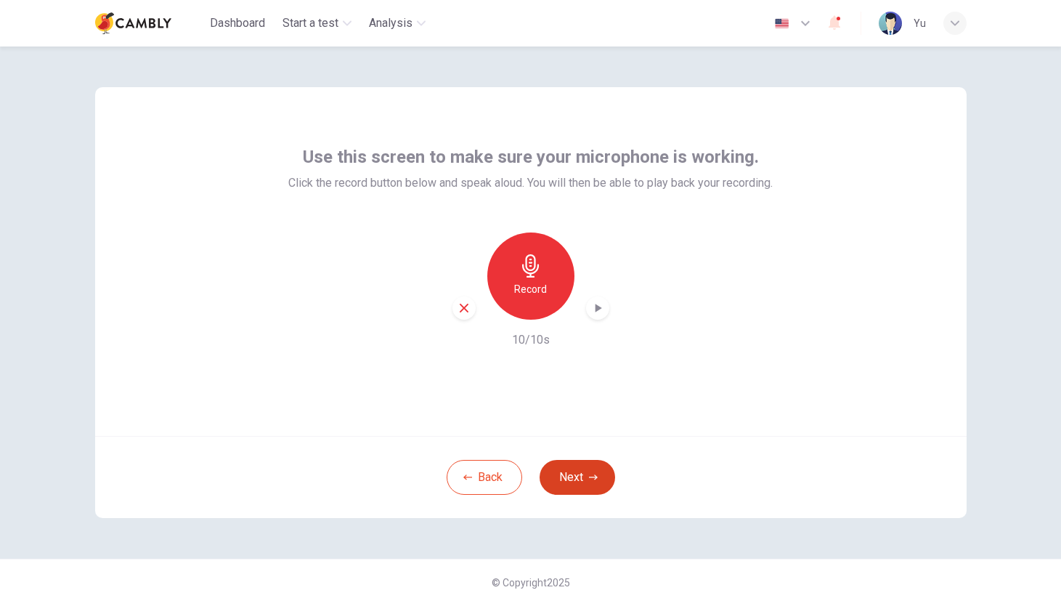
click at [580, 474] on button "Next" at bounding box center [578, 477] width 76 height 35
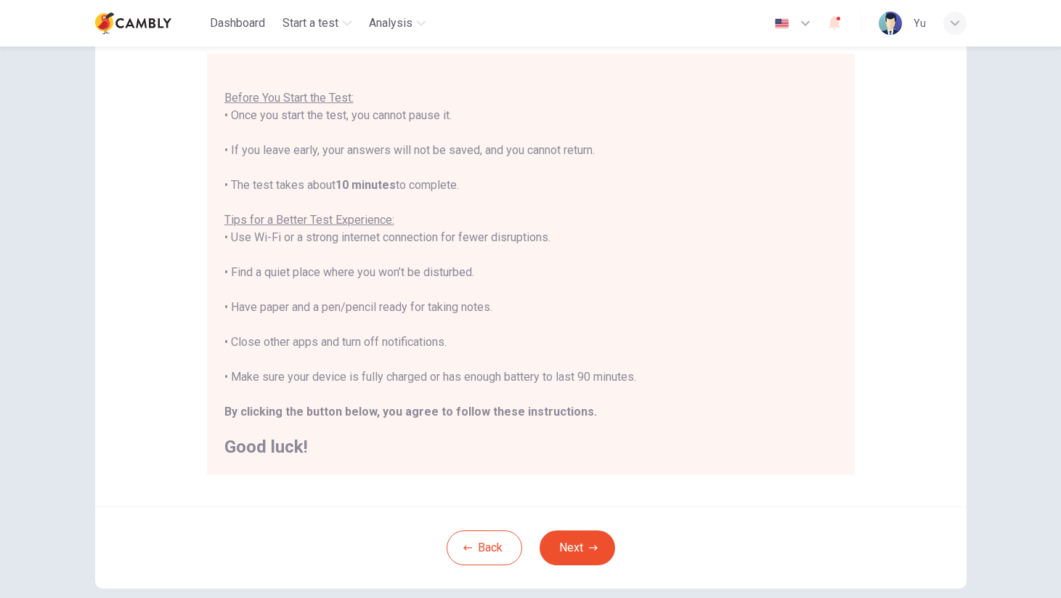
scroll to position [133, 0]
click at [587, 545] on button "Next" at bounding box center [578, 546] width 76 height 35
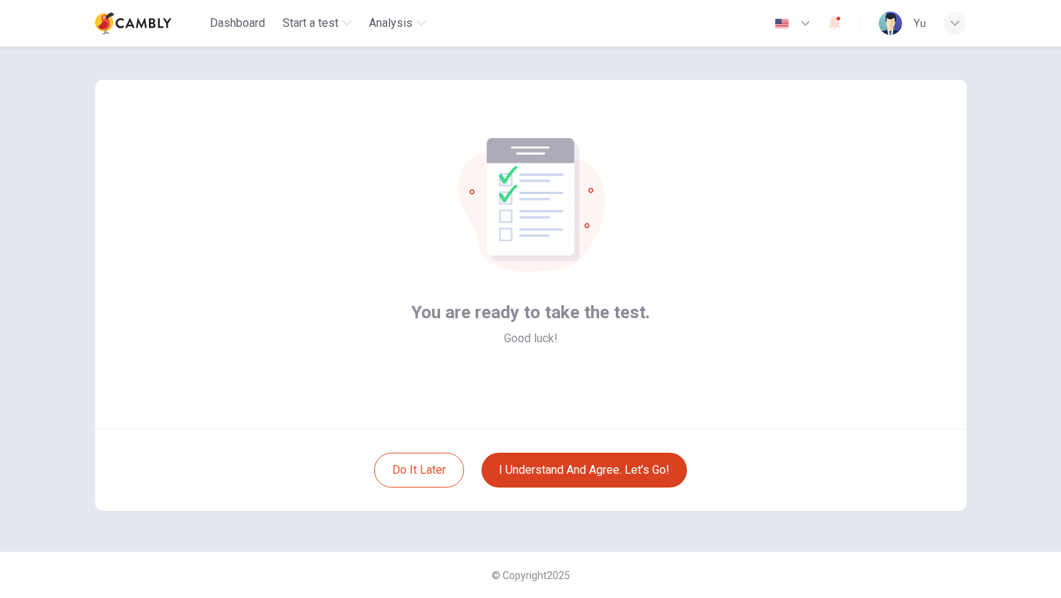
click at [617, 471] on button "I understand and agree. Let’s go!" at bounding box center [584, 469] width 206 height 35
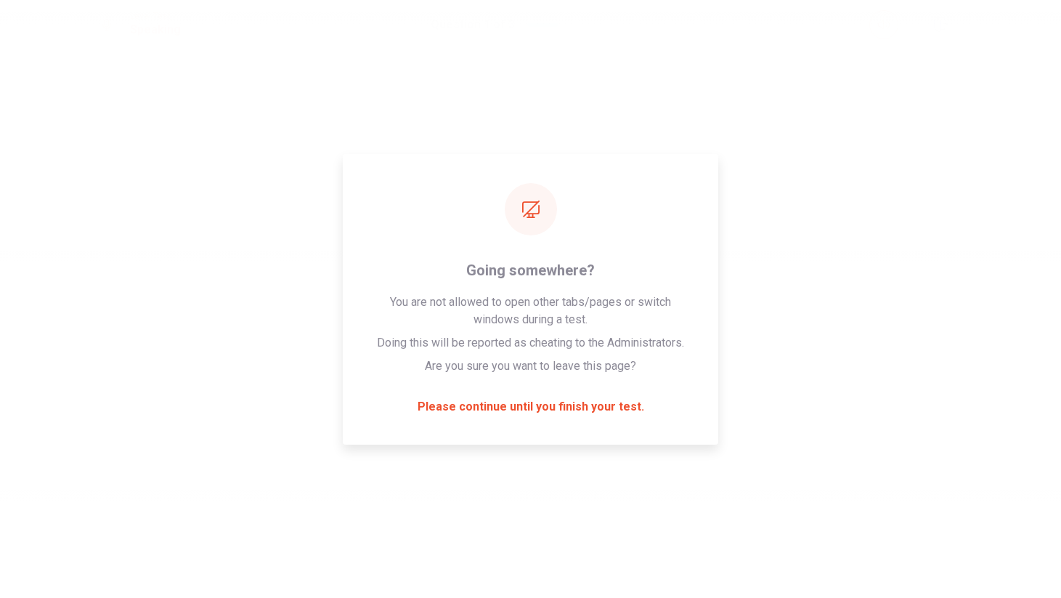
click at [807, 293] on div "Please wait... 100%" at bounding box center [530, 299] width 1061 height 598
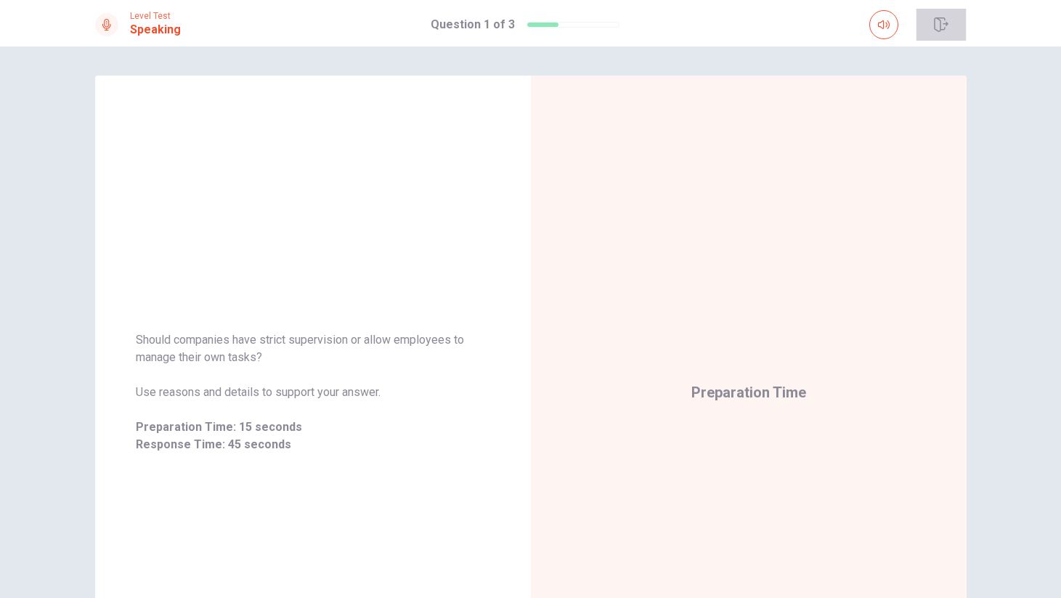
click at [950, 15] on button "button" at bounding box center [941, 25] width 51 height 32
